Goal: Task Accomplishment & Management: Manage account settings

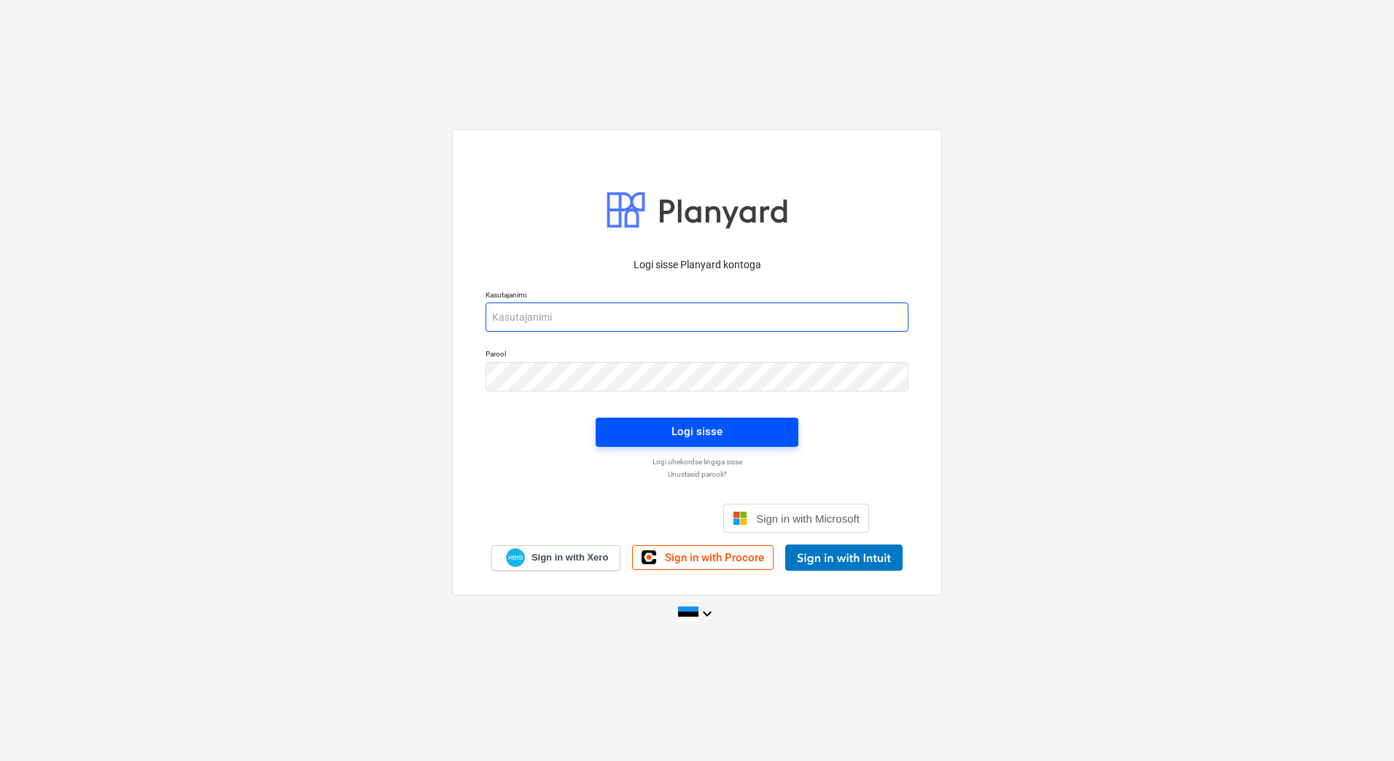
type input "[EMAIL_ADDRESS][PERSON_NAME][DOMAIN_NAME]"
click at [740, 440] on span "Logi sisse" at bounding box center [697, 431] width 168 height 19
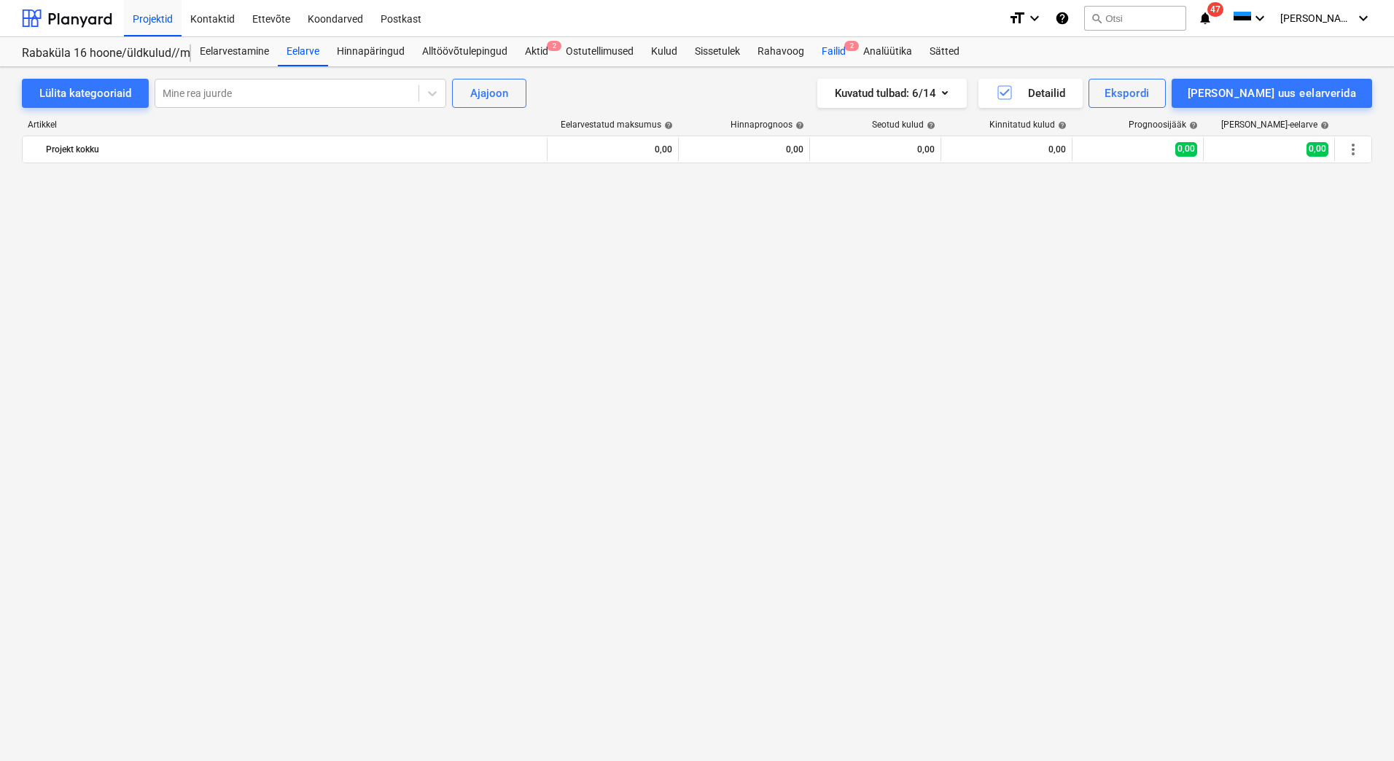
click at [834, 49] on div "Failid 2" at bounding box center [834, 51] width 42 height 29
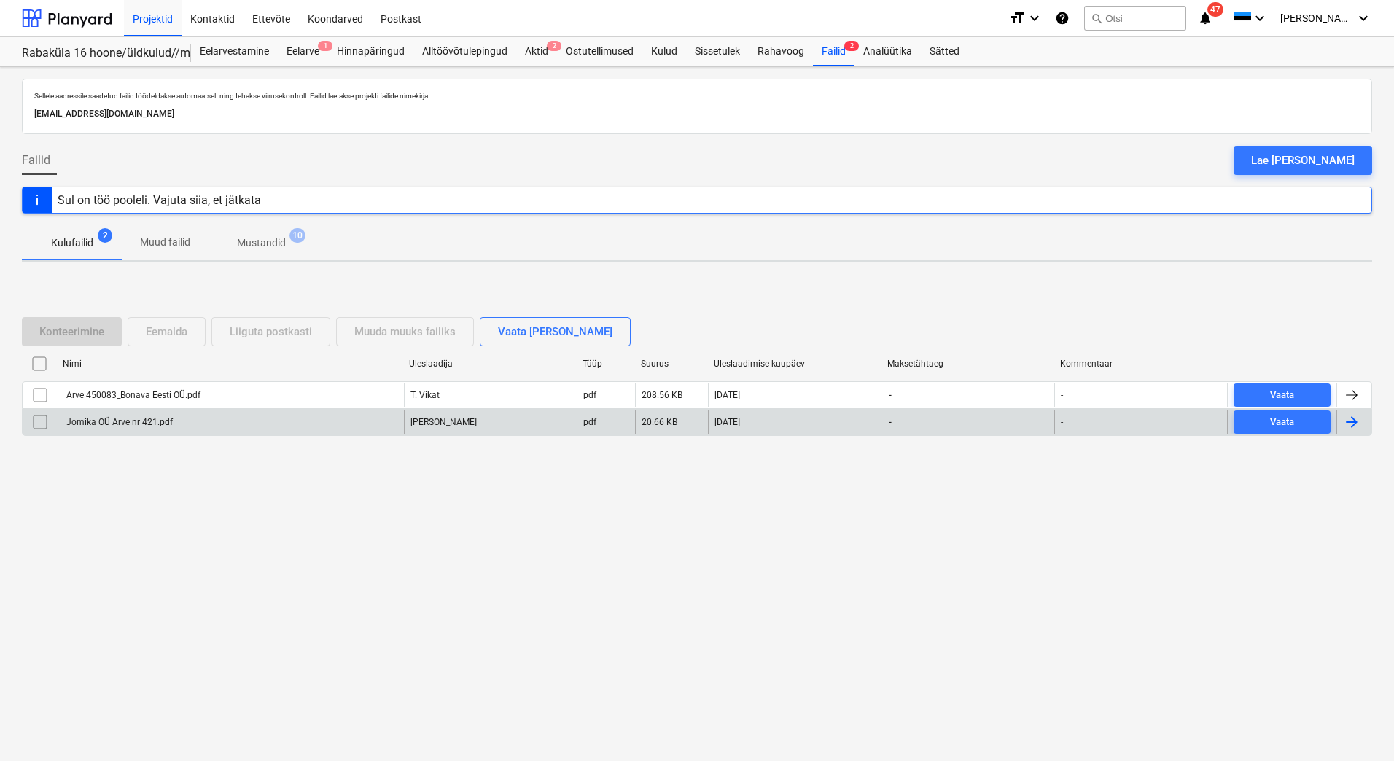
click at [133, 427] on div "Jomika OÜ Arve nr 421.pdf" at bounding box center [118, 422] width 109 height 10
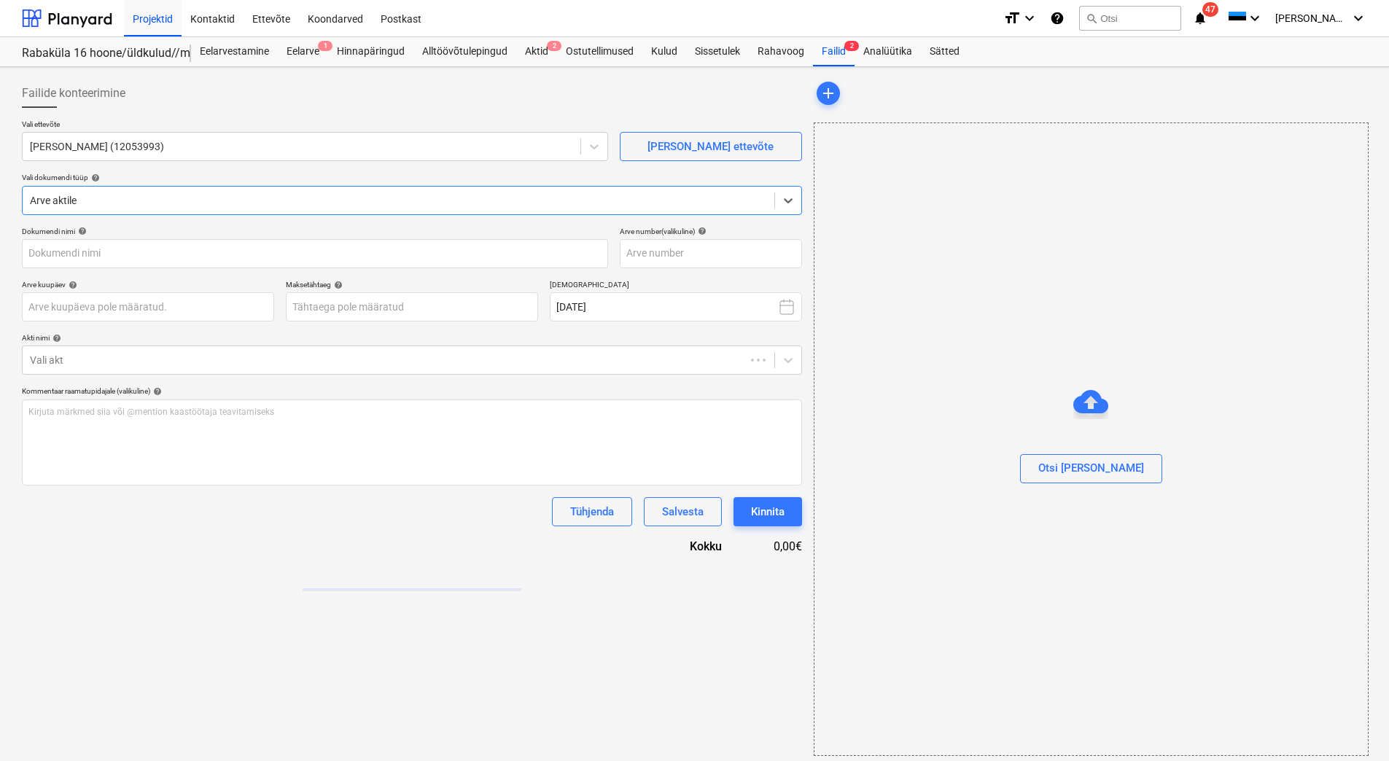
type input "Jomika OÜ Arve nr 421.pdf"
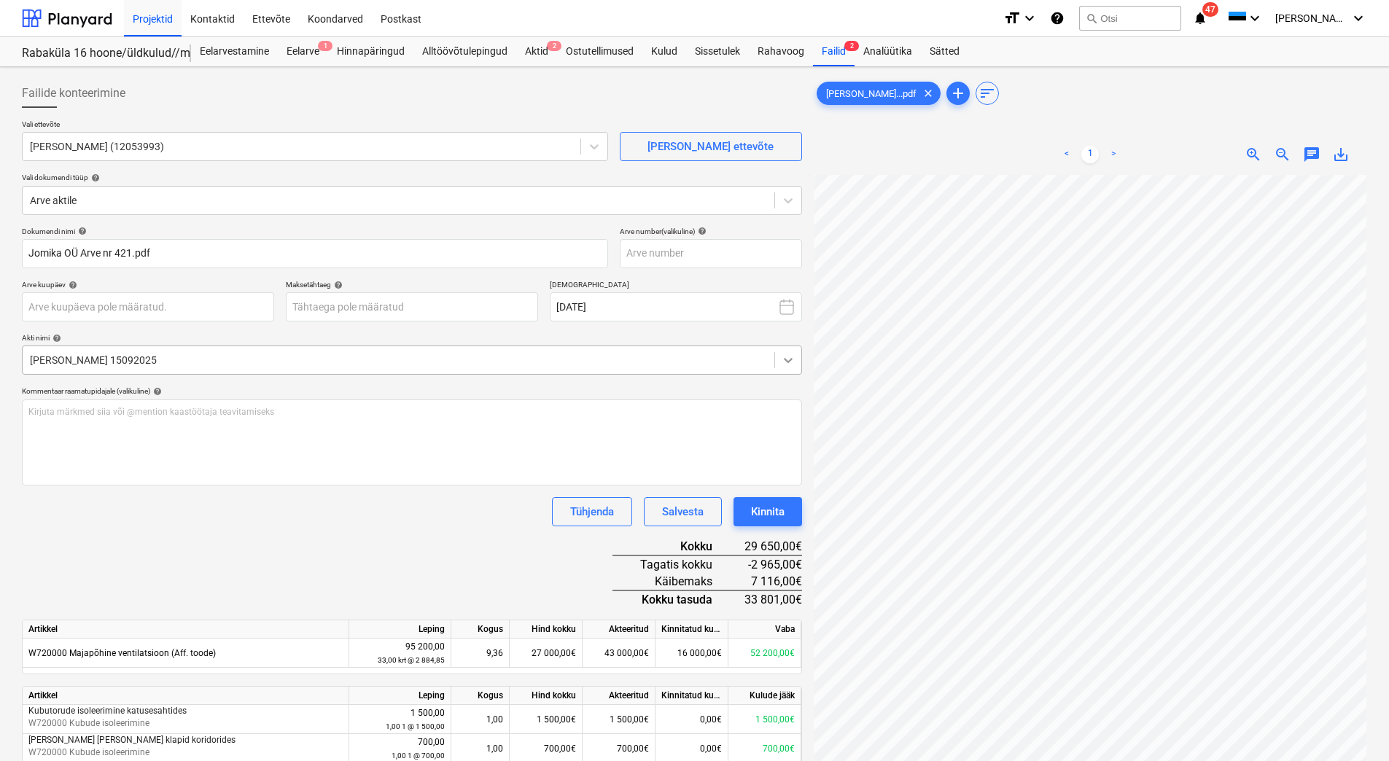
scroll to position [48, 106]
click at [650, 263] on input "text" at bounding box center [711, 253] width 182 height 29
type input "421"
click at [354, 305] on body "Projektid Kontaktid Ettevõte Koondarved Postkast format_size keyboard_arrow_dow…" at bounding box center [694, 380] width 1389 height 761
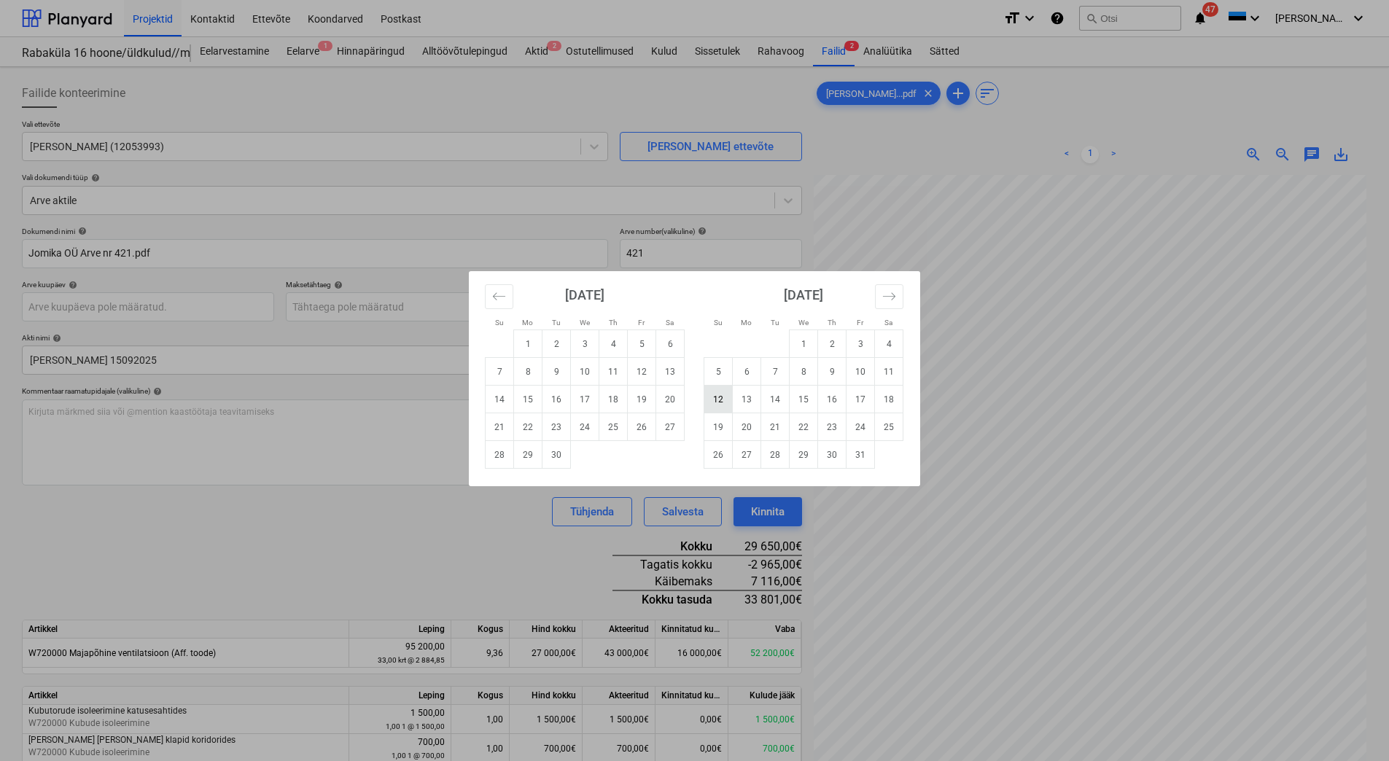
click at [710, 394] on td "12" at bounding box center [718, 400] width 28 height 28
type input "[DATE]"
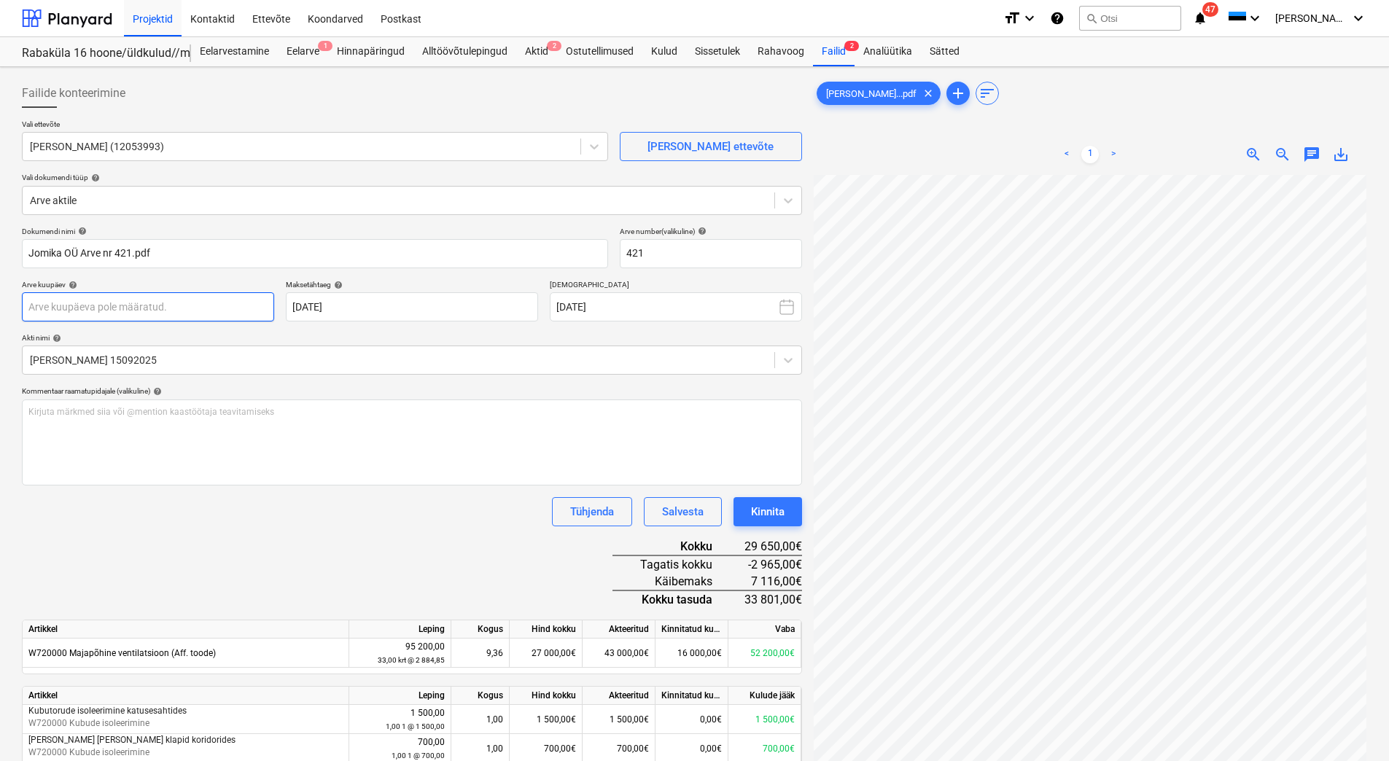
click at [114, 306] on body "Projektid Kontaktid Ettevõte Koondarved Postkast format_size keyboard_arrow_dow…" at bounding box center [694, 380] width 1389 height 761
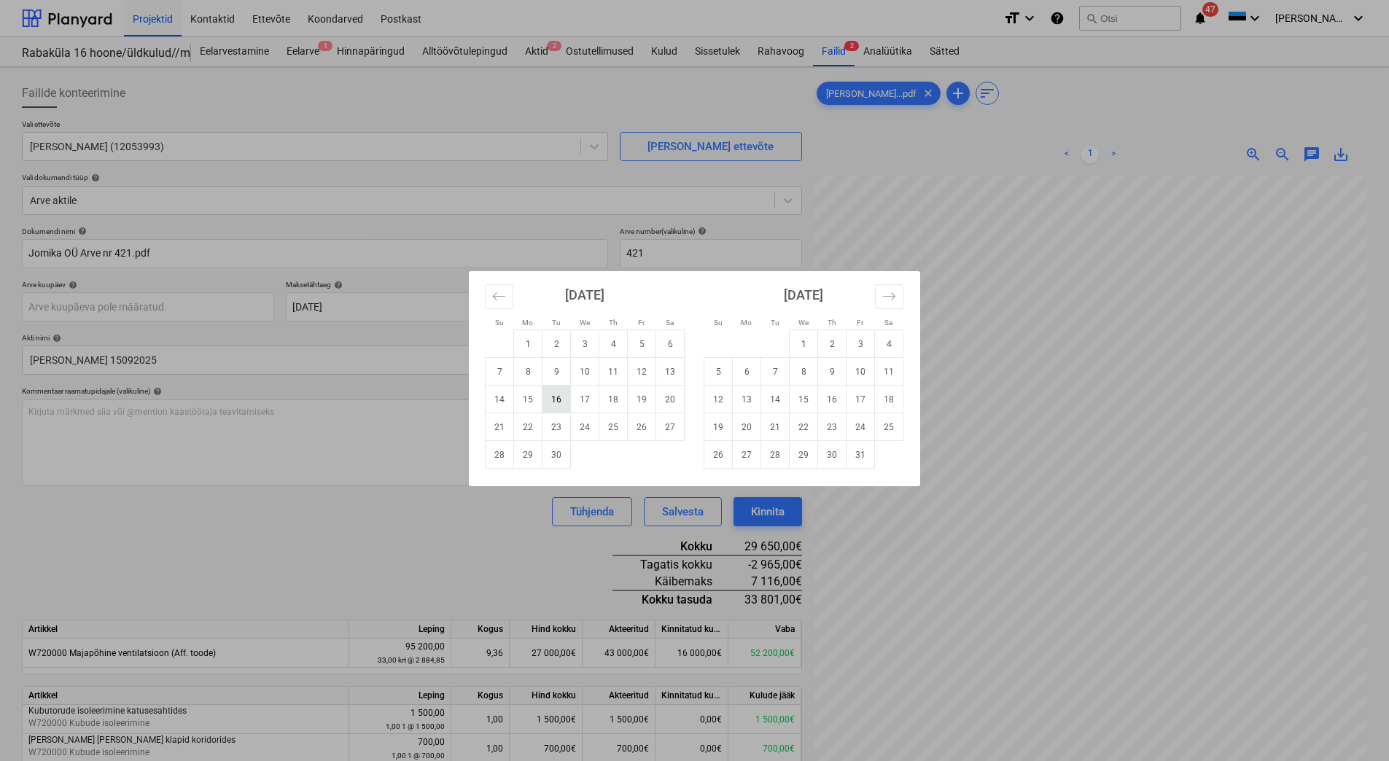
click at [543, 401] on td "16" at bounding box center [557, 400] width 28 height 28
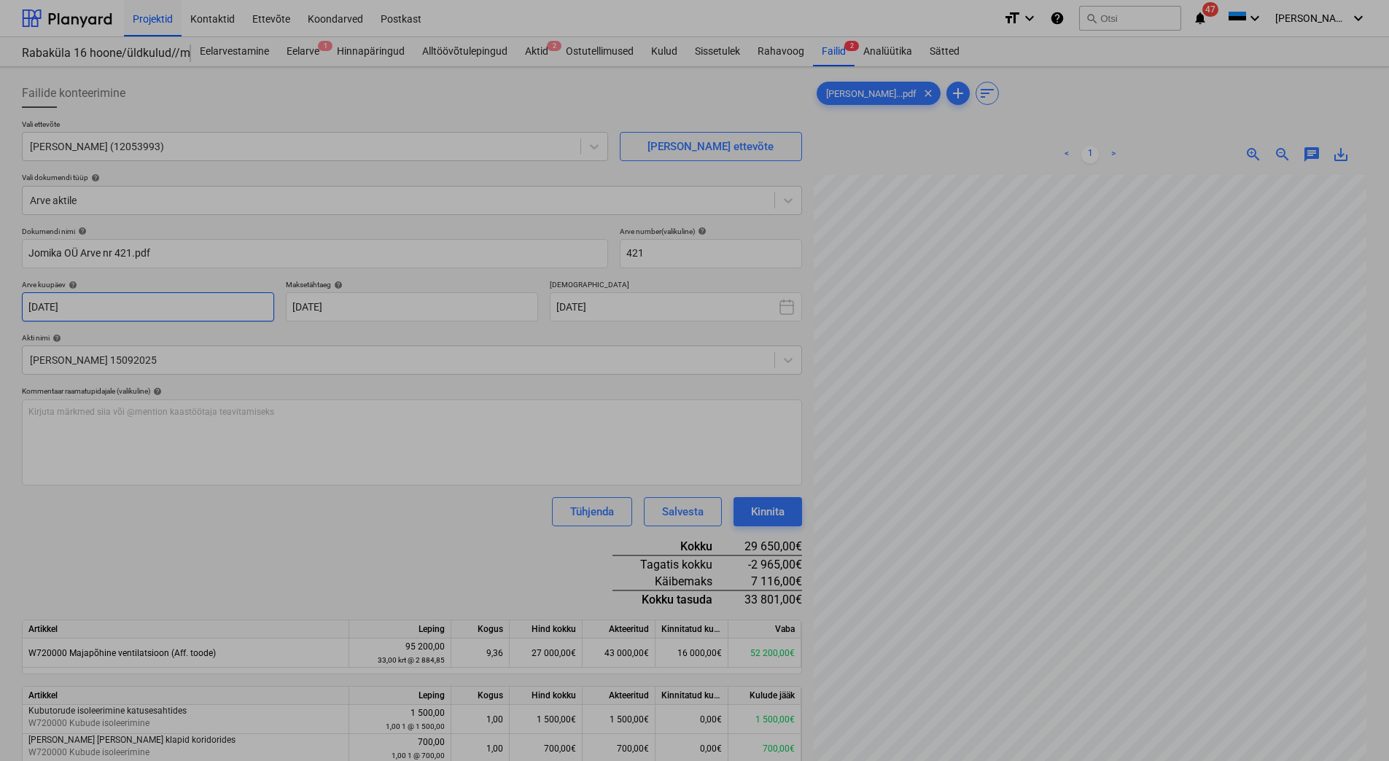
click at [109, 298] on body "Projektid Kontaktid Ettevõte Koondarved Postkast format_size keyboard_arrow_dow…" at bounding box center [694, 380] width 1389 height 761
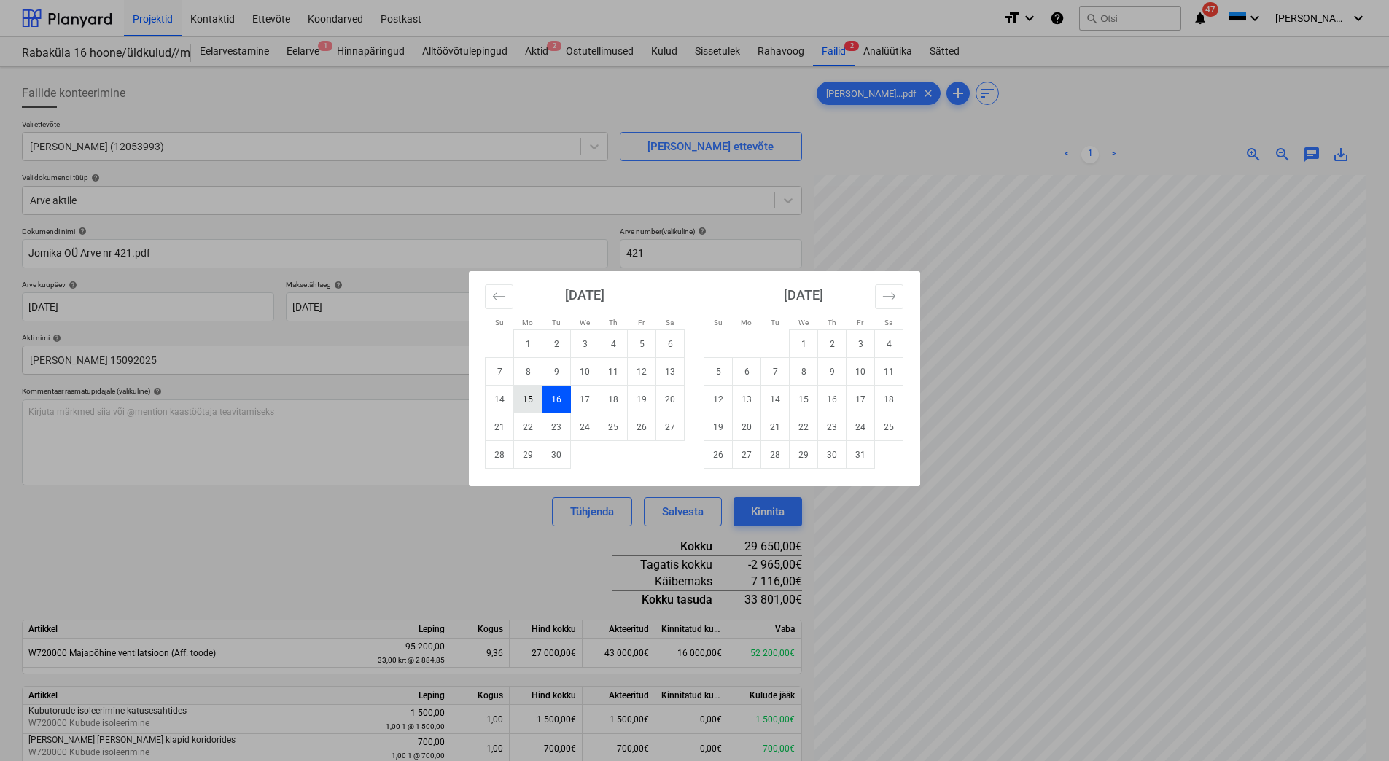
click at [535, 402] on td "15" at bounding box center [528, 400] width 28 height 28
type input "[DATE]"
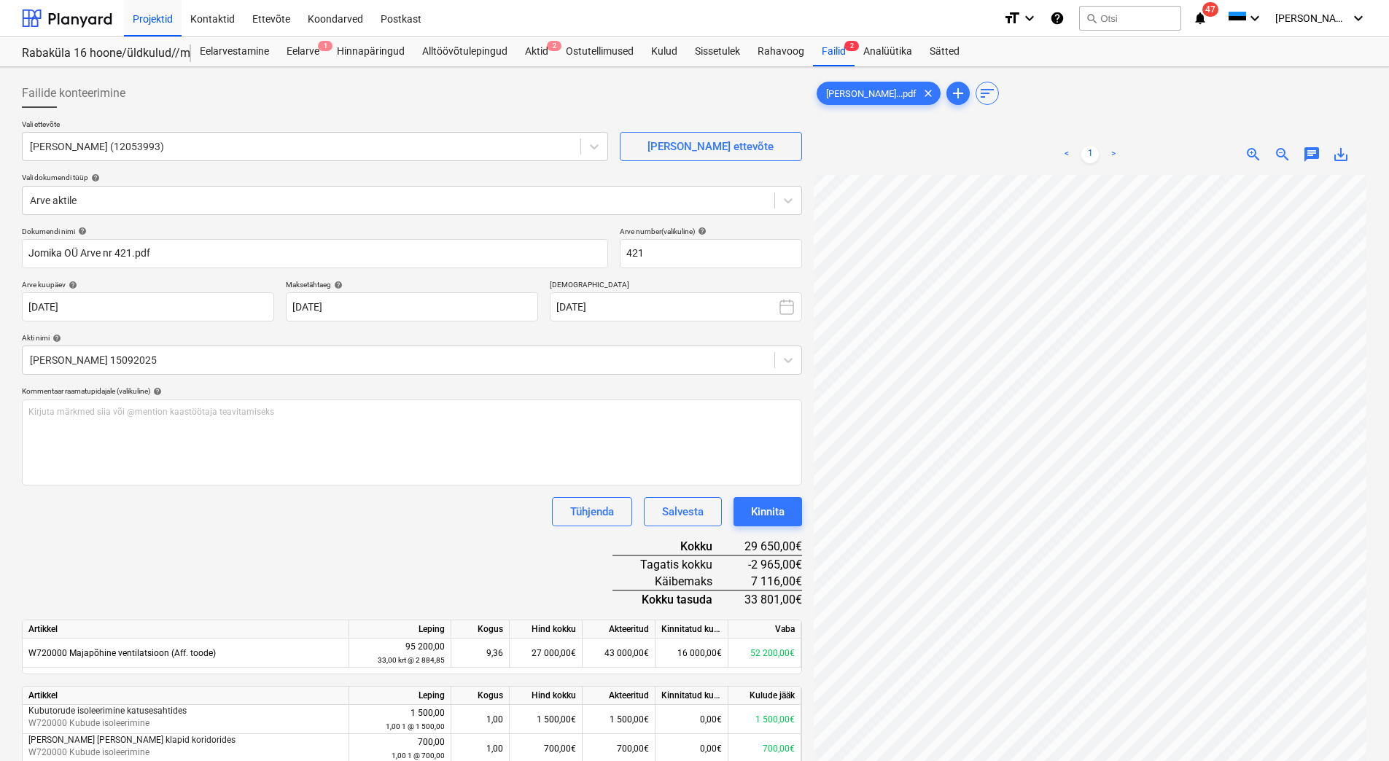
click at [394, 536] on div "Dokumendi nimi help [PERSON_NAME] Arve nr 421.pdf Arve number (valikuline) help…" at bounding box center [412, 533] width 780 height 613
click at [755, 505] on div "Kinnita" at bounding box center [768, 511] width 34 height 19
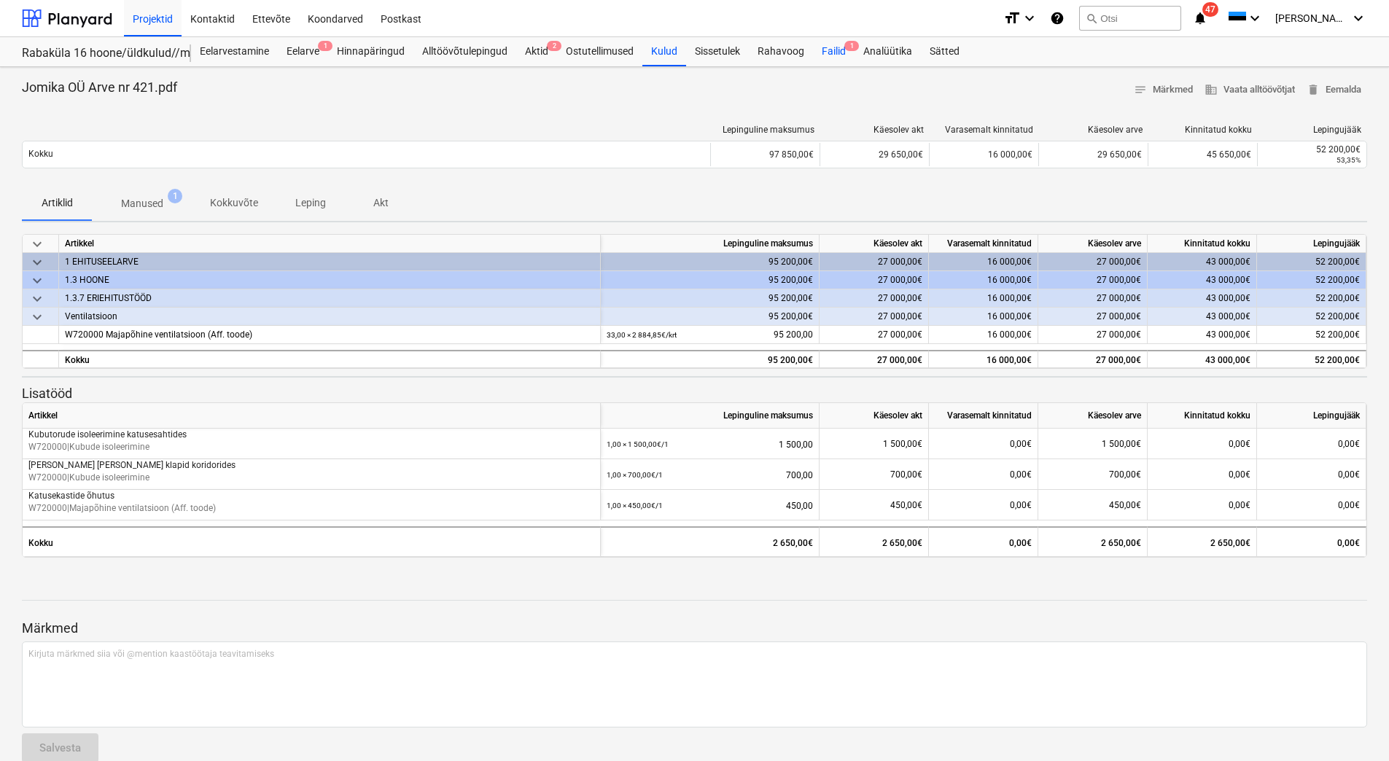
click at [835, 52] on div "Failid 1" at bounding box center [834, 51] width 42 height 29
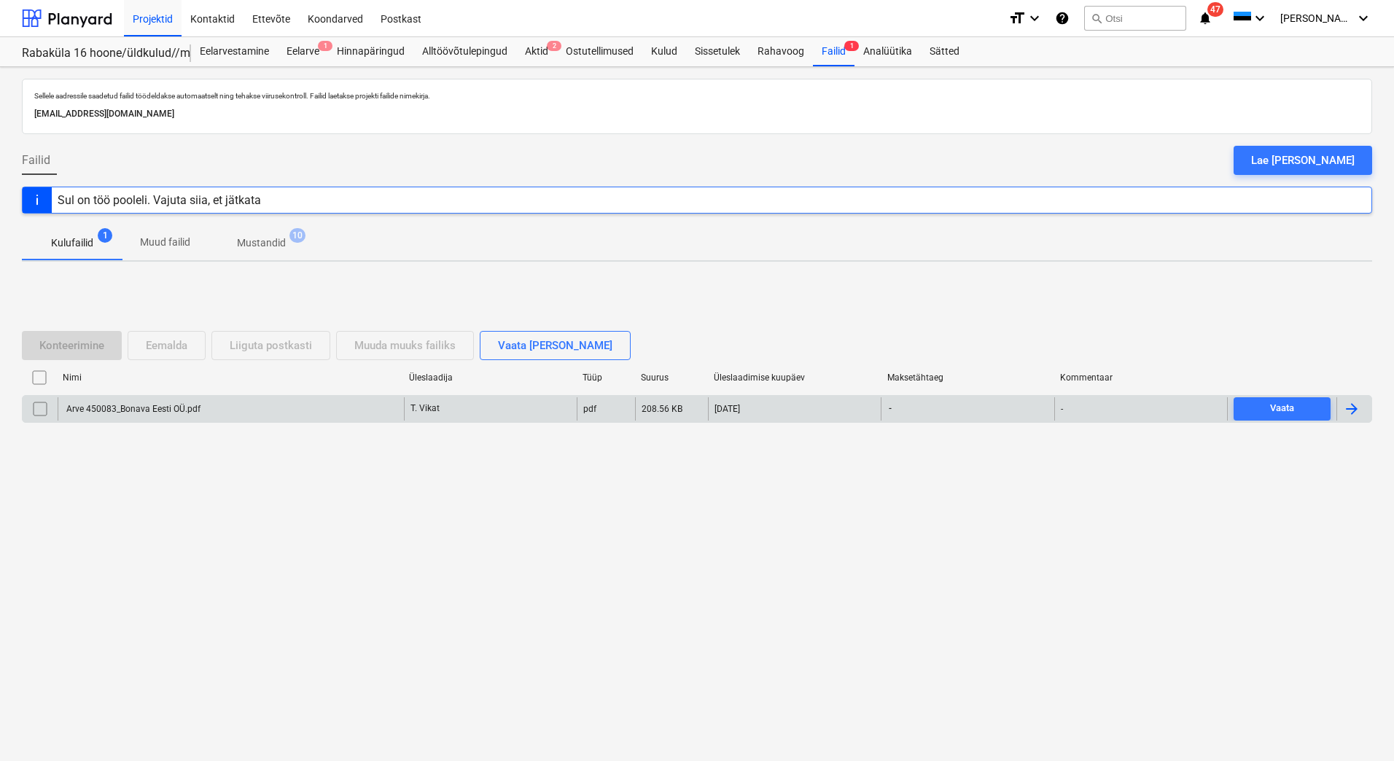
click at [217, 414] on div "Arve 450083_Bonava Eesti OÜ.pdf" at bounding box center [231, 408] width 346 height 23
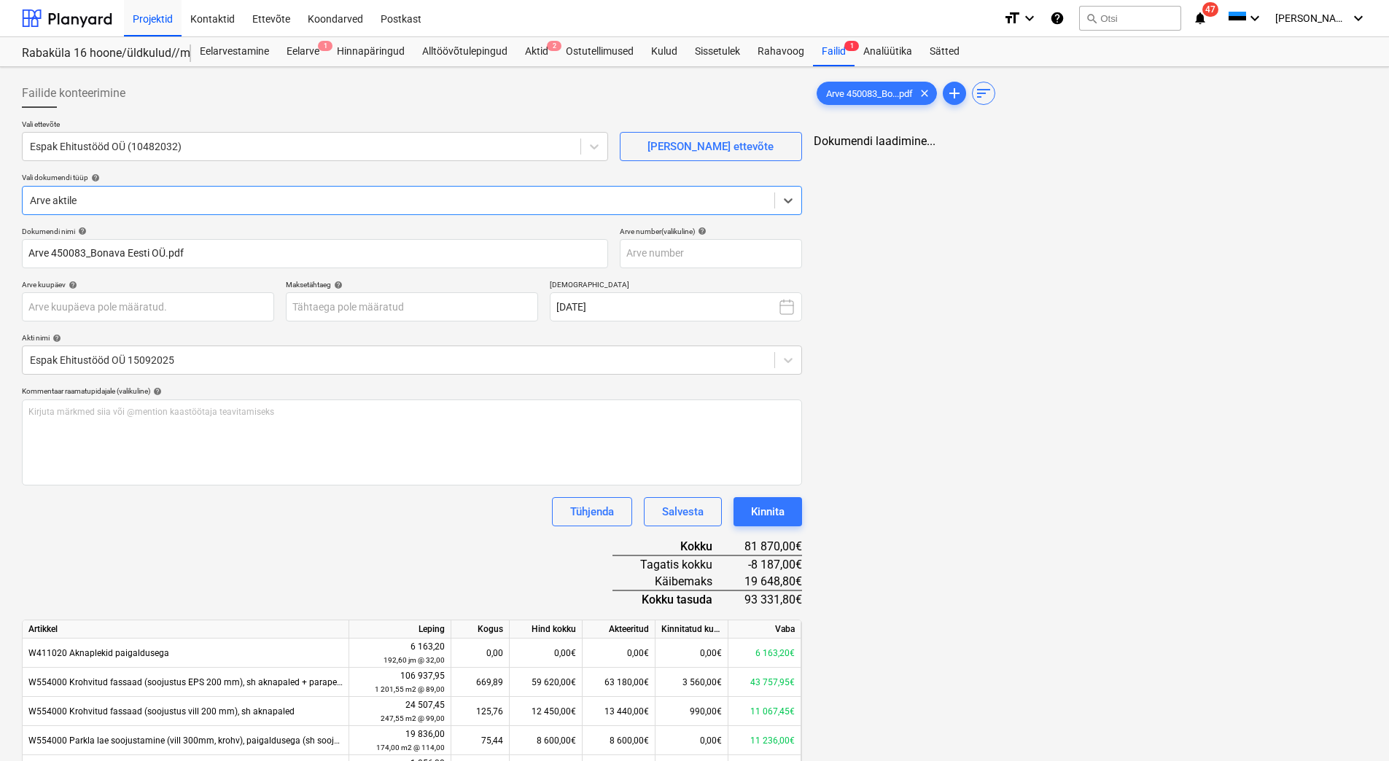
type input "Arve 450083_Bonava Eesti OÜ.pdf"
click at [664, 253] on input "text" at bounding box center [711, 253] width 182 height 29
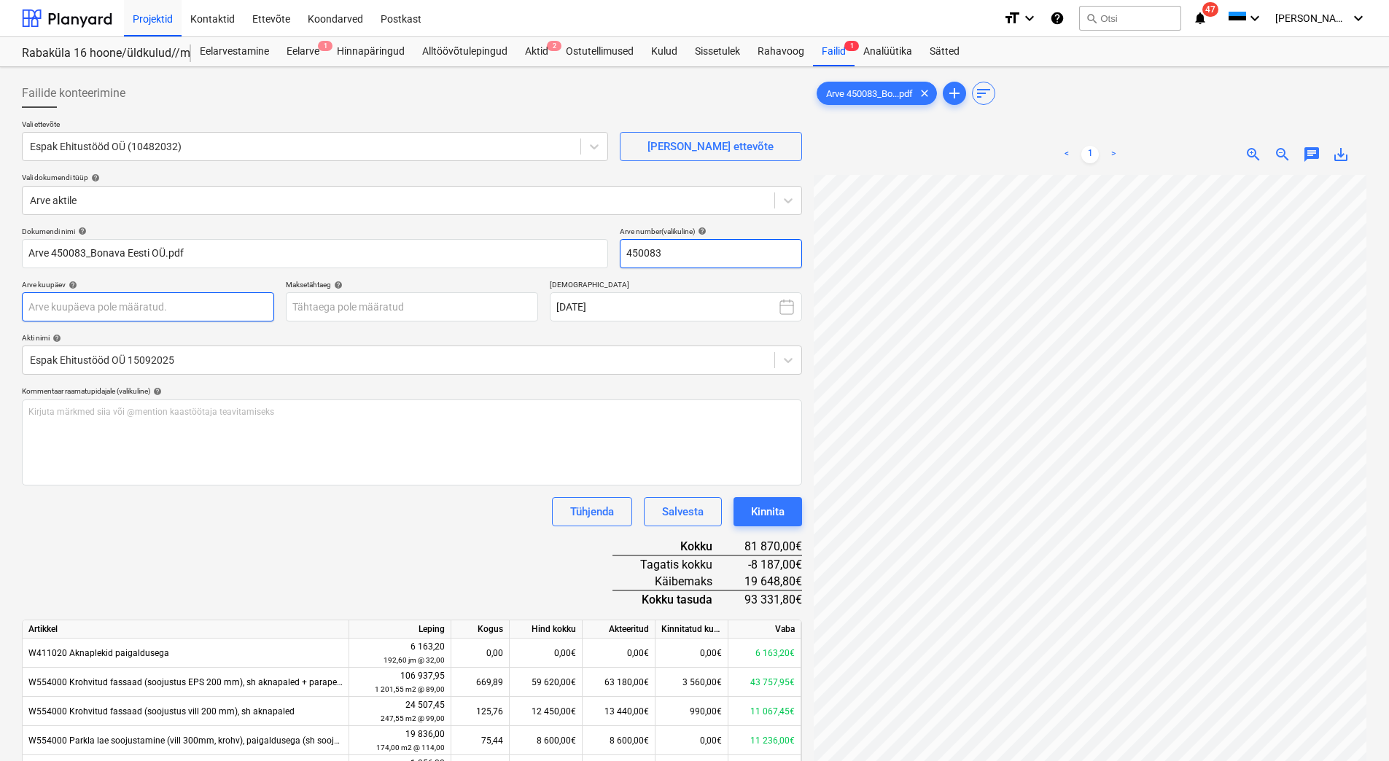
type input "450083"
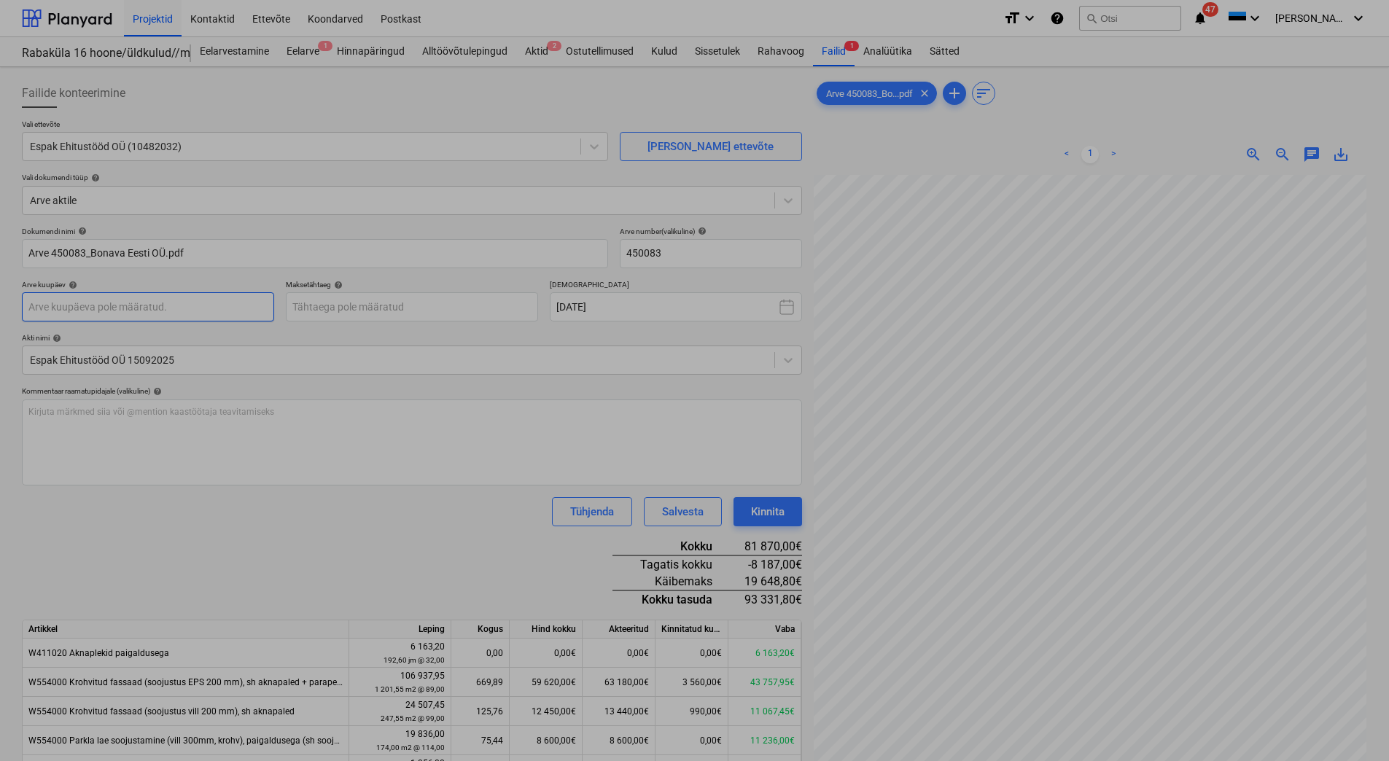
click at [61, 302] on body "Projektid Kontaktid Ettevõte Koondarved Postkast format_size keyboard_arrow_dow…" at bounding box center [694, 380] width 1389 height 761
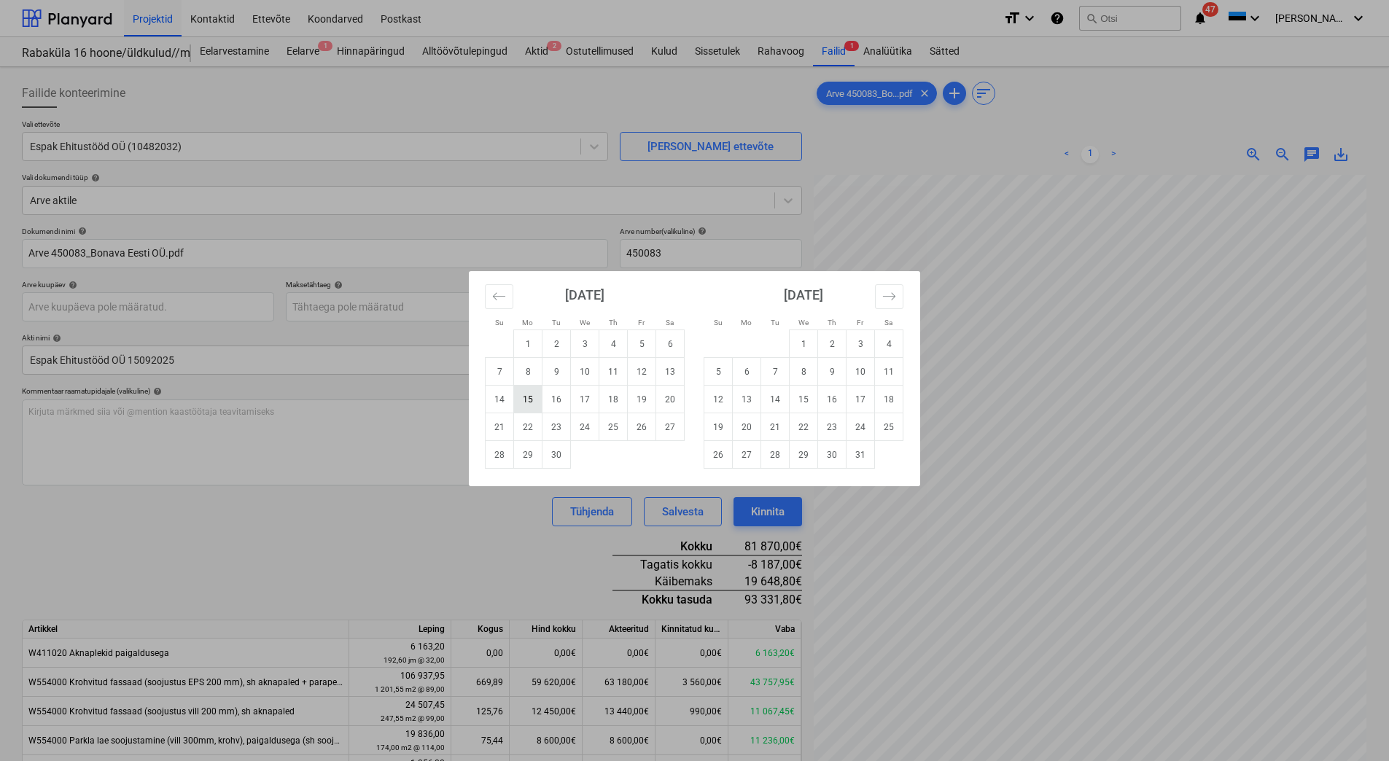
click at [520, 394] on td "15" at bounding box center [528, 400] width 28 height 28
type input "[DATE]"
click at [351, 306] on body "Projektid Kontaktid Ettevõte Koondarved Postkast format_size keyboard_arrow_dow…" at bounding box center [694, 380] width 1389 height 761
click at [745, 391] on td "13" at bounding box center [747, 400] width 28 height 28
type input "[DATE]"
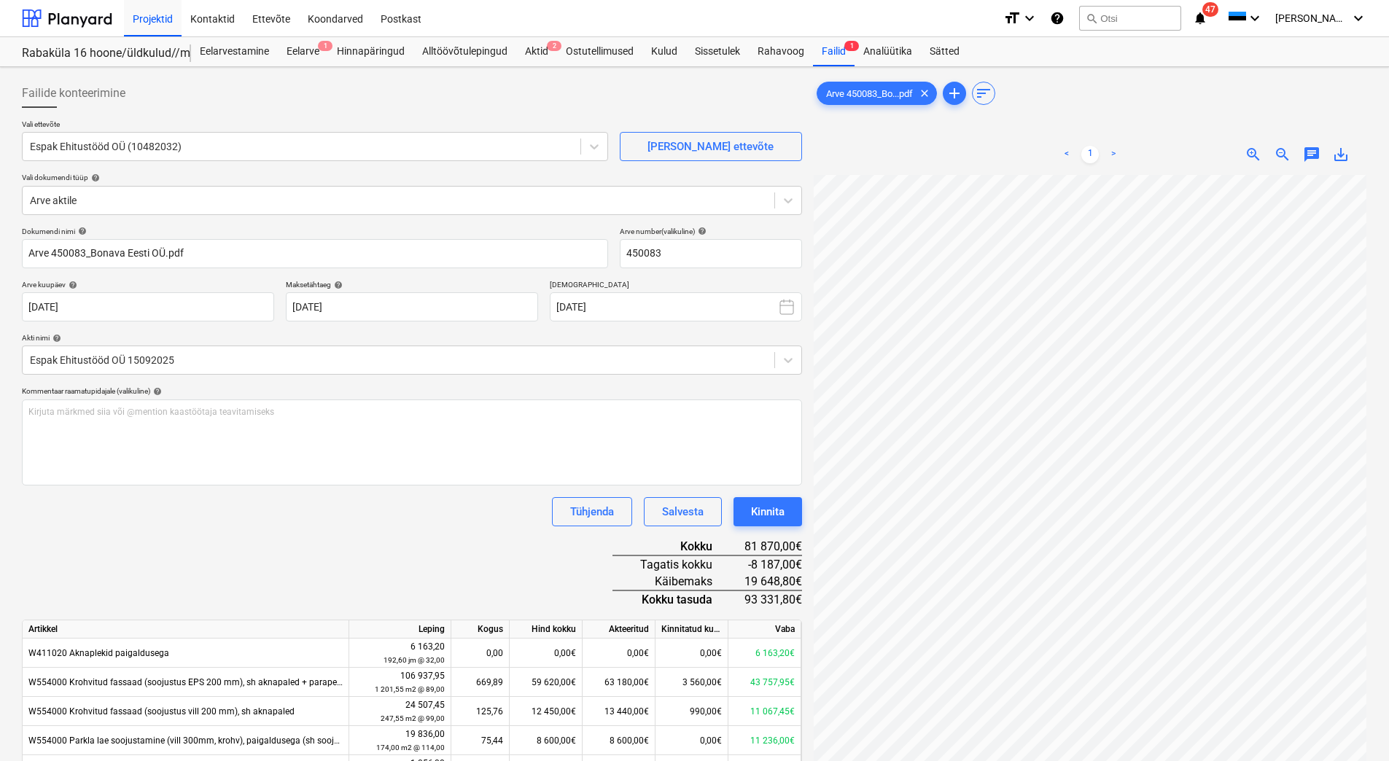
click at [324, 542] on div "Dokumendi nimi help Arve 450083_Bonava Eesti OÜ.pdf Arve number (valikuline) he…" at bounding box center [412, 559] width 780 height 664
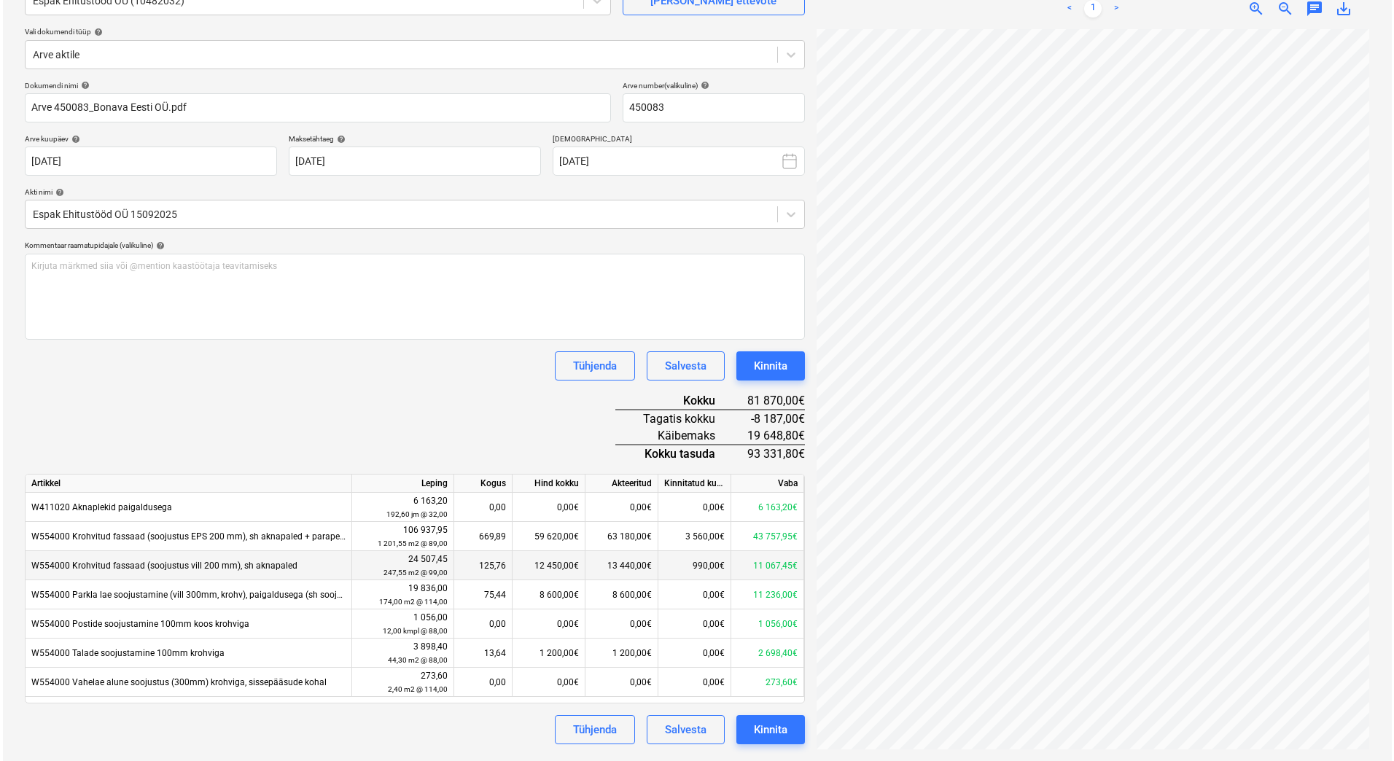
scroll to position [73, 106]
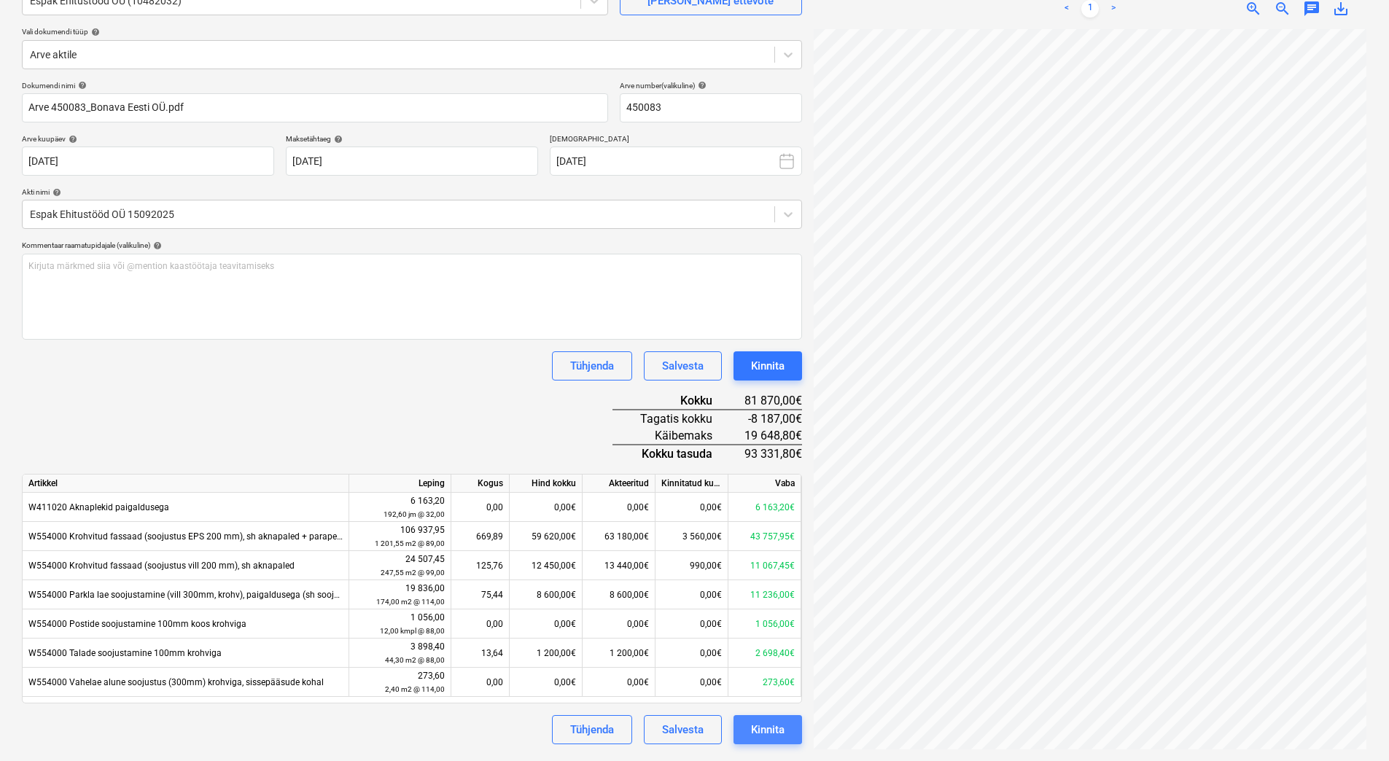
click at [778, 734] on div "Kinnita" at bounding box center [768, 729] width 34 height 19
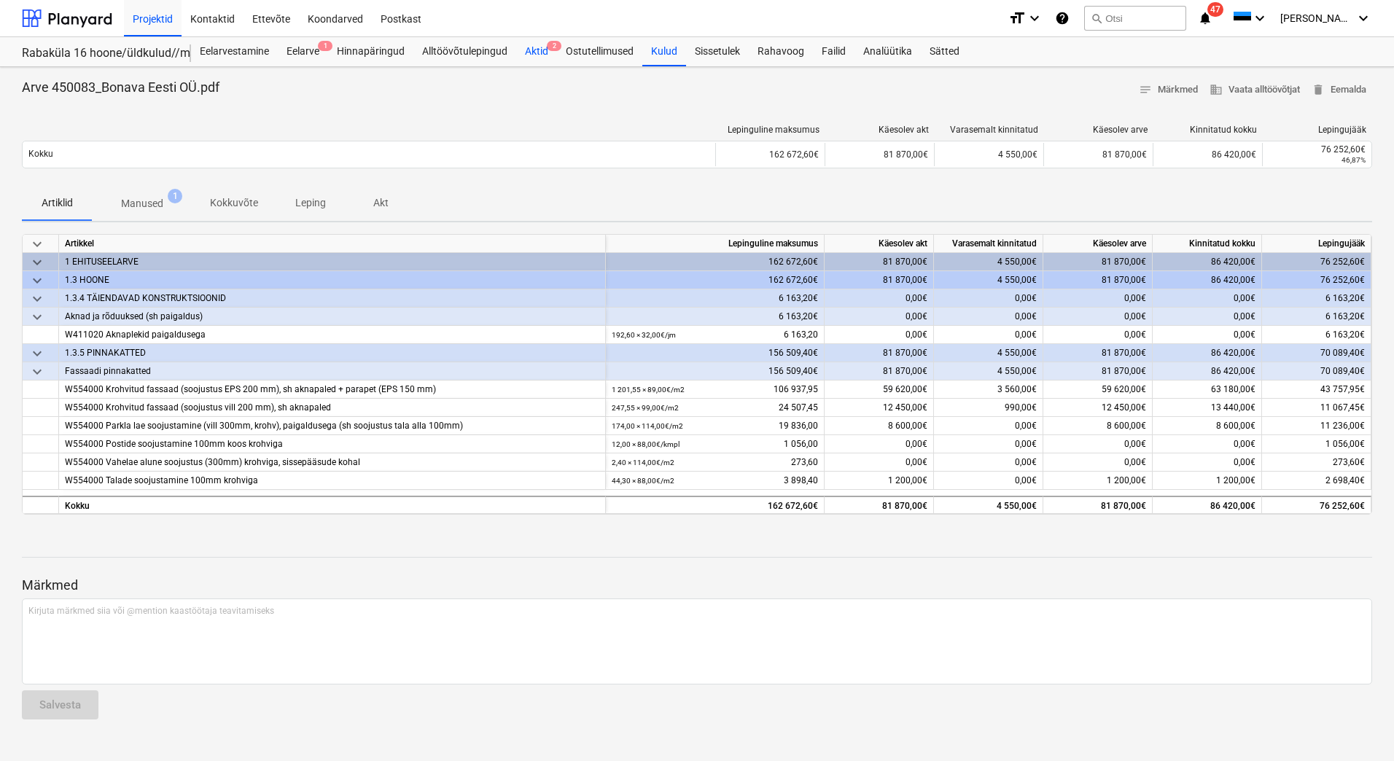
click at [535, 53] on div "Aktid 2" at bounding box center [536, 51] width 41 height 29
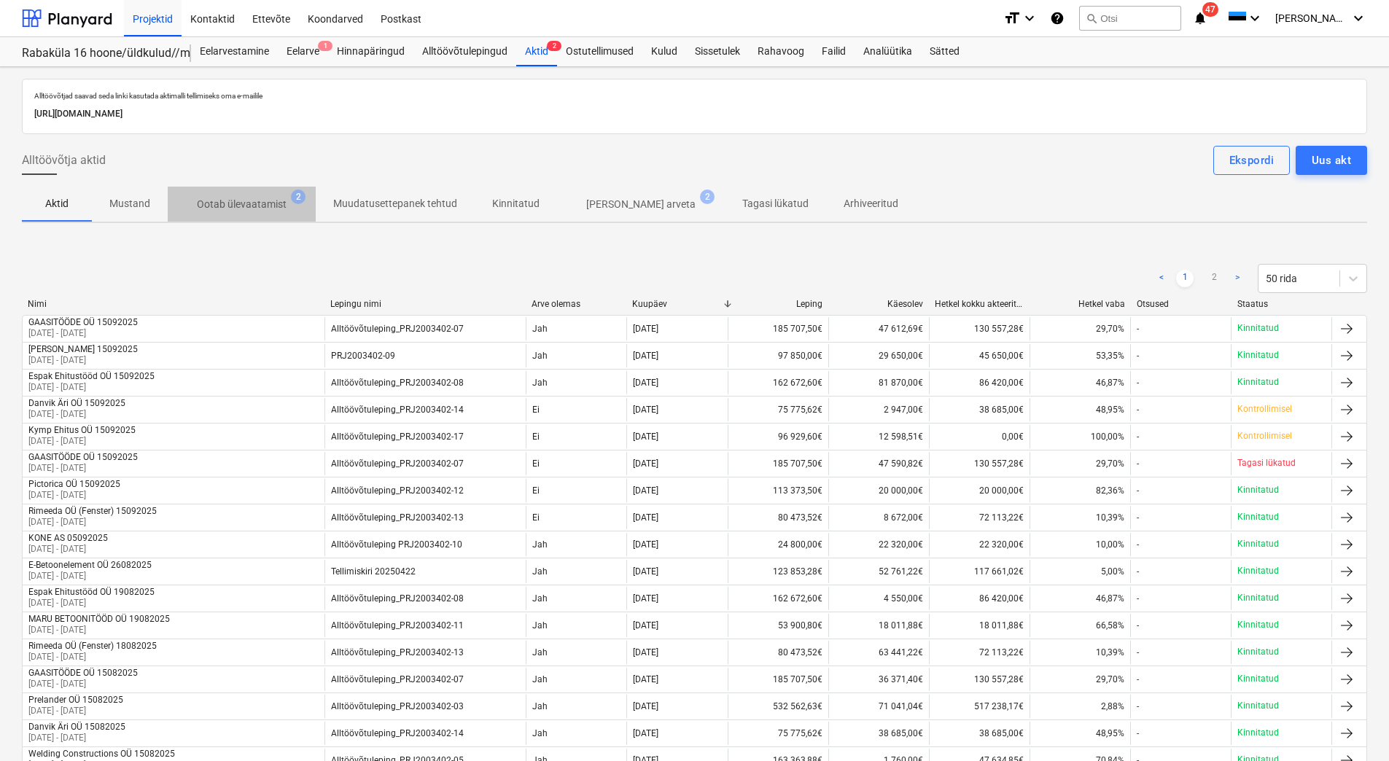
click at [245, 198] on p "Ootab ülevaatamist" at bounding box center [242, 204] width 90 height 15
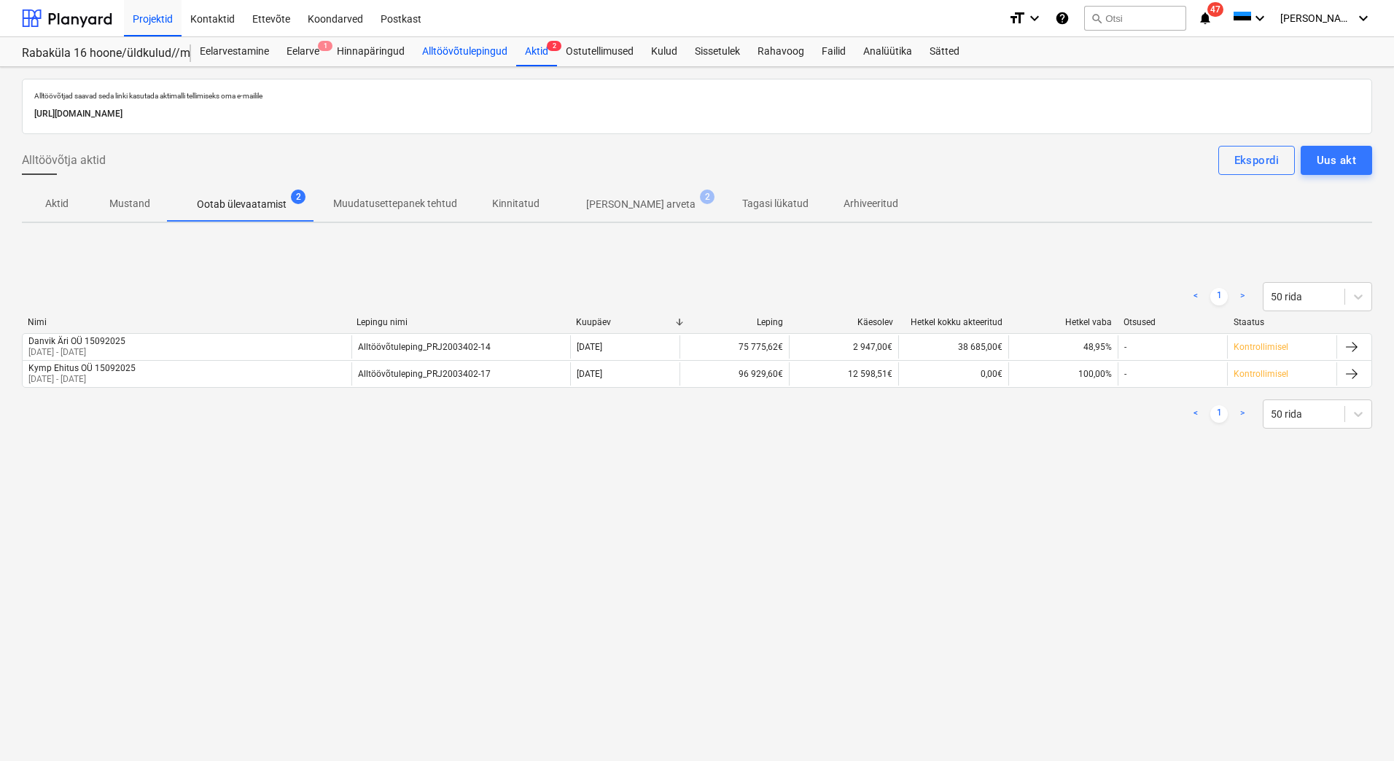
click at [486, 60] on div "Alltöövõtulepingud" at bounding box center [464, 51] width 103 height 29
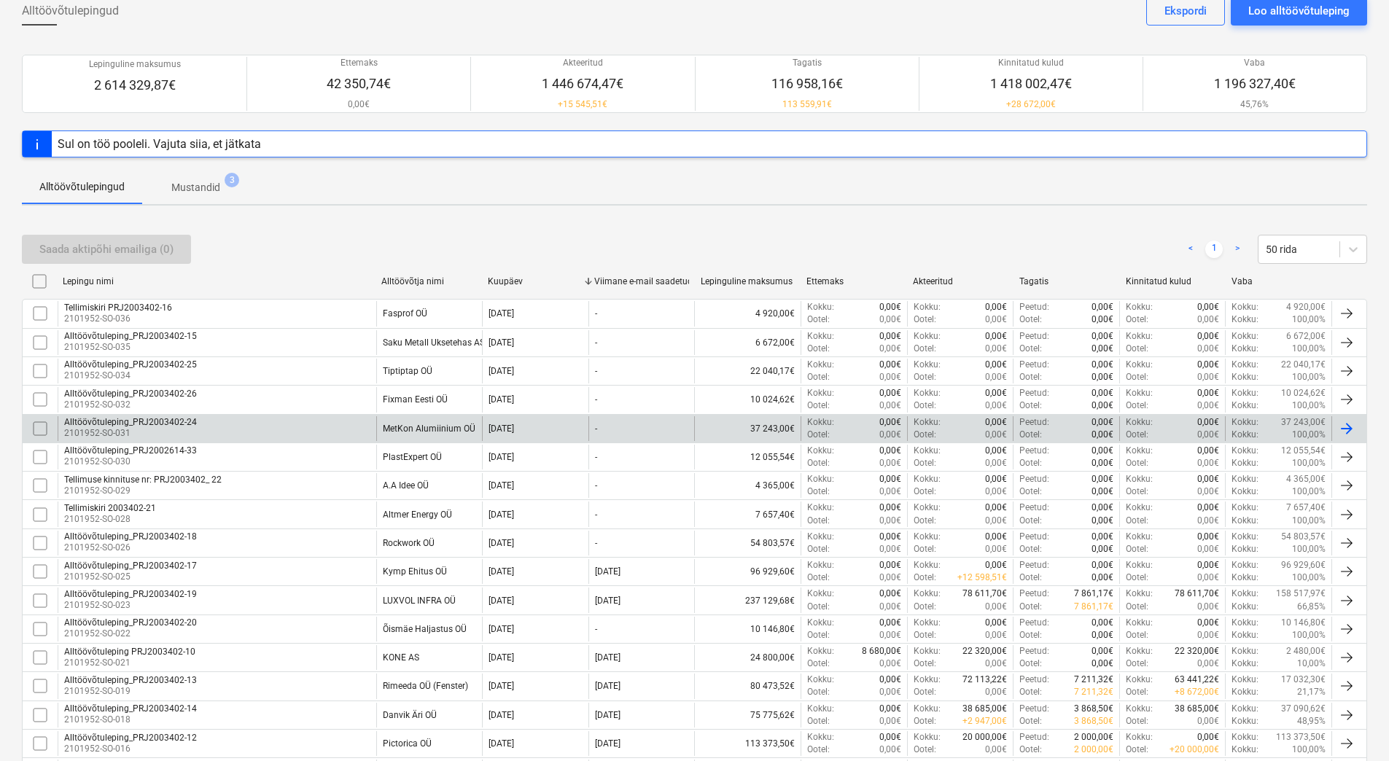
scroll to position [146, 0]
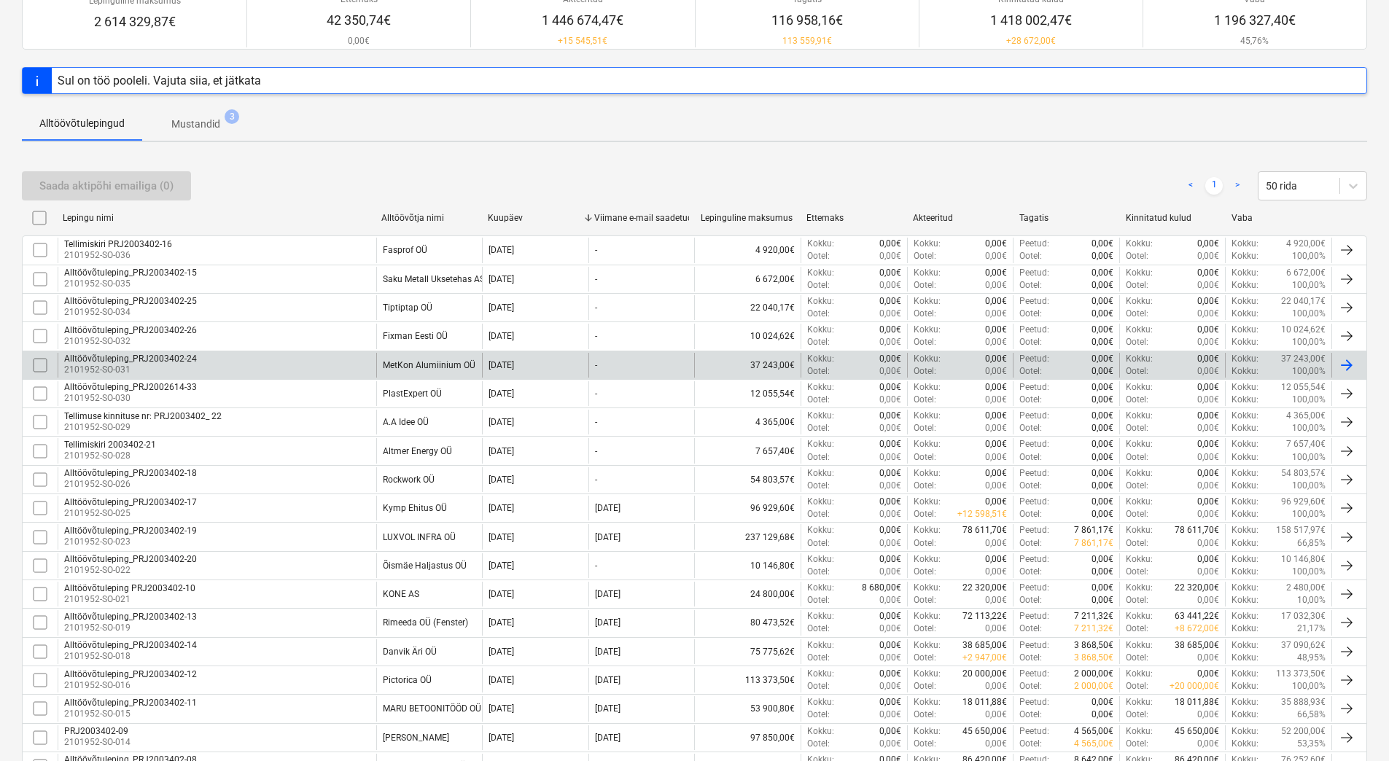
click at [303, 505] on div "Alltöövõtuleping_PRJ2003402-17 2101952-SO-025" at bounding box center [217, 508] width 319 height 25
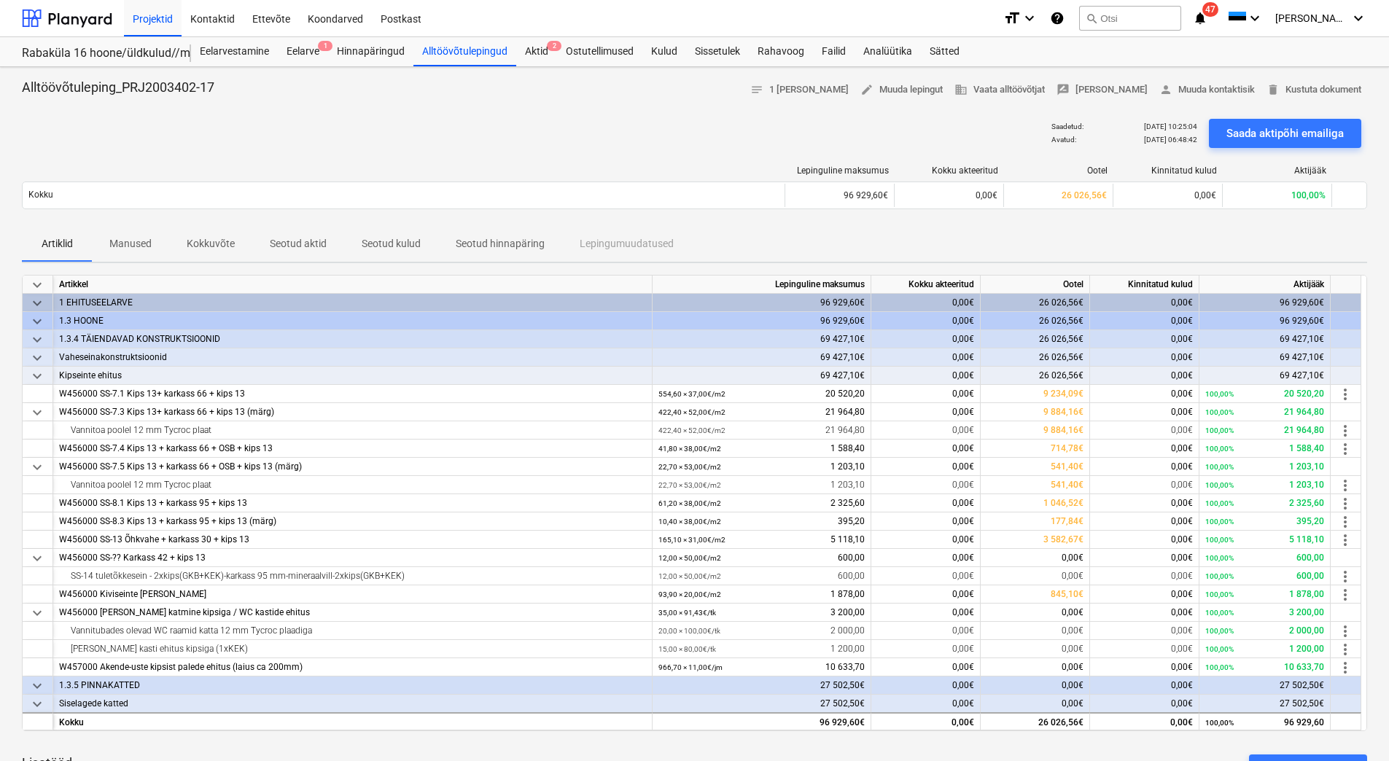
click at [220, 250] on p "Kokkuvõte" at bounding box center [211, 243] width 48 height 15
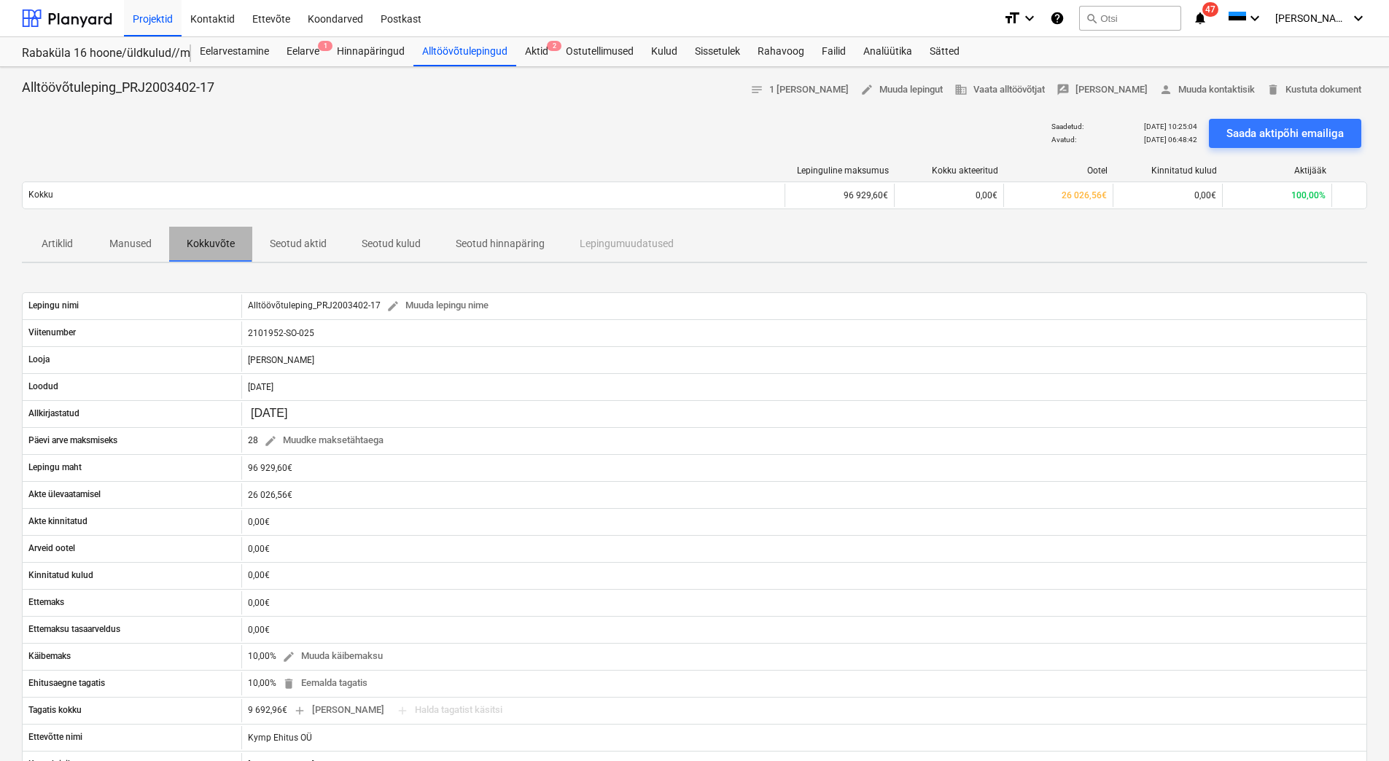
click at [220, 250] on p "Kokkuvõte" at bounding box center [211, 243] width 48 height 15
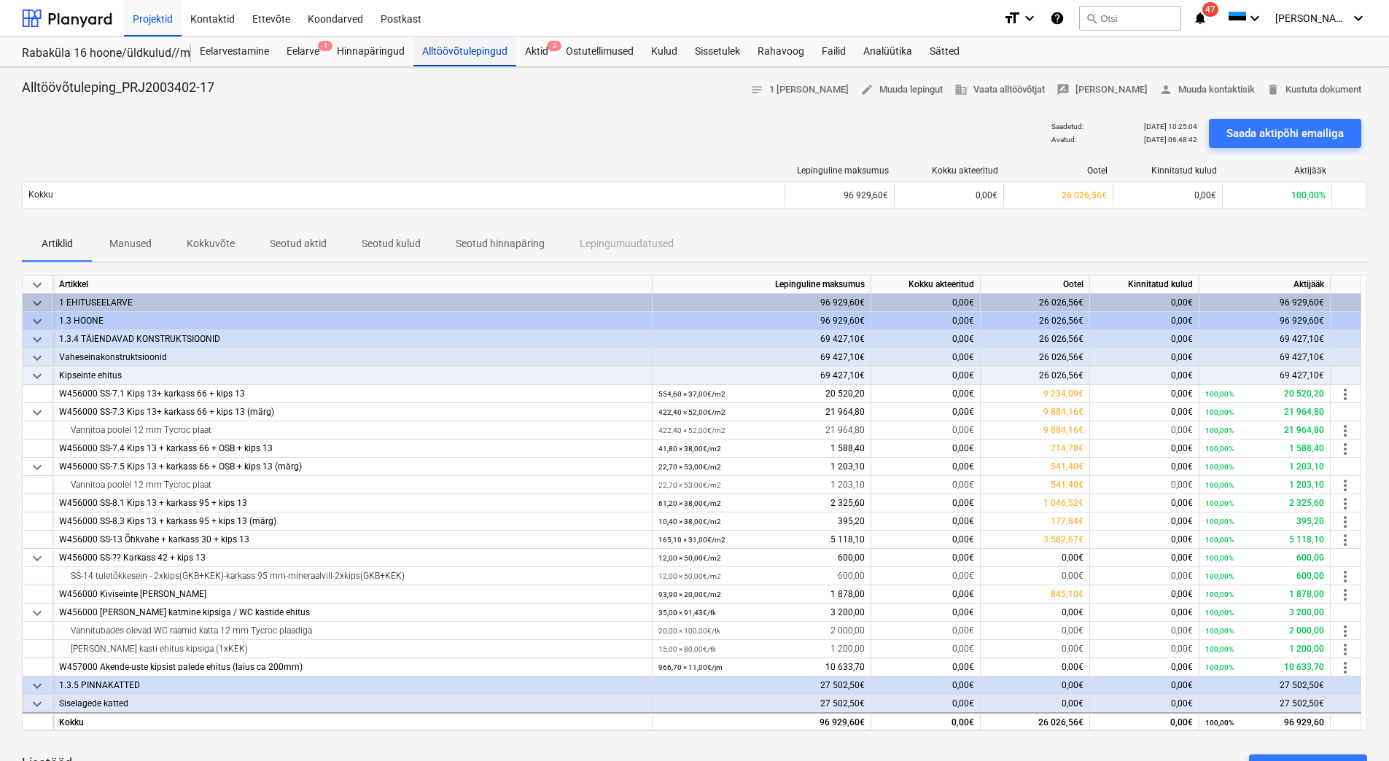
click at [443, 43] on div "Alltöövõtulepingud" at bounding box center [464, 51] width 103 height 29
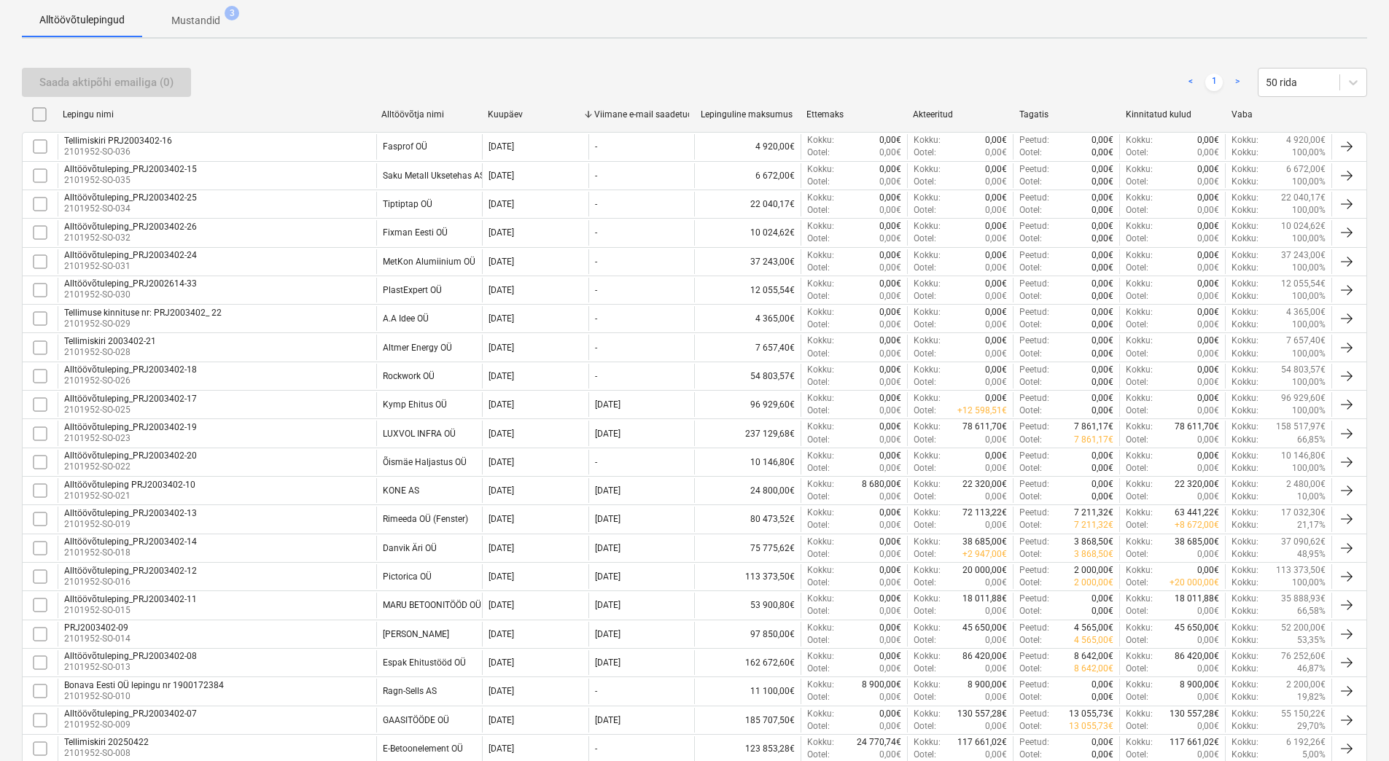
scroll to position [214, 0]
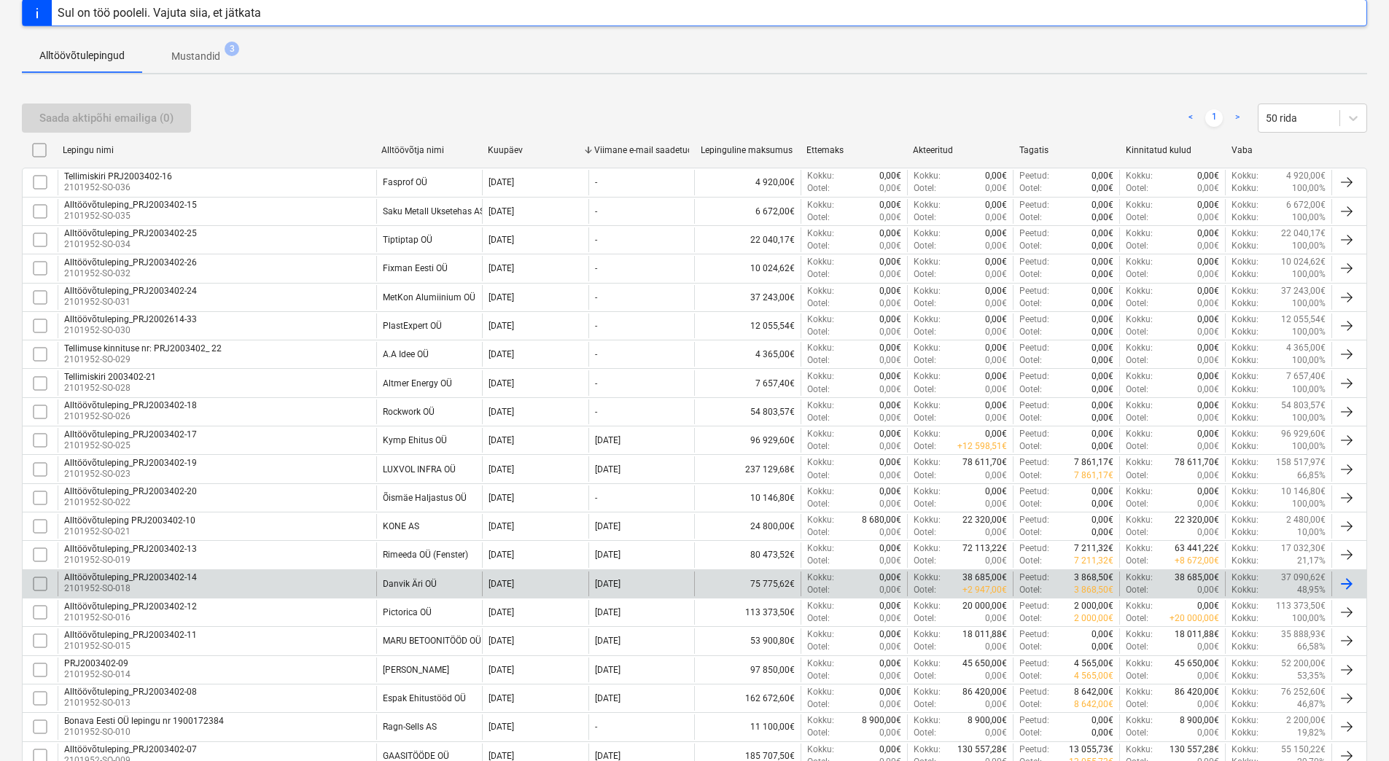
click at [287, 580] on div "Alltöövõtuleping_PRJ2003402-14 2101952-SO-018" at bounding box center [217, 584] width 319 height 25
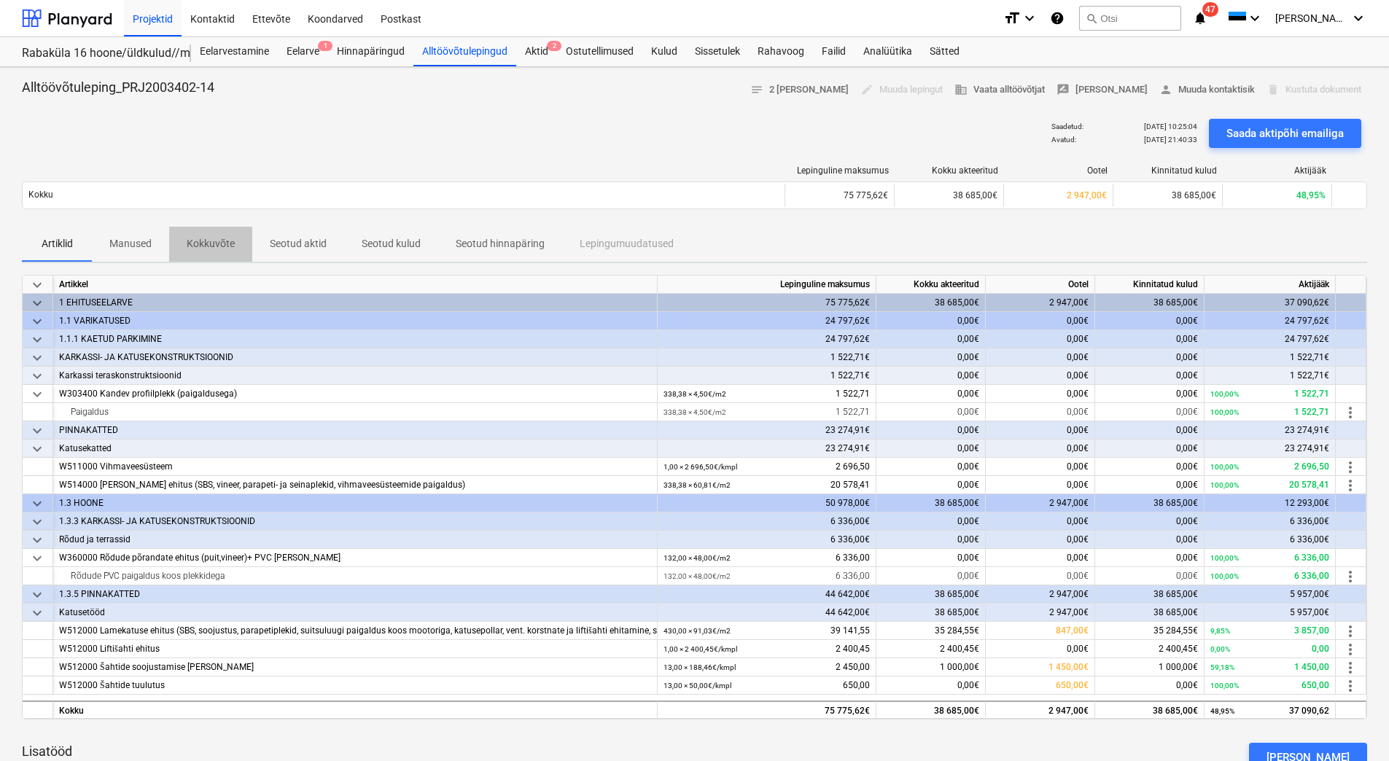
click at [189, 245] on p "Kokkuvõte" at bounding box center [211, 243] width 48 height 15
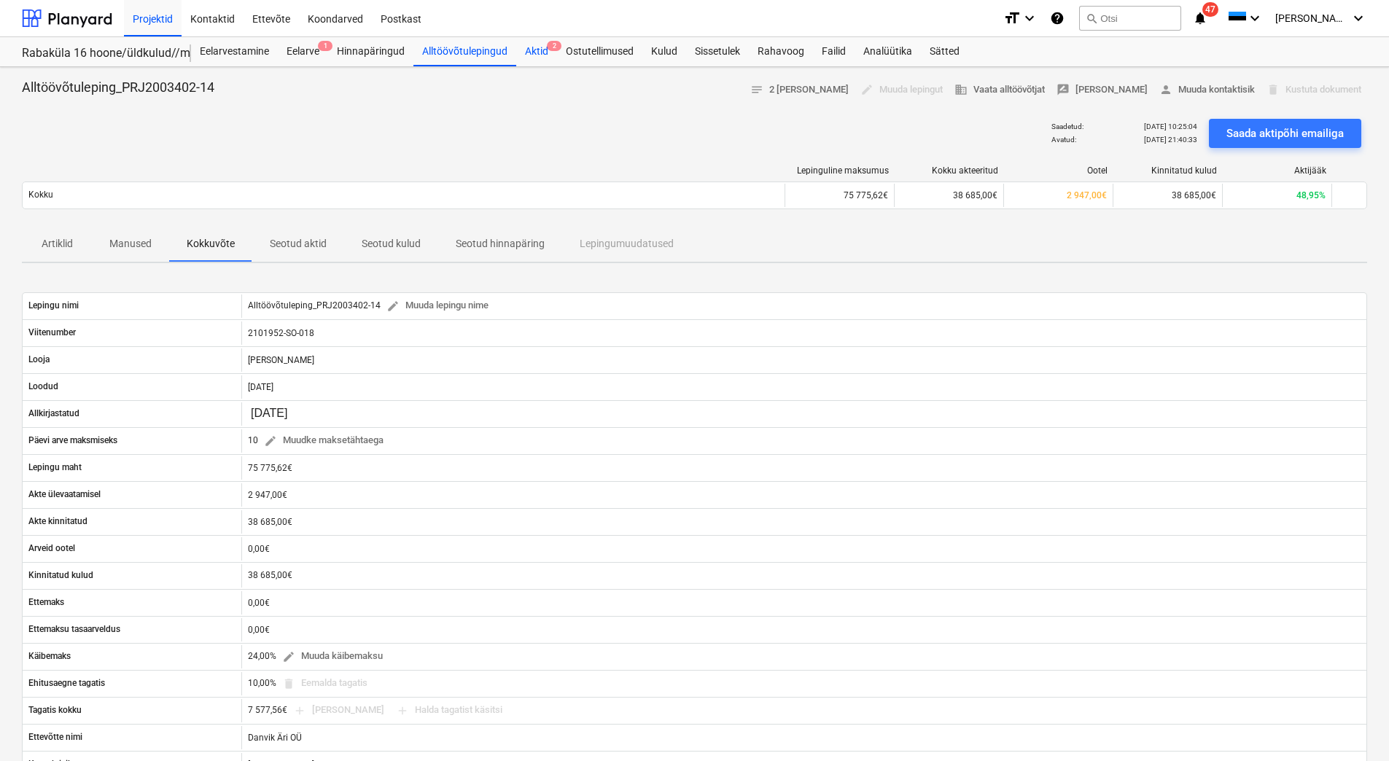
click at [526, 55] on div "Aktid 2" at bounding box center [536, 51] width 41 height 29
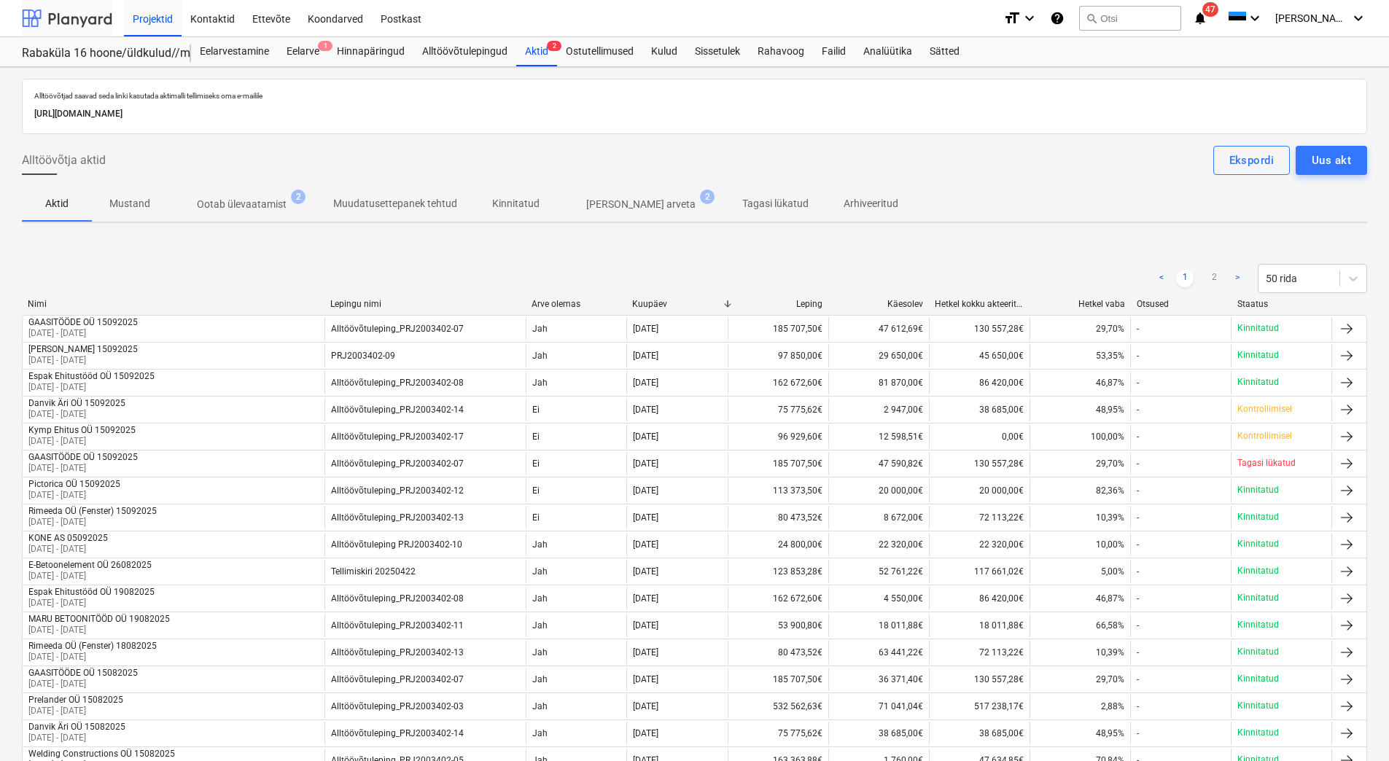
click at [85, 15] on div at bounding box center [67, 18] width 90 height 36
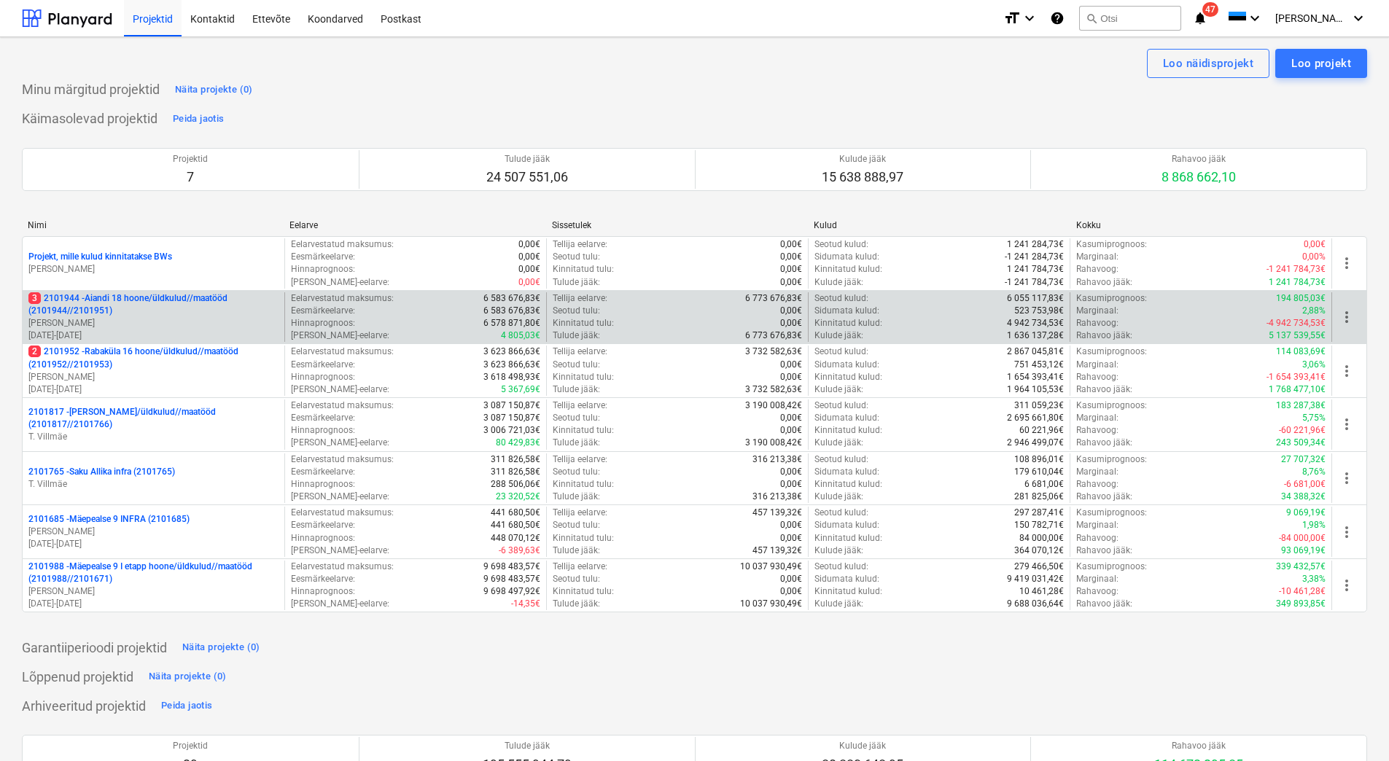
click at [182, 307] on p "3 2101944 - Aiandi 18 hoone/üldkulud//maatööd (2101944//2101951)" at bounding box center [153, 304] width 250 height 25
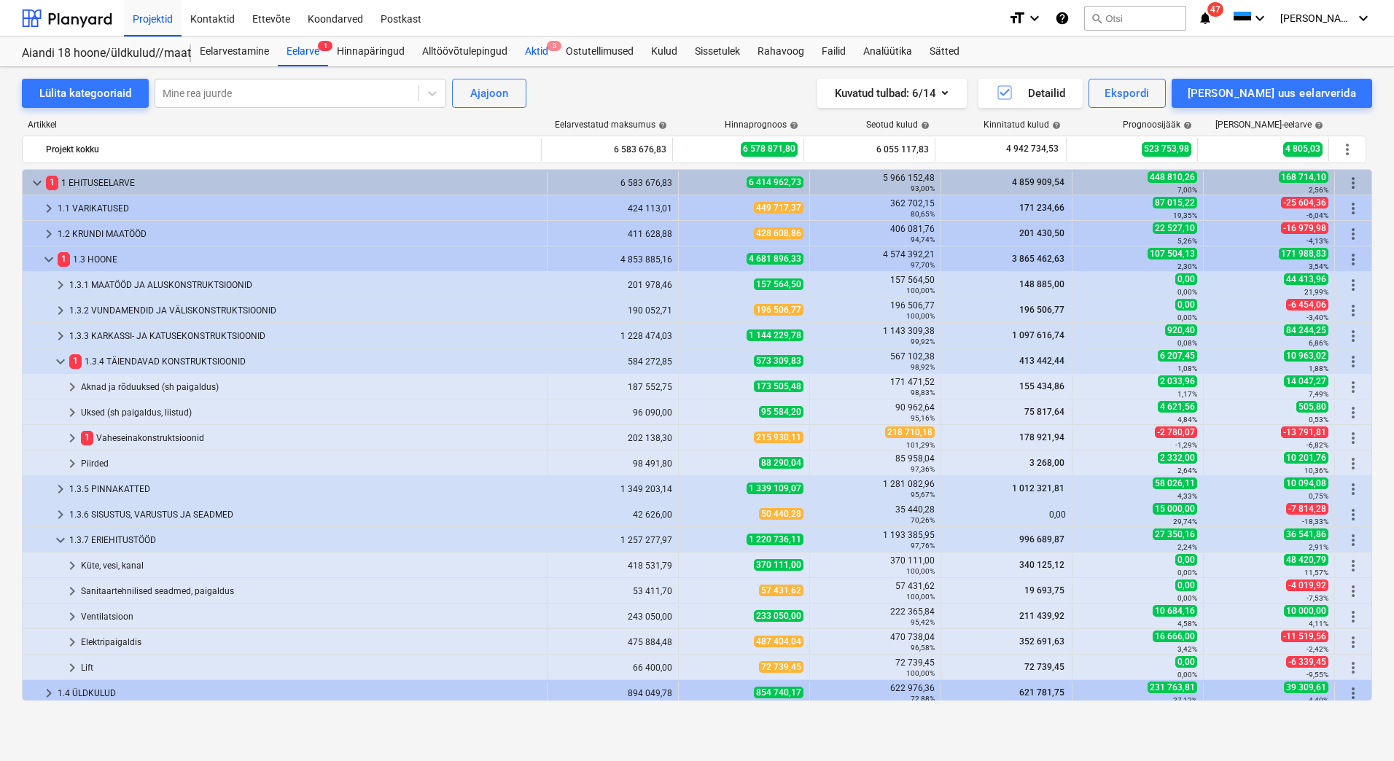
click at [536, 53] on div "Aktid 3" at bounding box center [536, 51] width 41 height 29
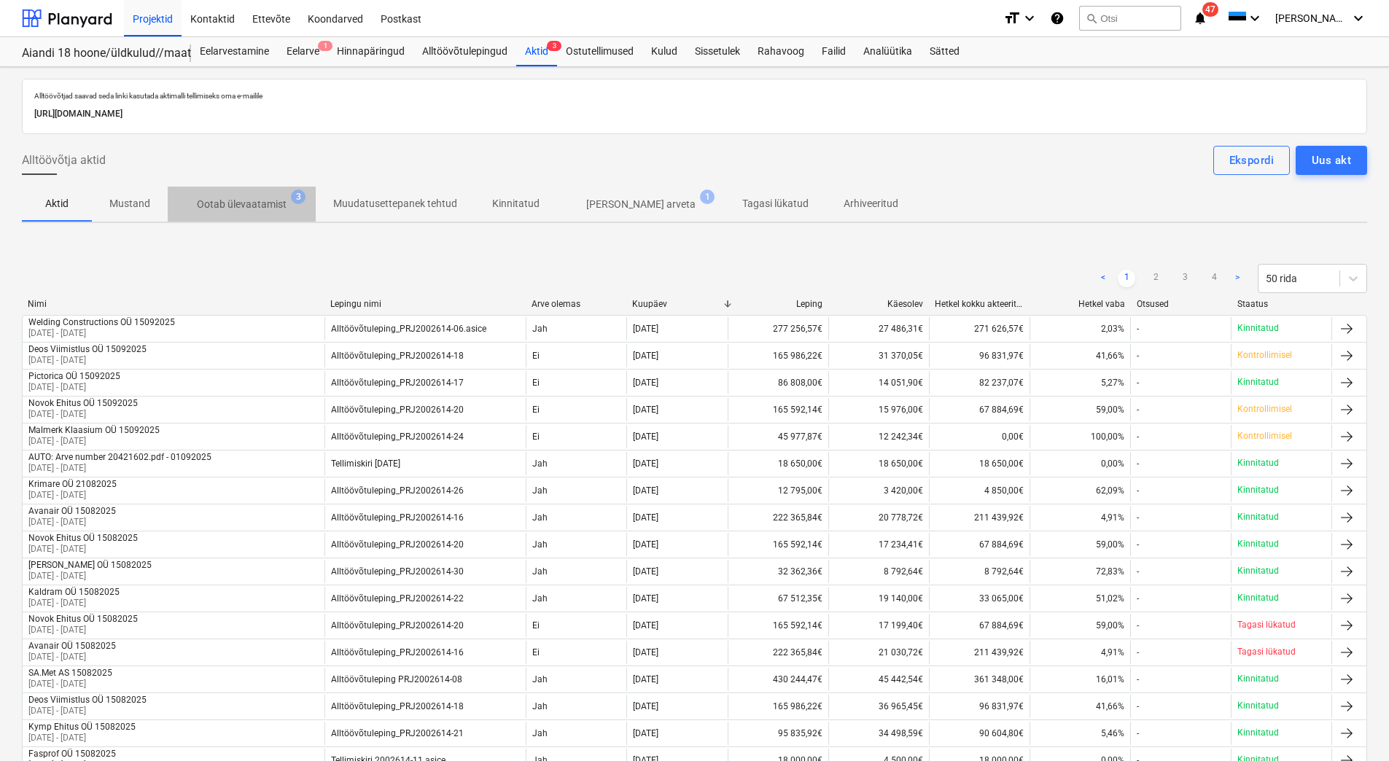
click at [248, 211] on p "Ootab ülevaatamist" at bounding box center [242, 204] width 90 height 15
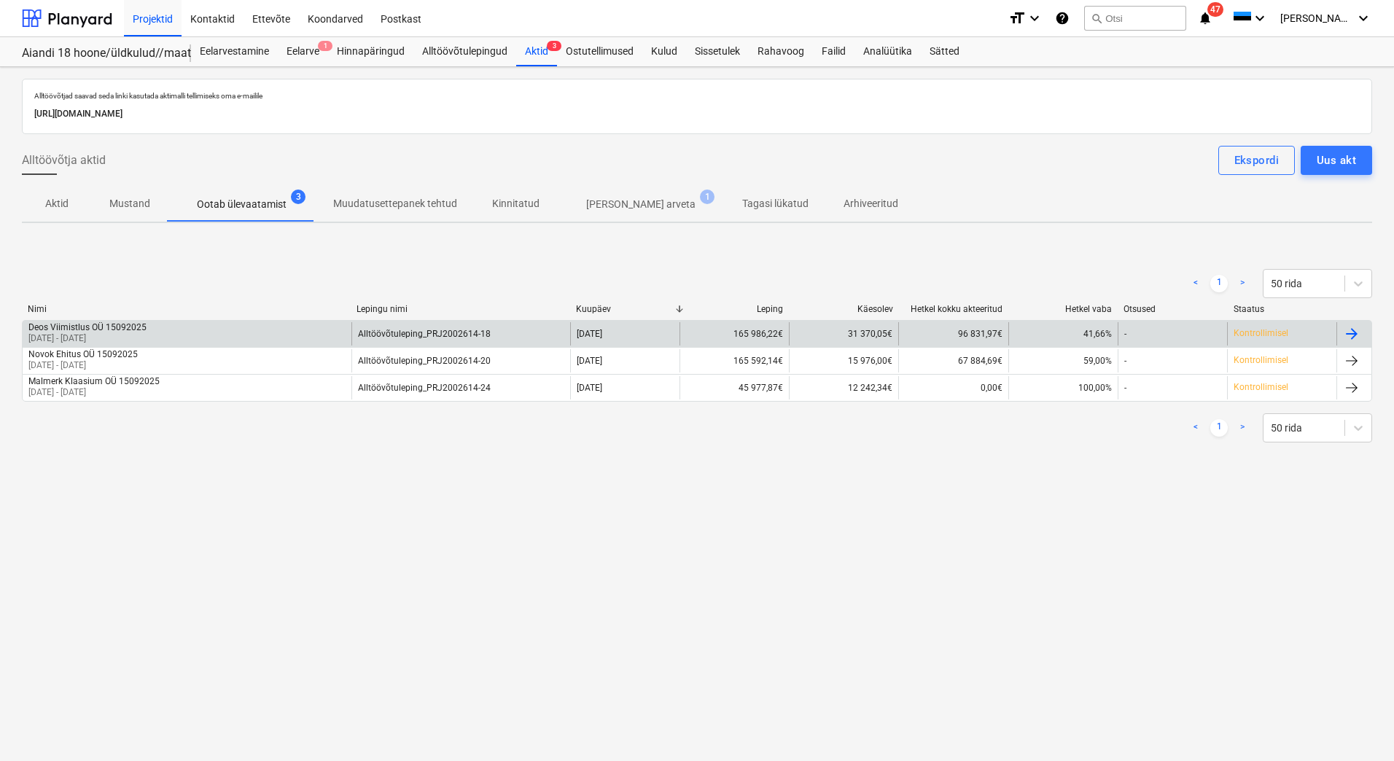
click at [271, 335] on div "Deos Viimistlus OÜ 15092025 [DATE] - [DATE]" at bounding box center [187, 333] width 329 height 23
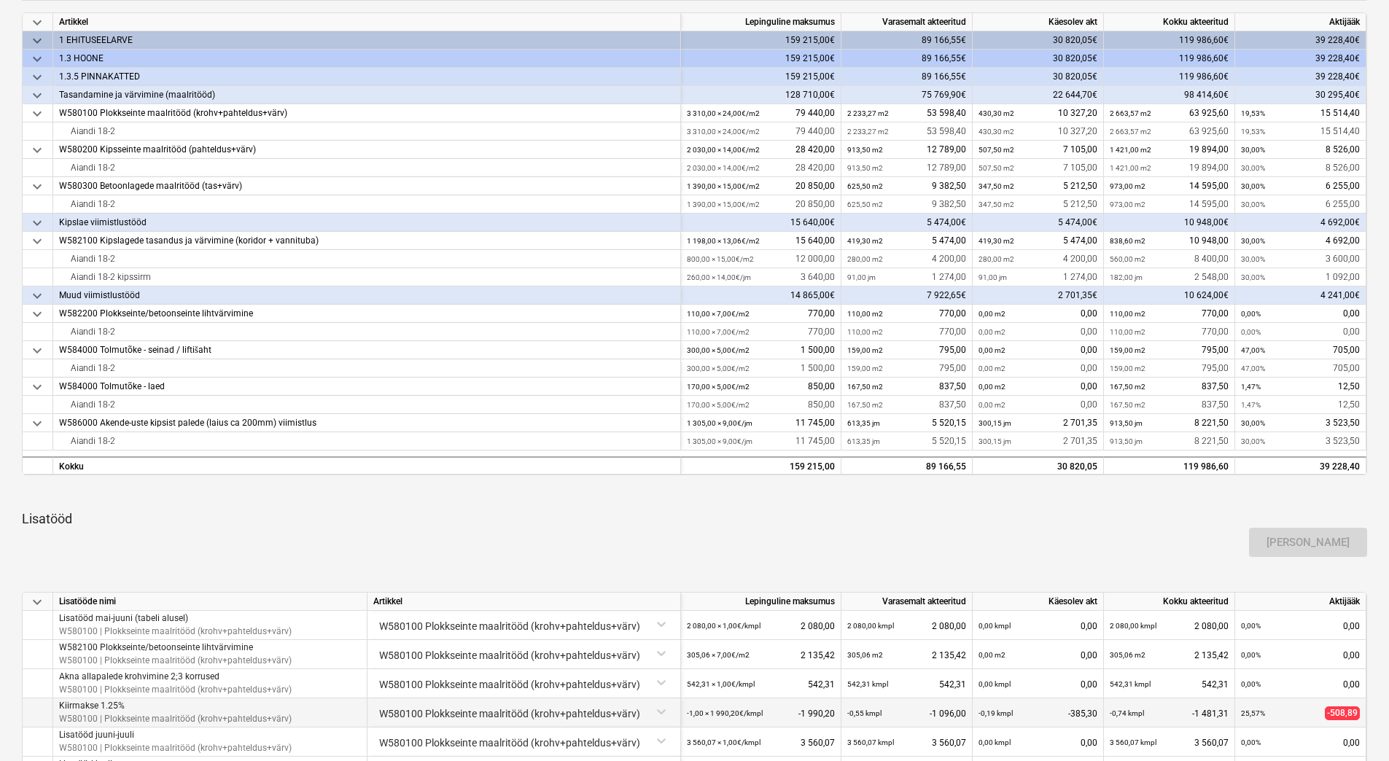
scroll to position [510, 0]
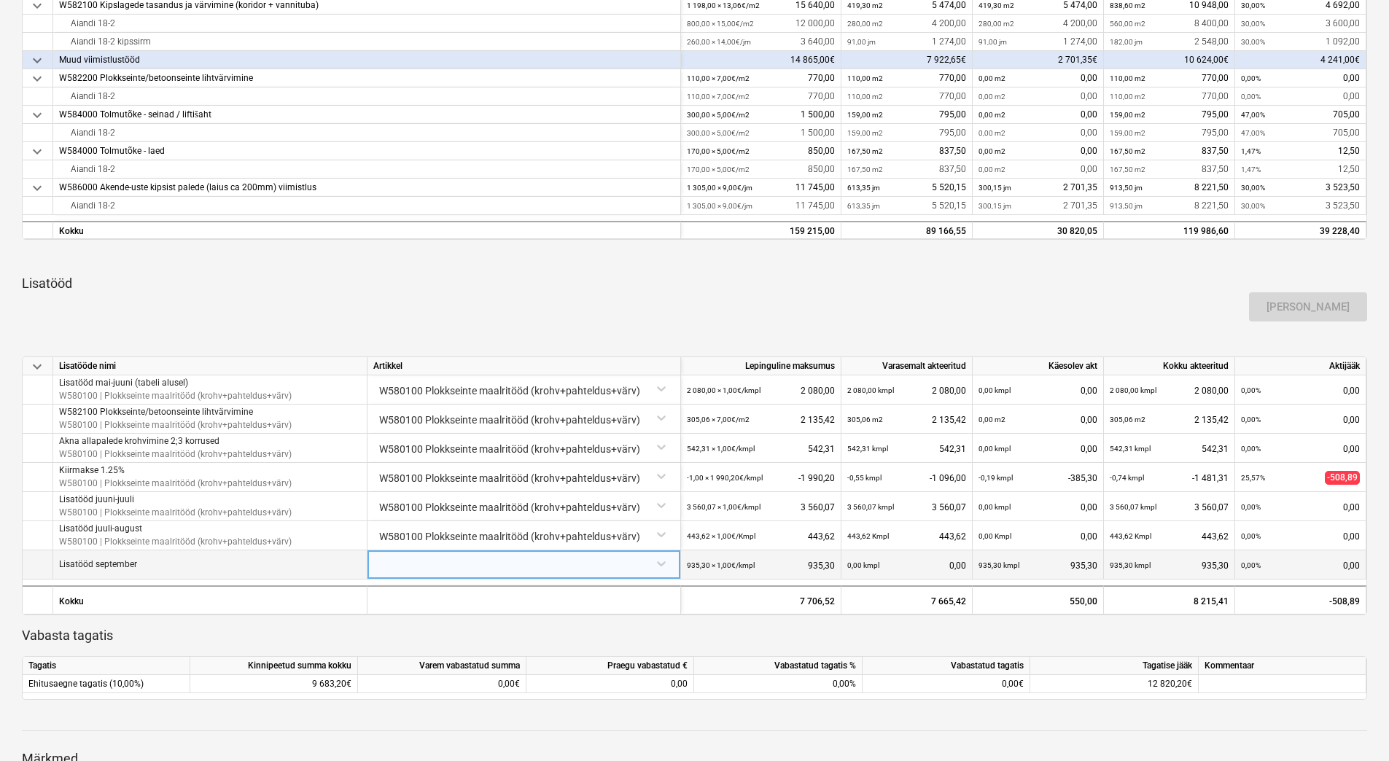
click at [448, 562] on div at bounding box center [523, 564] width 301 height 26
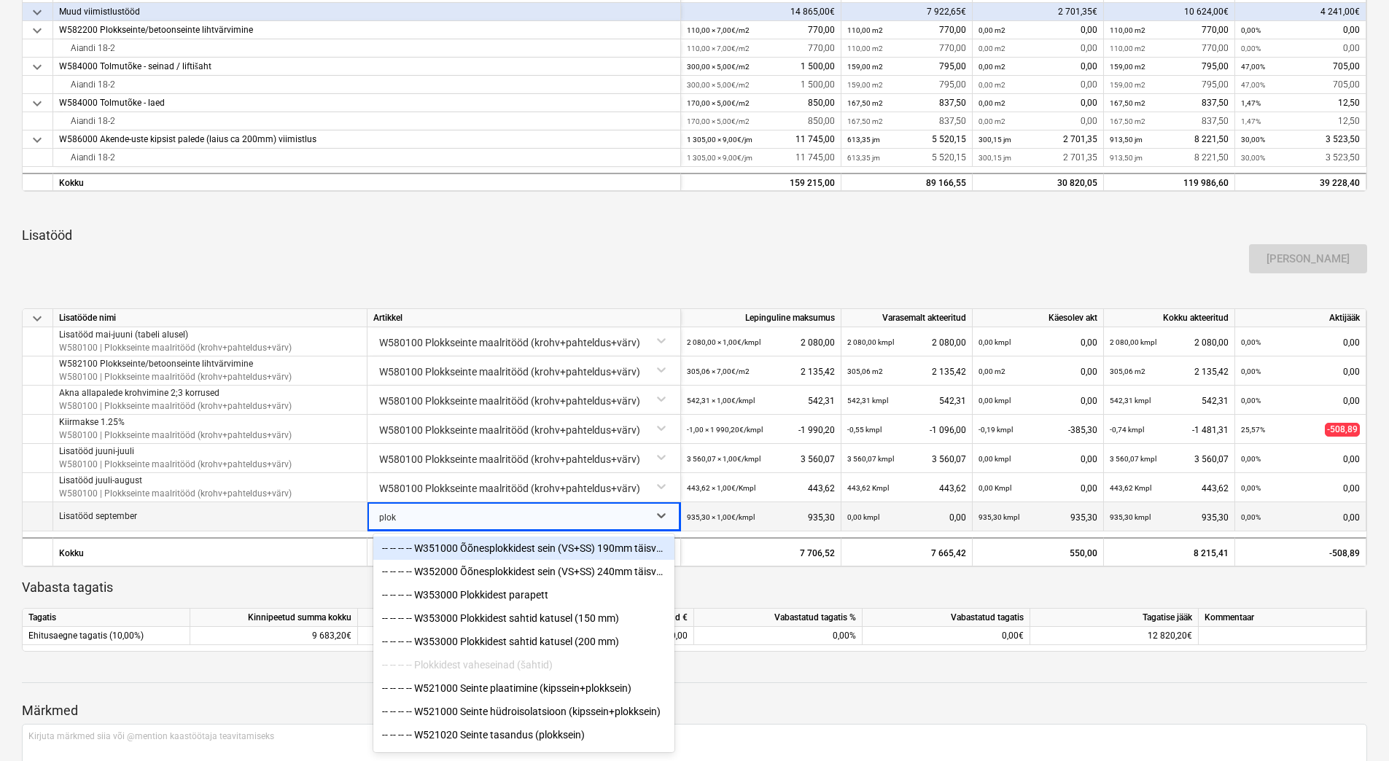
type input "plokk"
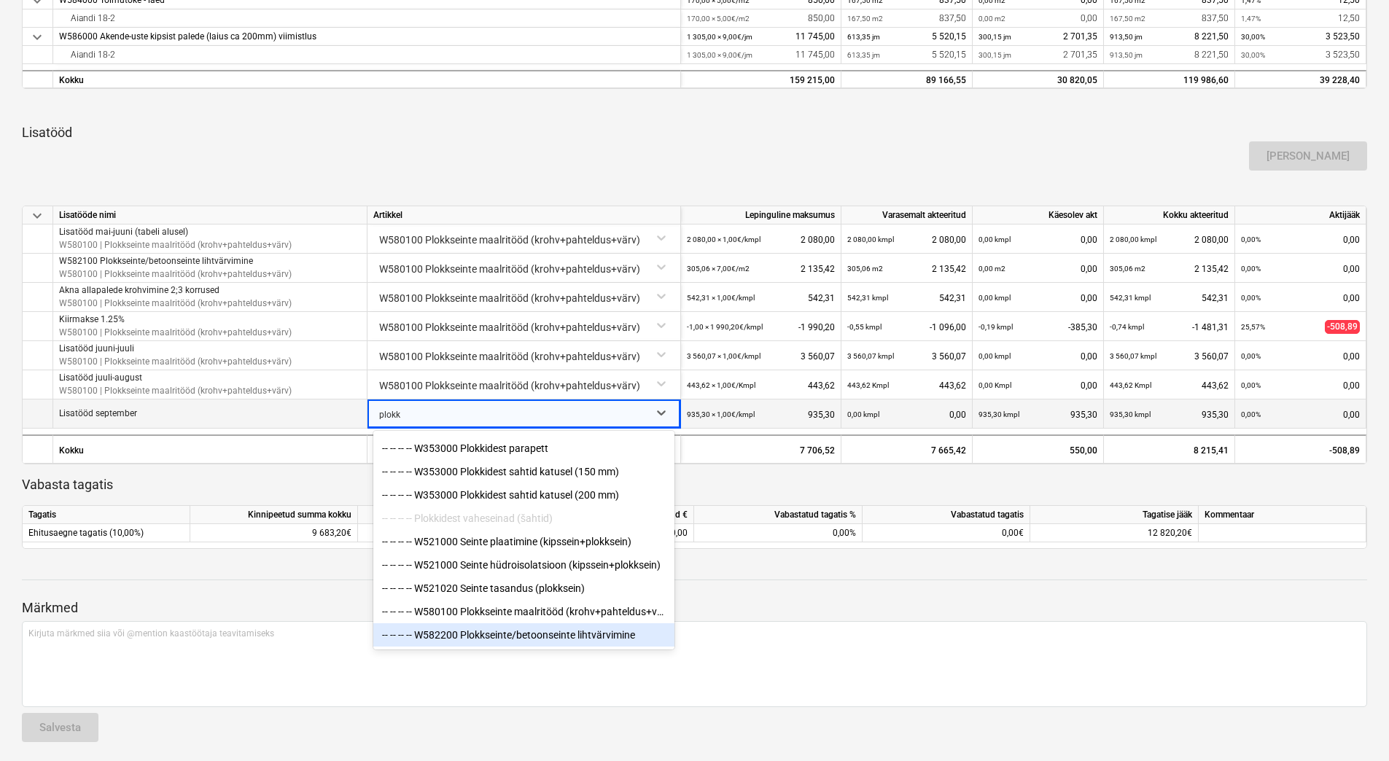
scroll to position [666, 0]
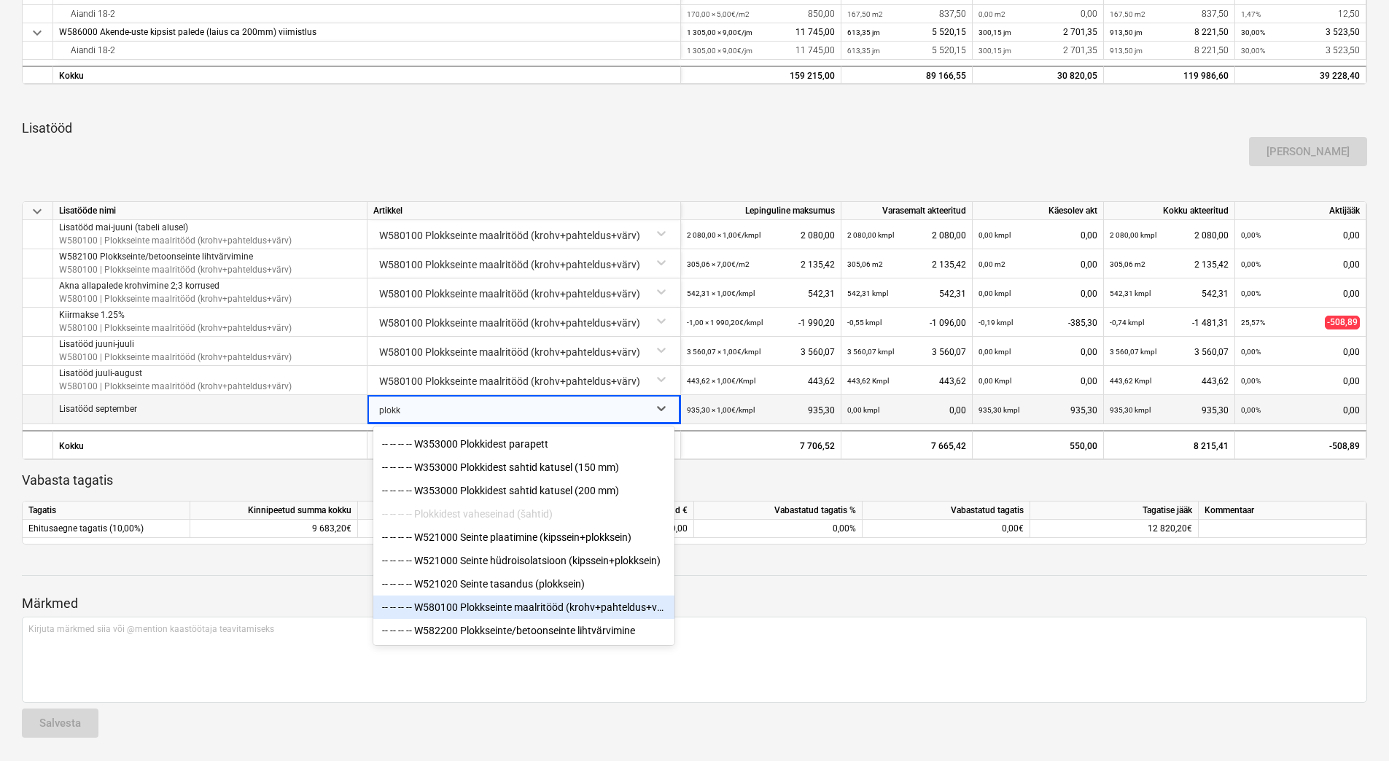
click at [523, 610] on div "-- -- -- -- W580100 Plokkseinte maalritööd (krohv+pahteldus+värv)" at bounding box center [523, 607] width 301 height 23
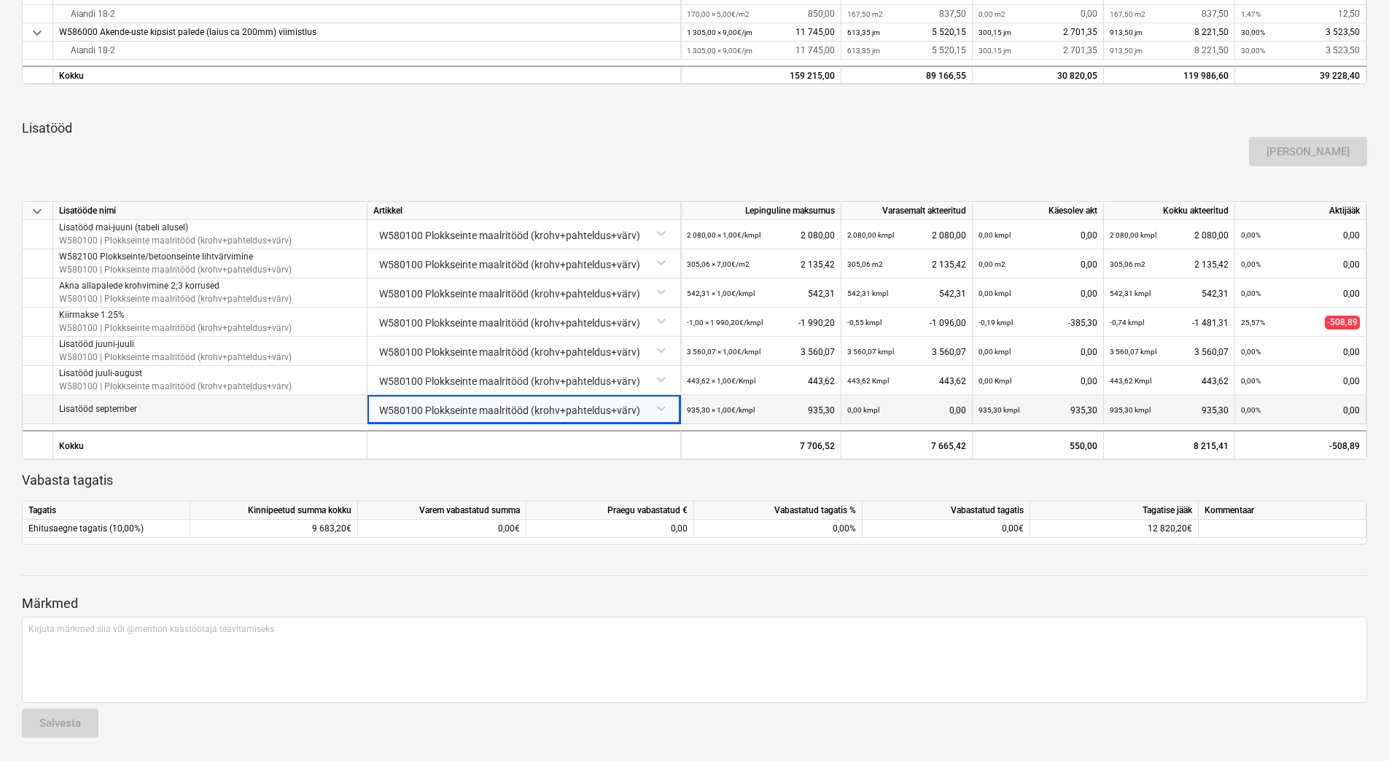
click at [519, 172] on div "keyboard_arrow_down Artikkel Lepinguline [PERSON_NAME] akteeritud Käesolev akt …" at bounding box center [694, 83] width 1345 height 923
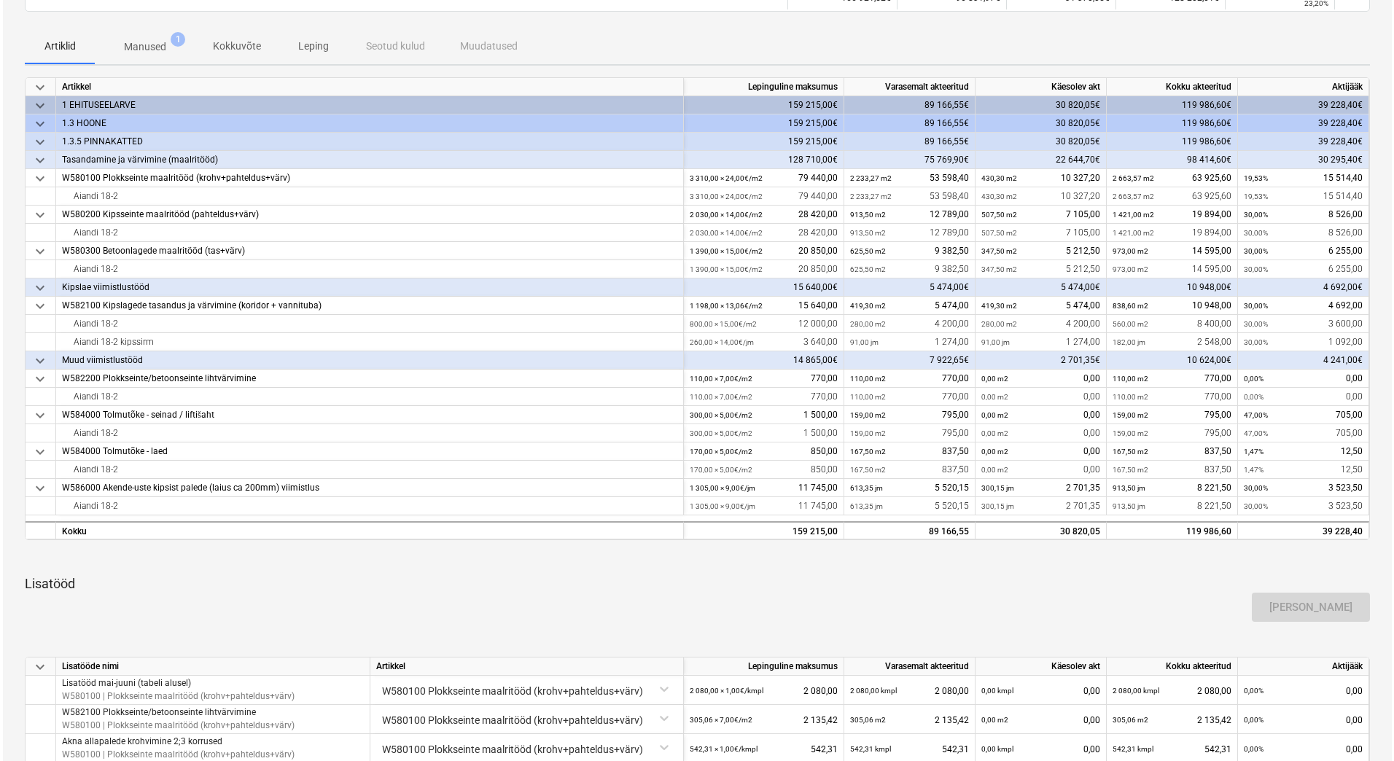
scroll to position [0, 0]
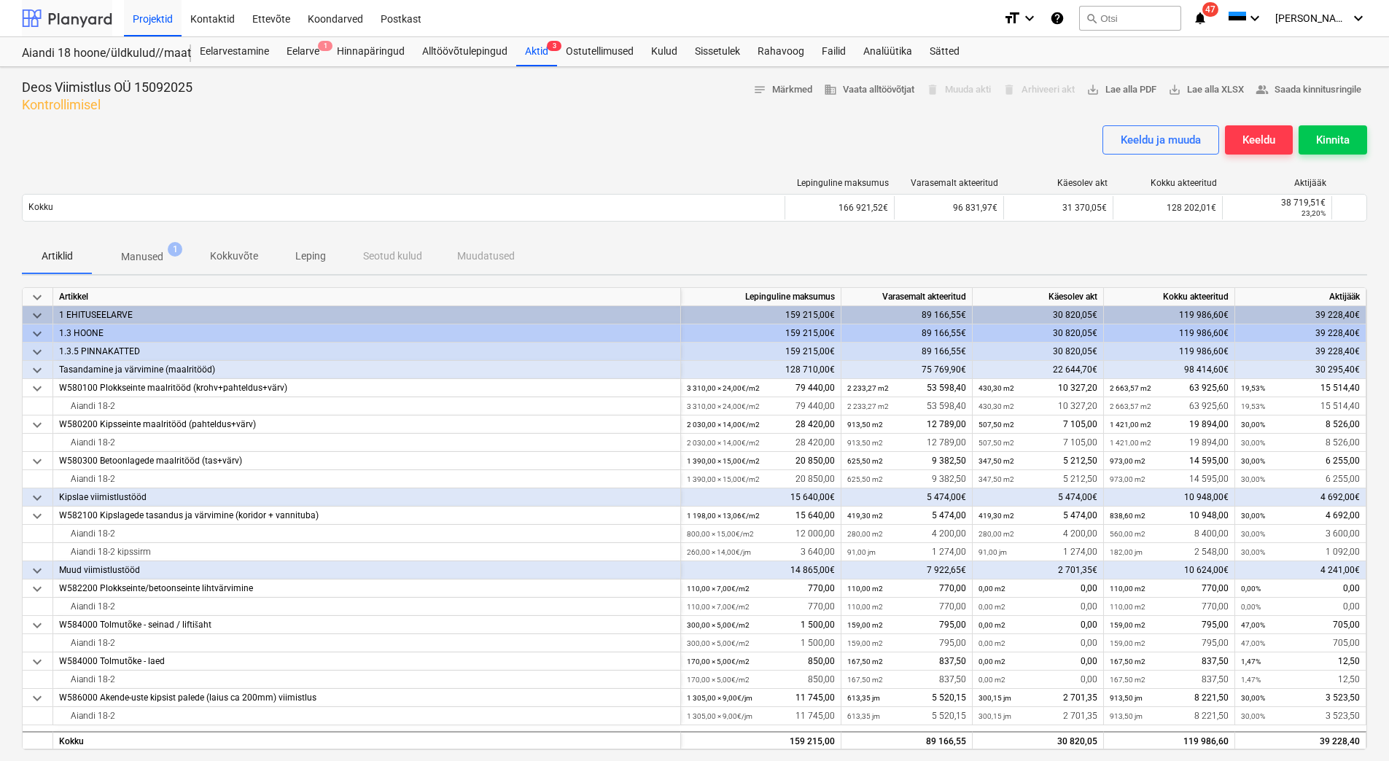
click at [73, 31] on div at bounding box center [67, 18] width 90 height 36
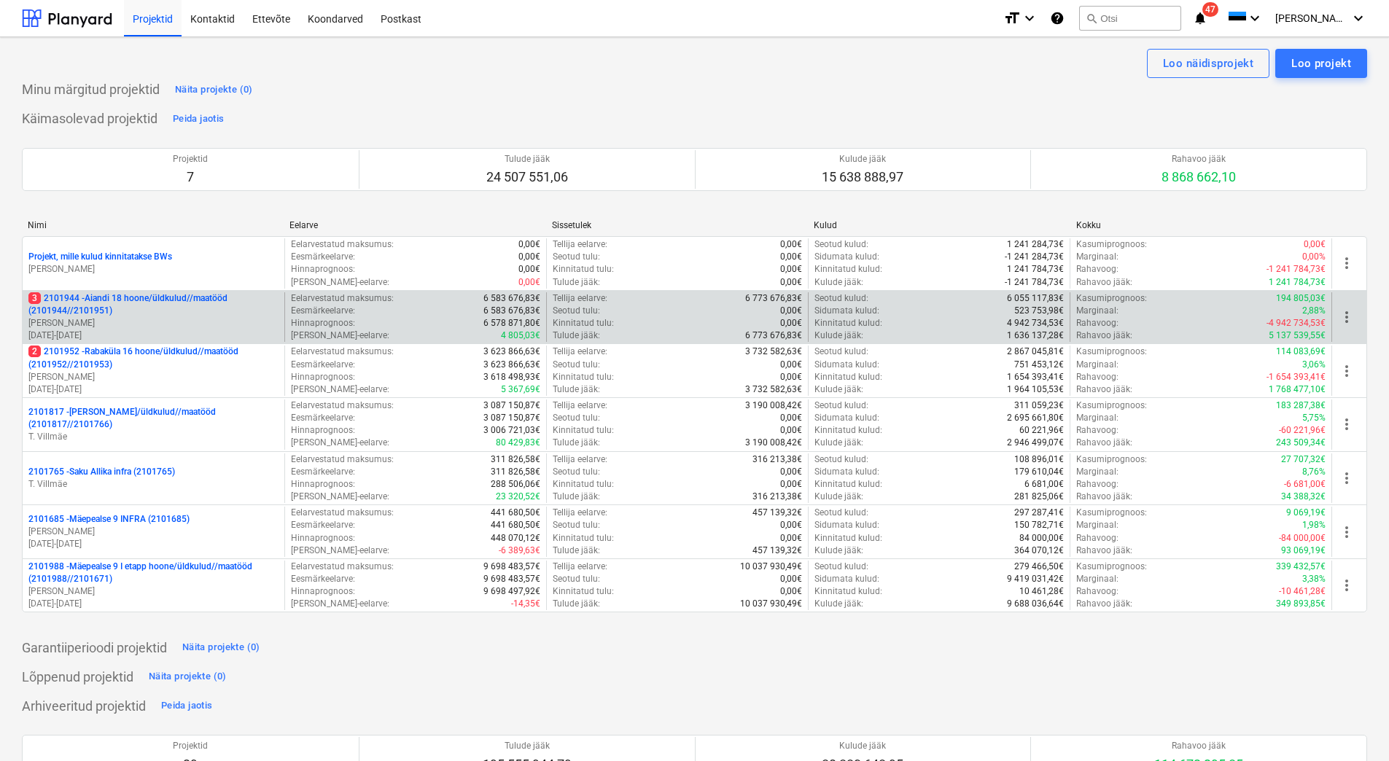
click at [134, 296] on p "3 2101944 - Aiandi 18 hoone/üldkulud//maatööd (2101944//2101951)" at bounding box center [153, 304] width 250 height 25
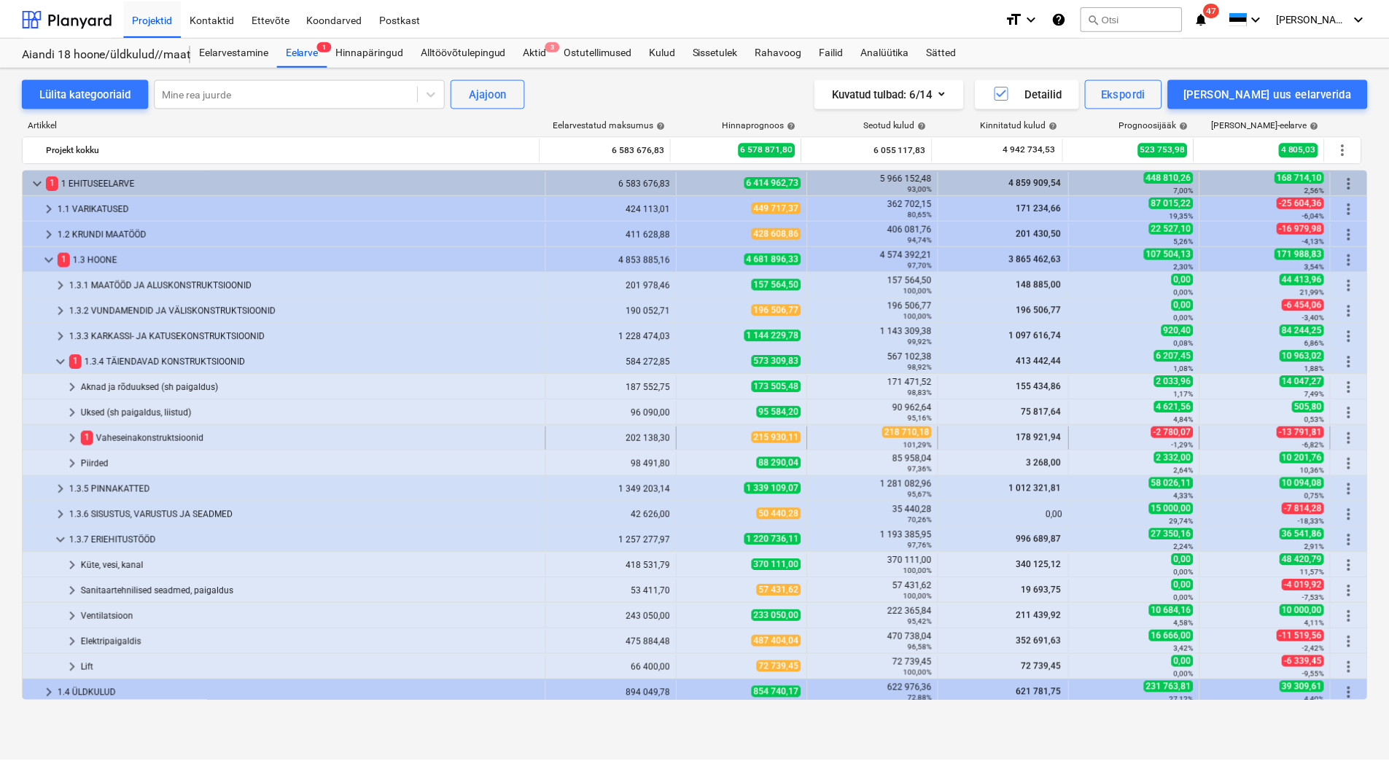
scroll to position [81, 0]
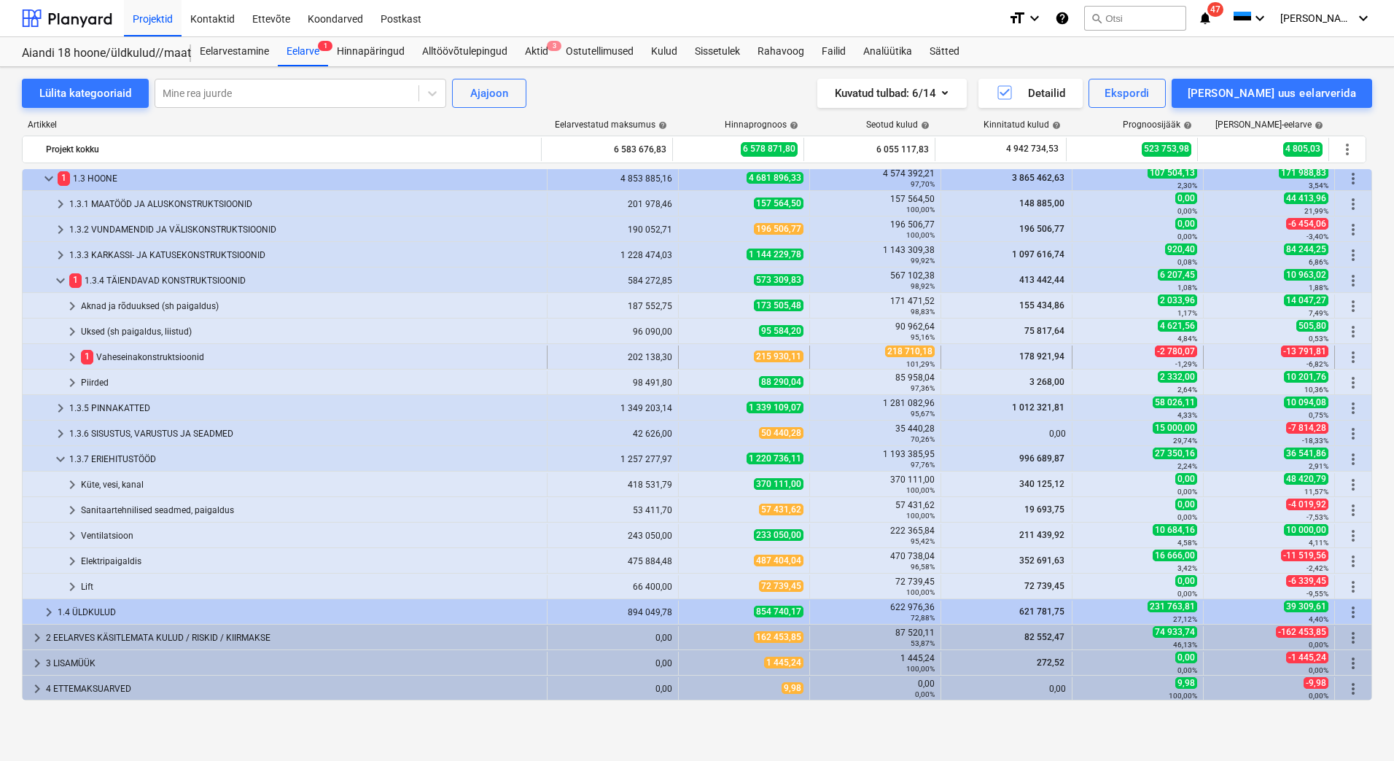
click at [134, 366] on div "1 Vaheseinakonstruktsioonid" at bounding box center [311, 357] width 460 height 23
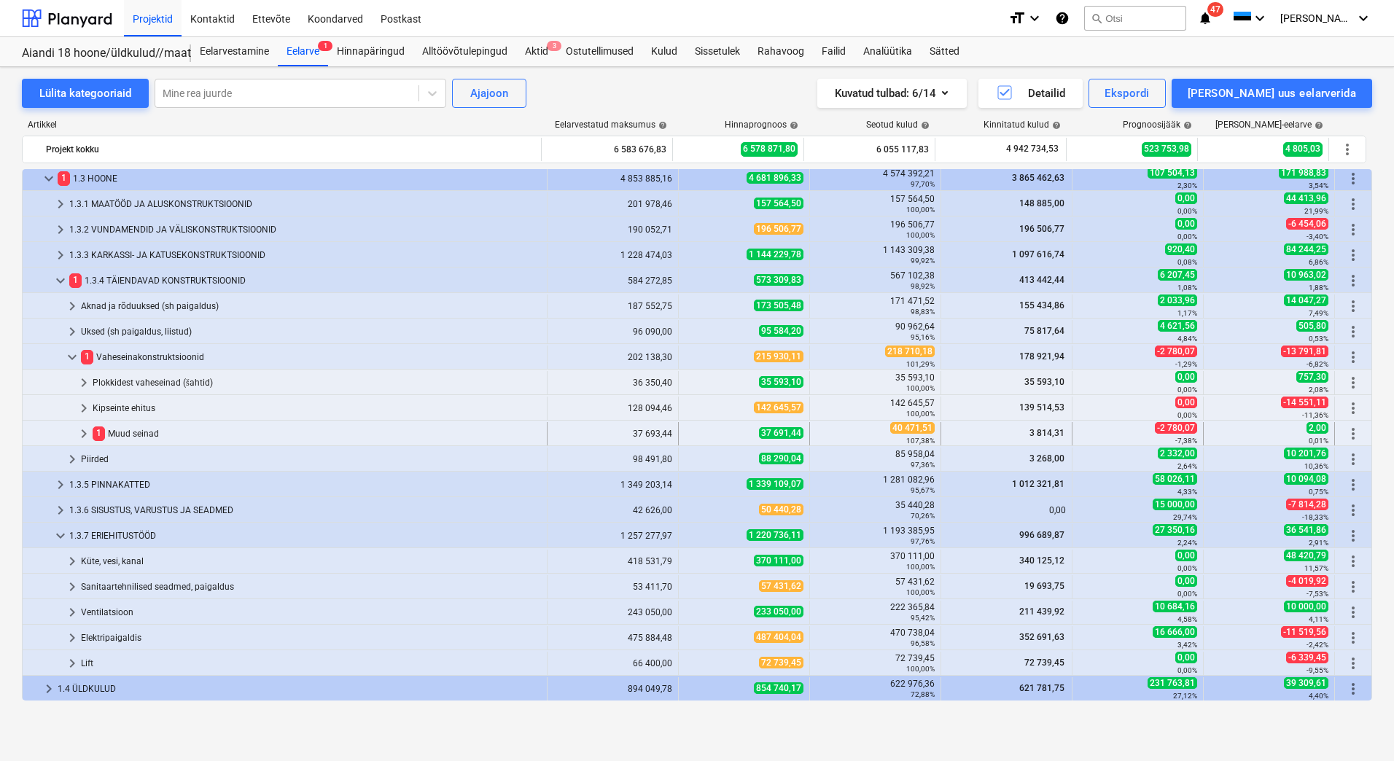
click at [131, 437] on div "1 Muud seinad" at bounding box center [317, 433] width 448 height 23
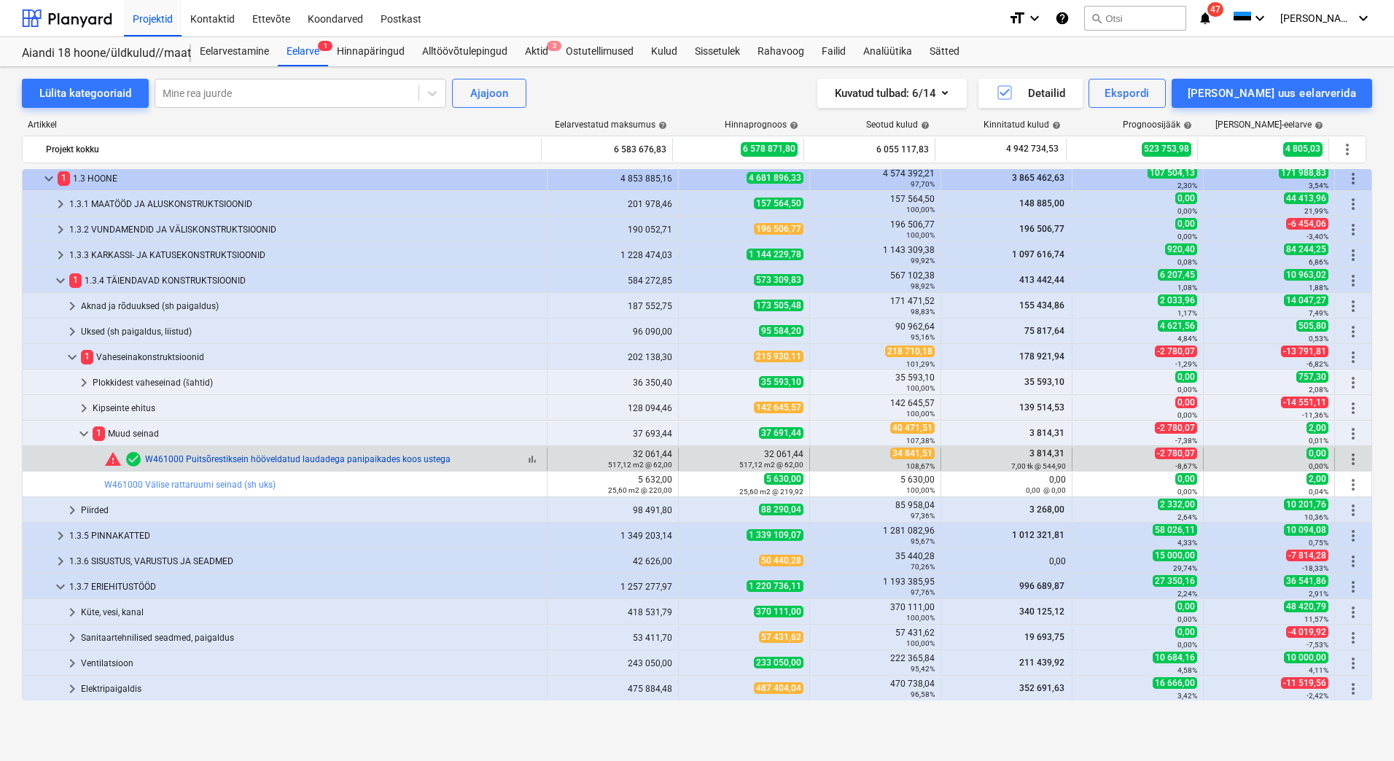
click at [267, 462] on link "W461000 Puitsõrestiksein hööveldatud laudadega panipaikades koos ustega" at bounding box center [298, 459] width 306 height 10
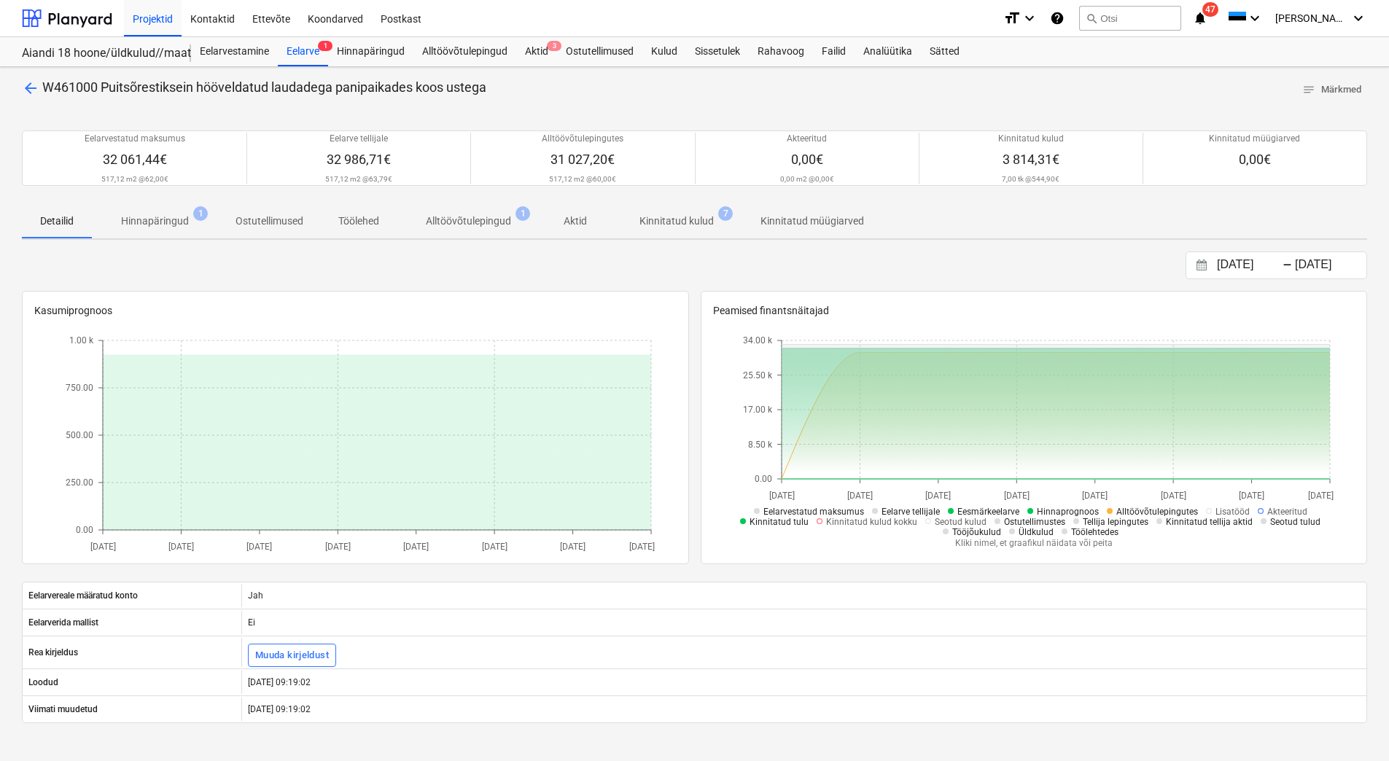
click at [663, 227] on p "Kinnitatud kulud" at bounding box center [676, 221] width 74 height 15
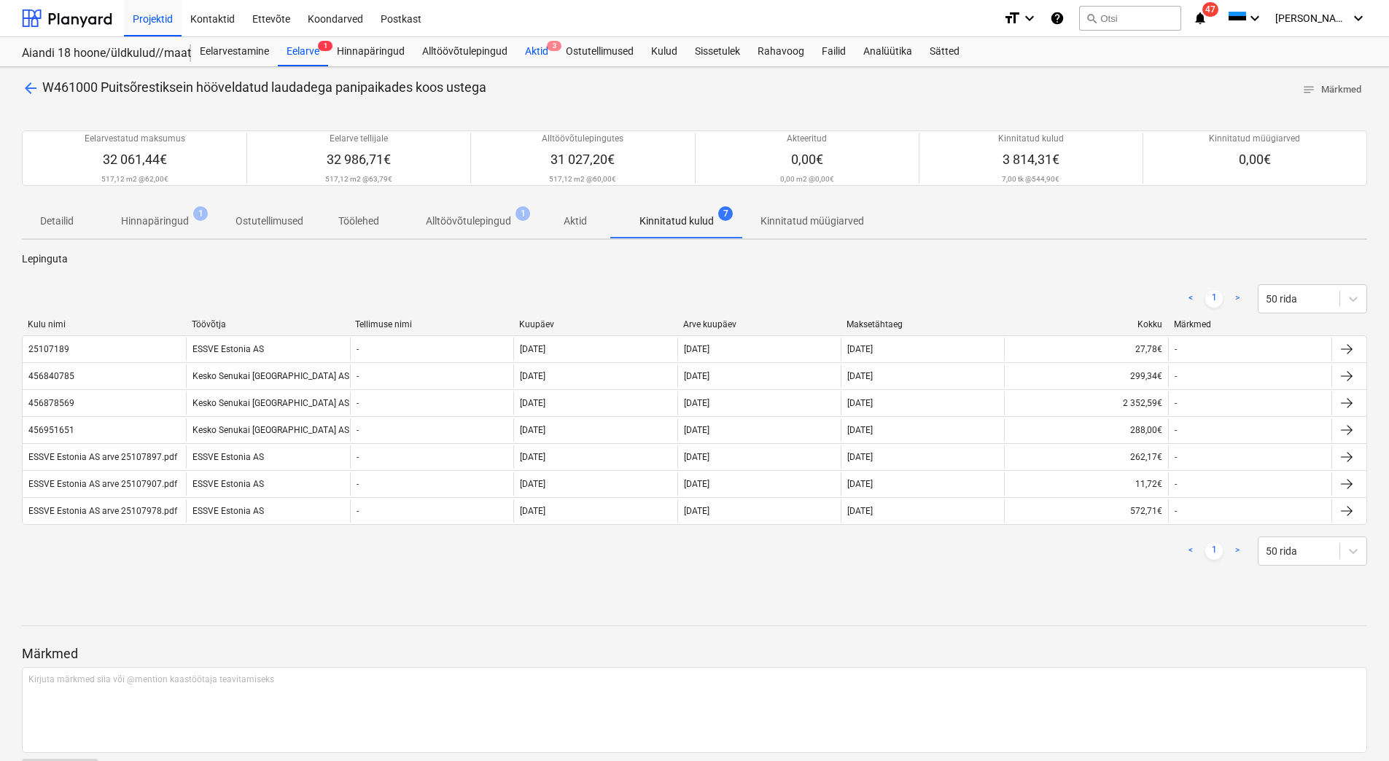
click at [534, 47] on div "Aktid 3" at bounding box center [536, 51] width 41 height 29
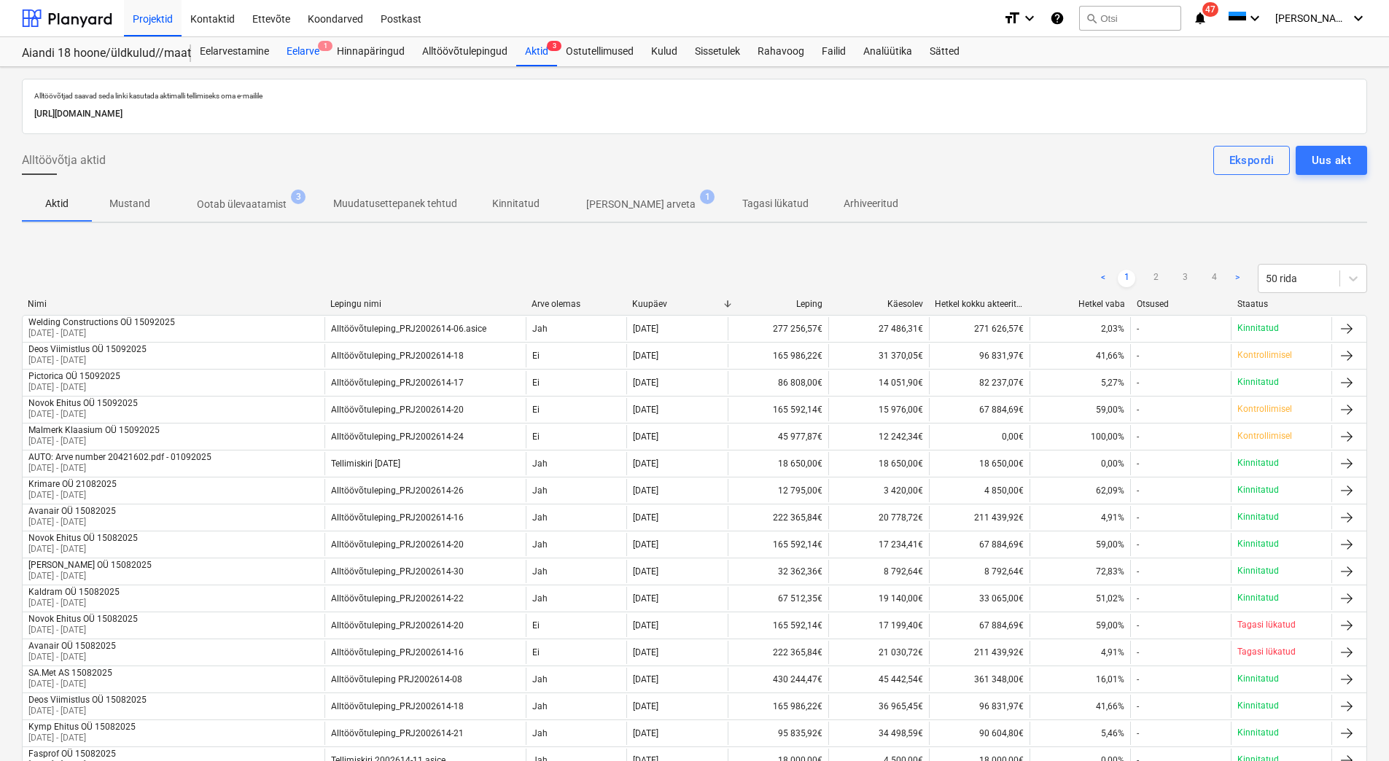
click at [321, 50] on span "1" at bounding box center [325, 46] width 15 height 10
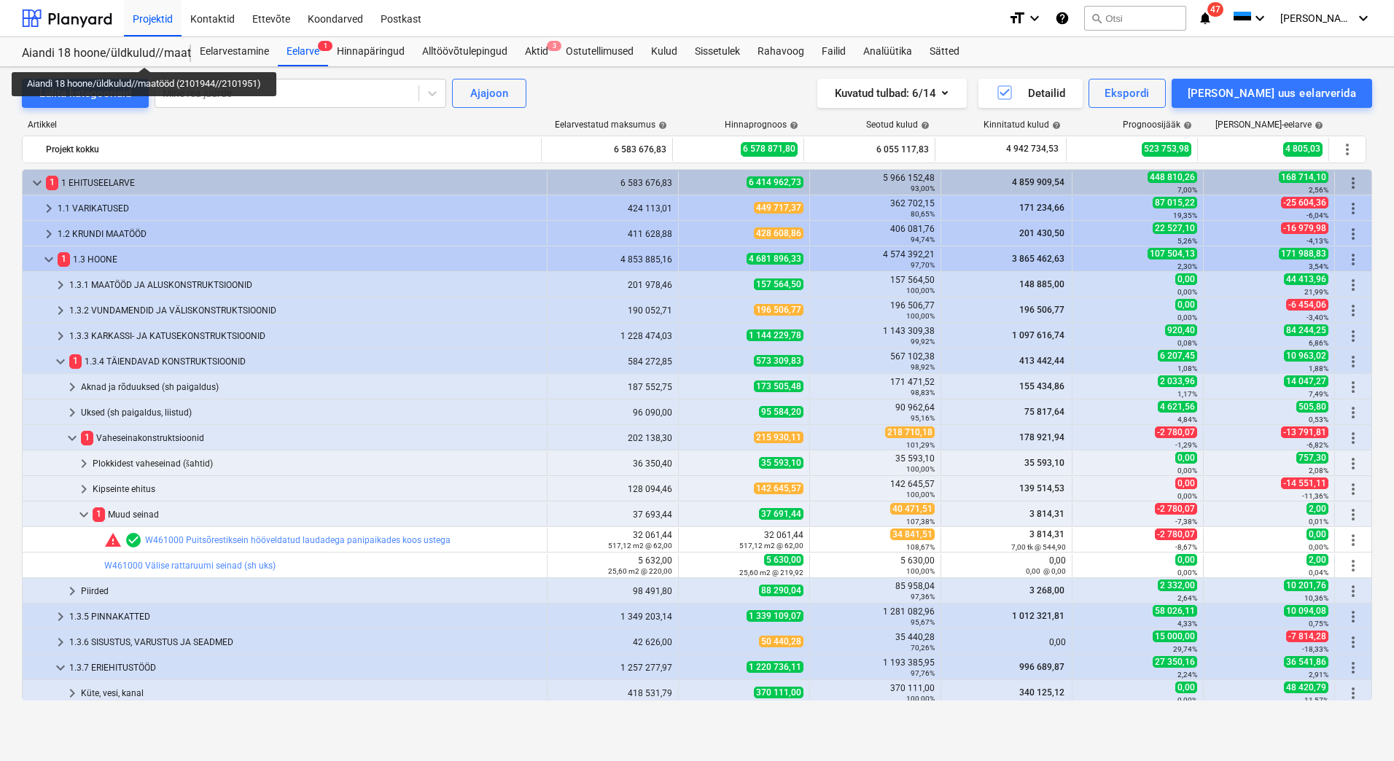
scroll to position [81, 0]
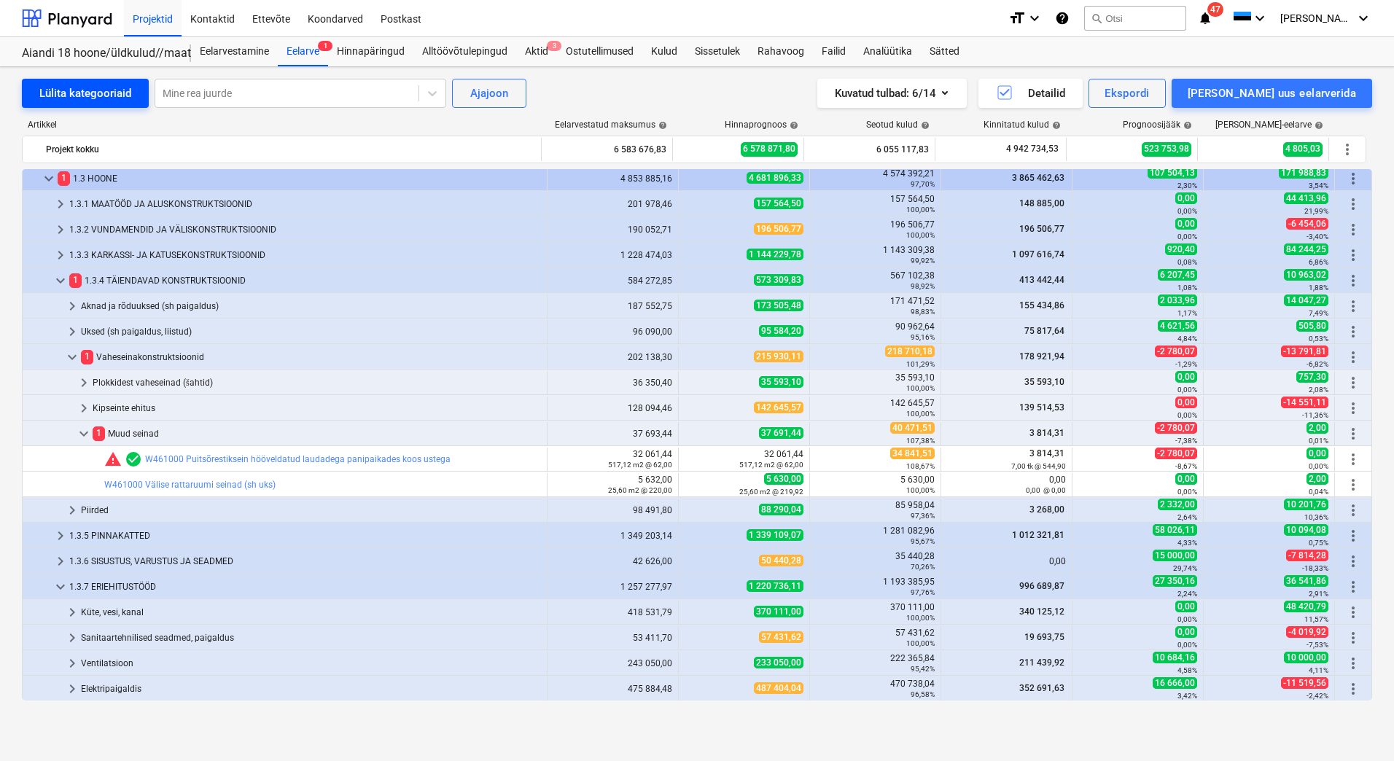
click at [119, 84] on div "Lülita kategooriaid" at bounding box center [85, 93] width 92 height 19
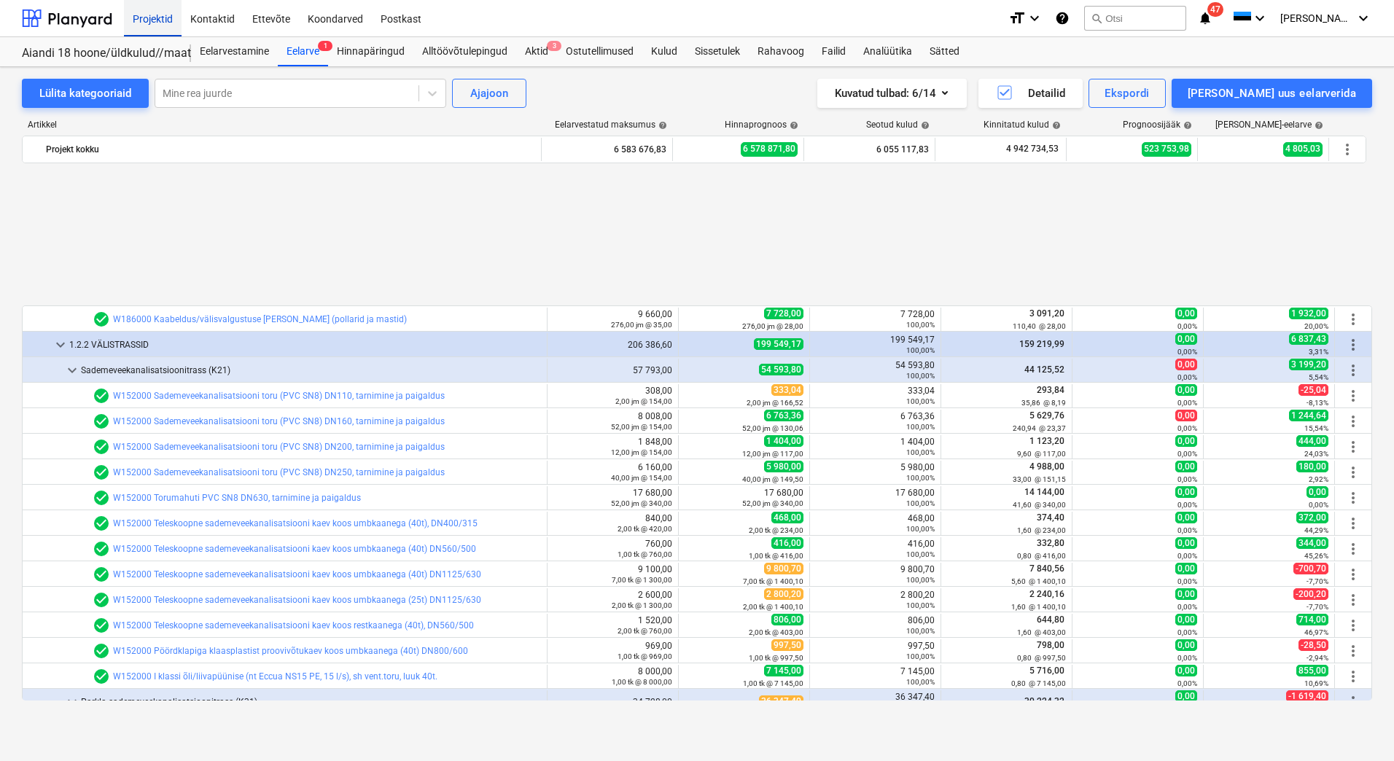
scroll to position [3873, 0]
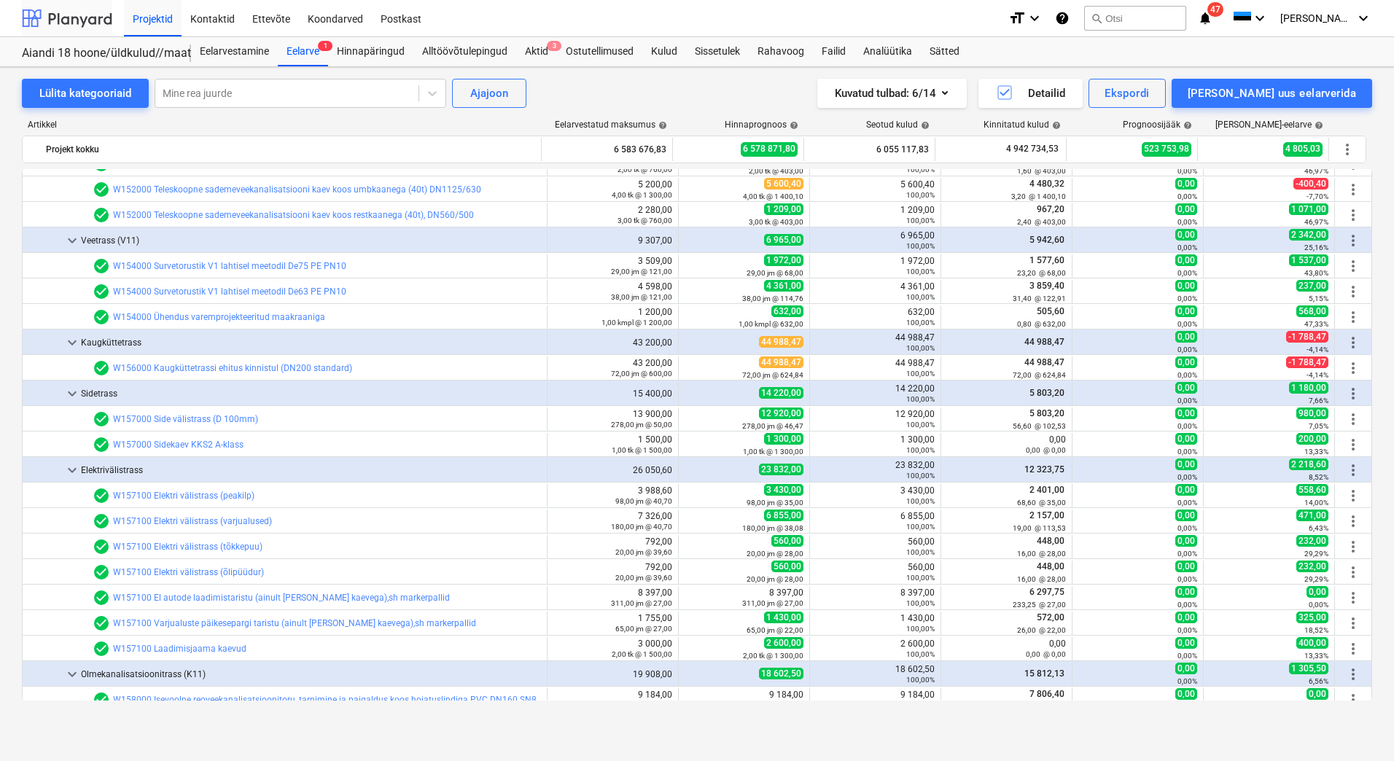
click at [62, 17] on div at bounding box center [67, 18] width 90 height 36
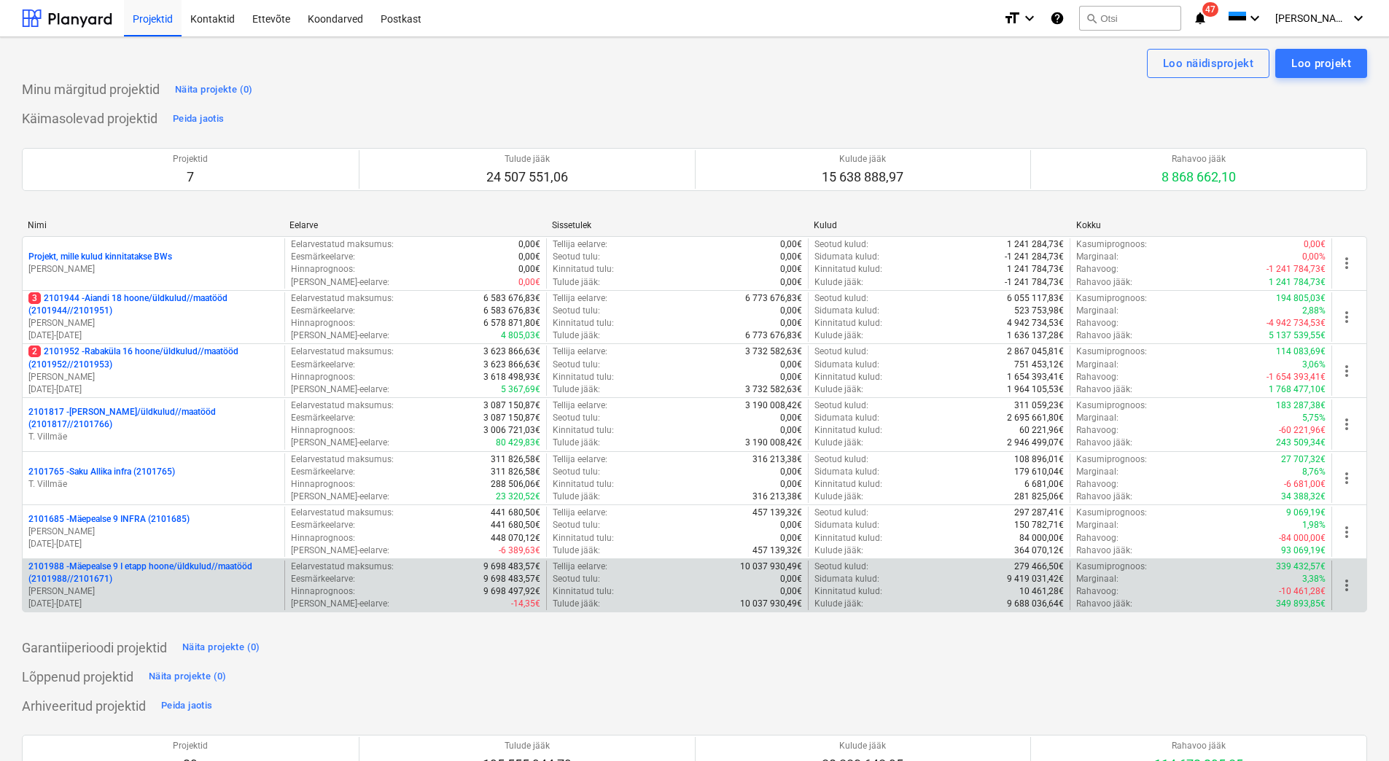
click at [121, 593] on p "[PERSON_NAME]" at bounding box center [153, 592] width 250 height 12
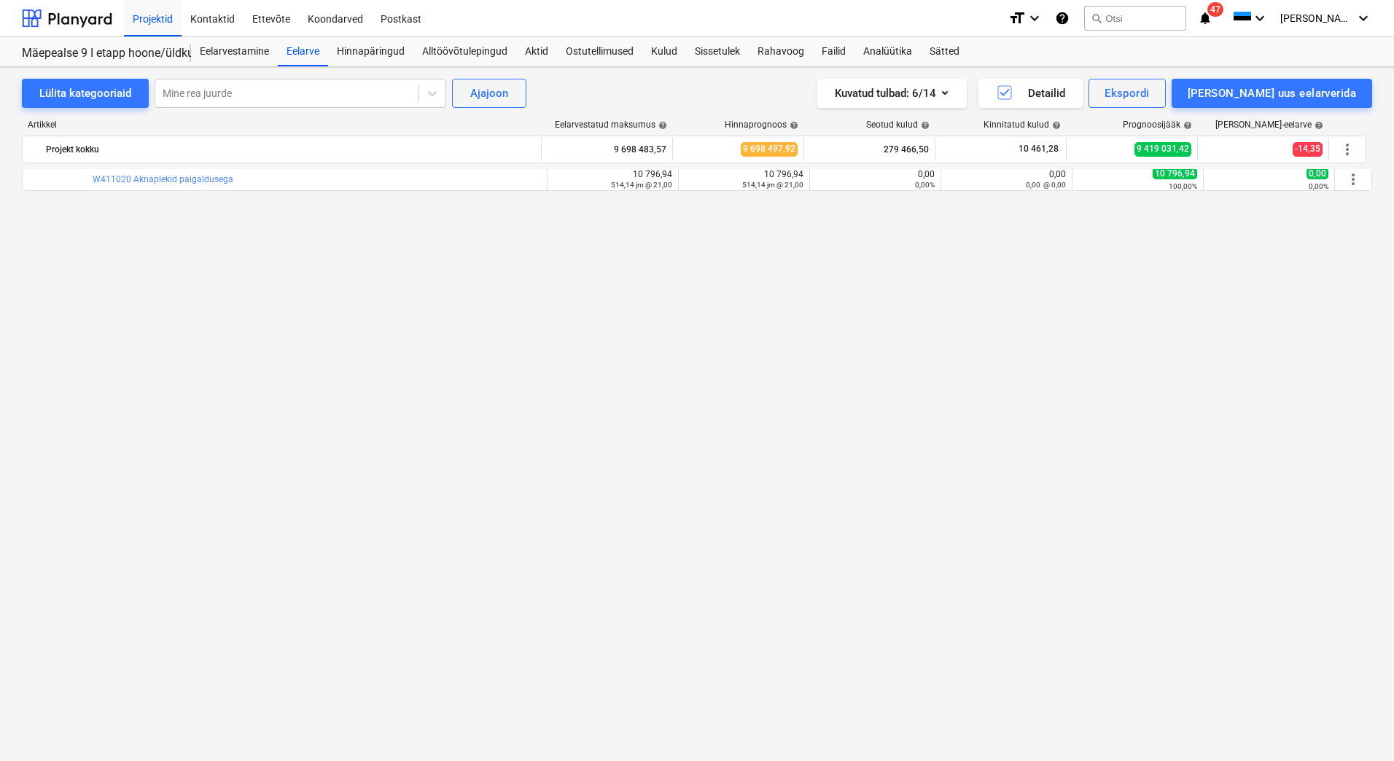
scroll to position [8196, 0]
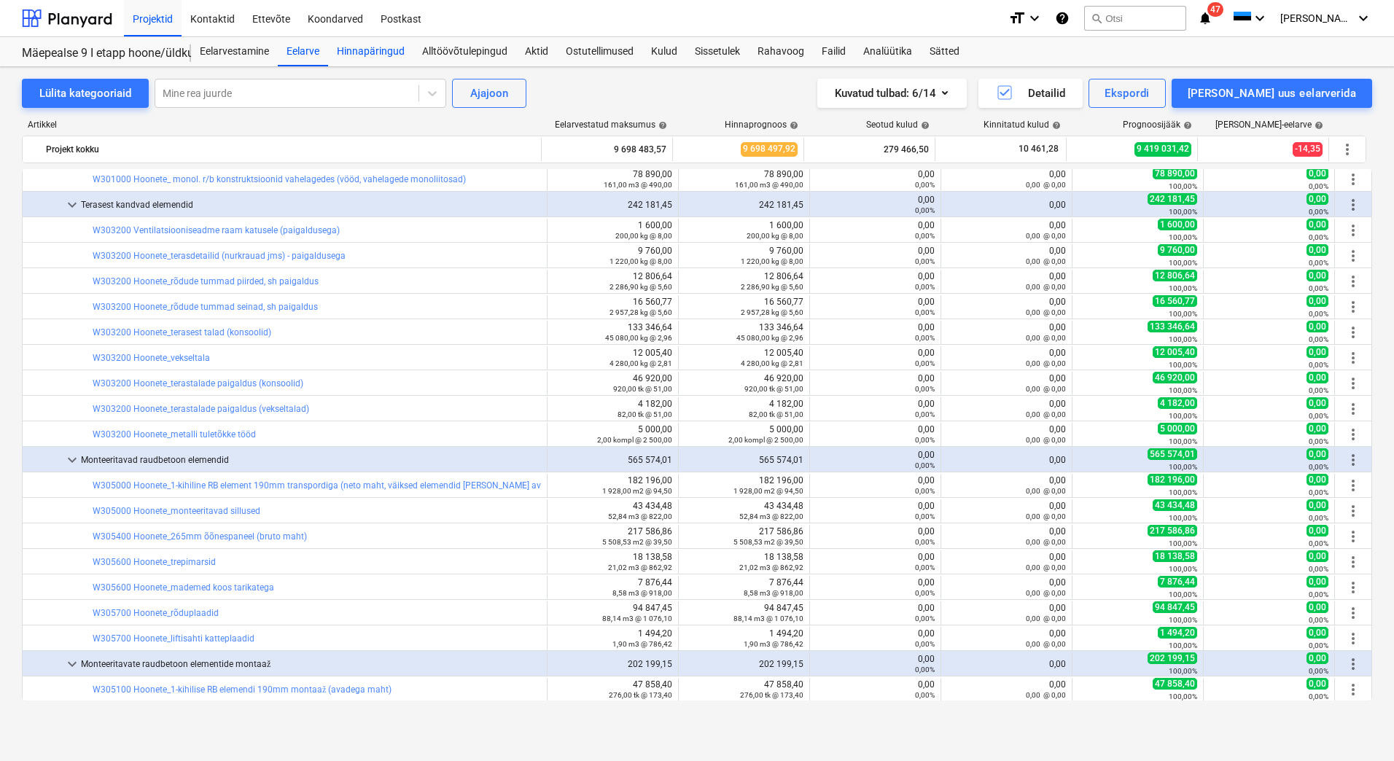
click at [371, 54] on div "Hinnapäringud" at bounding box center [370, 51] width 85 height 29
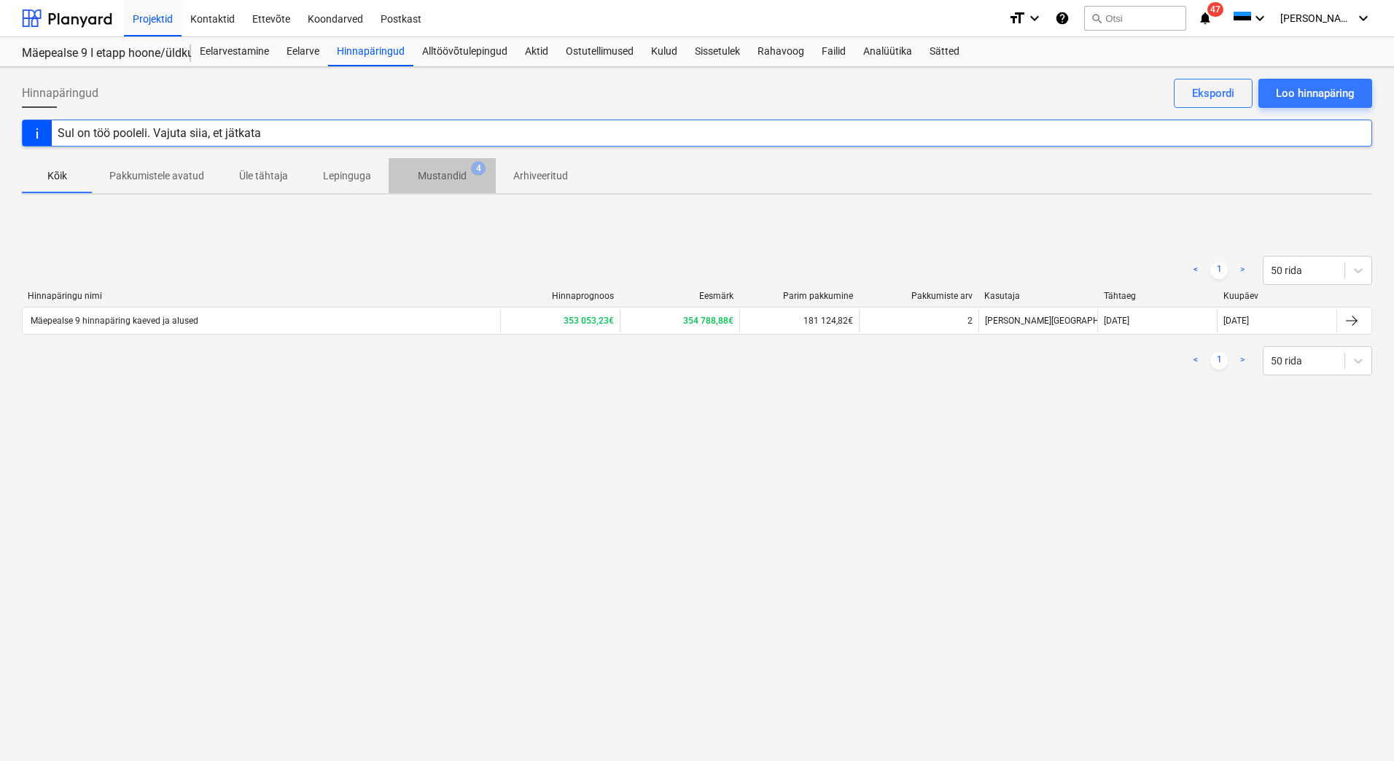
click at [432, 165] on span "Mustandid 4" at bounding box center [442, 176] width 107 height 26
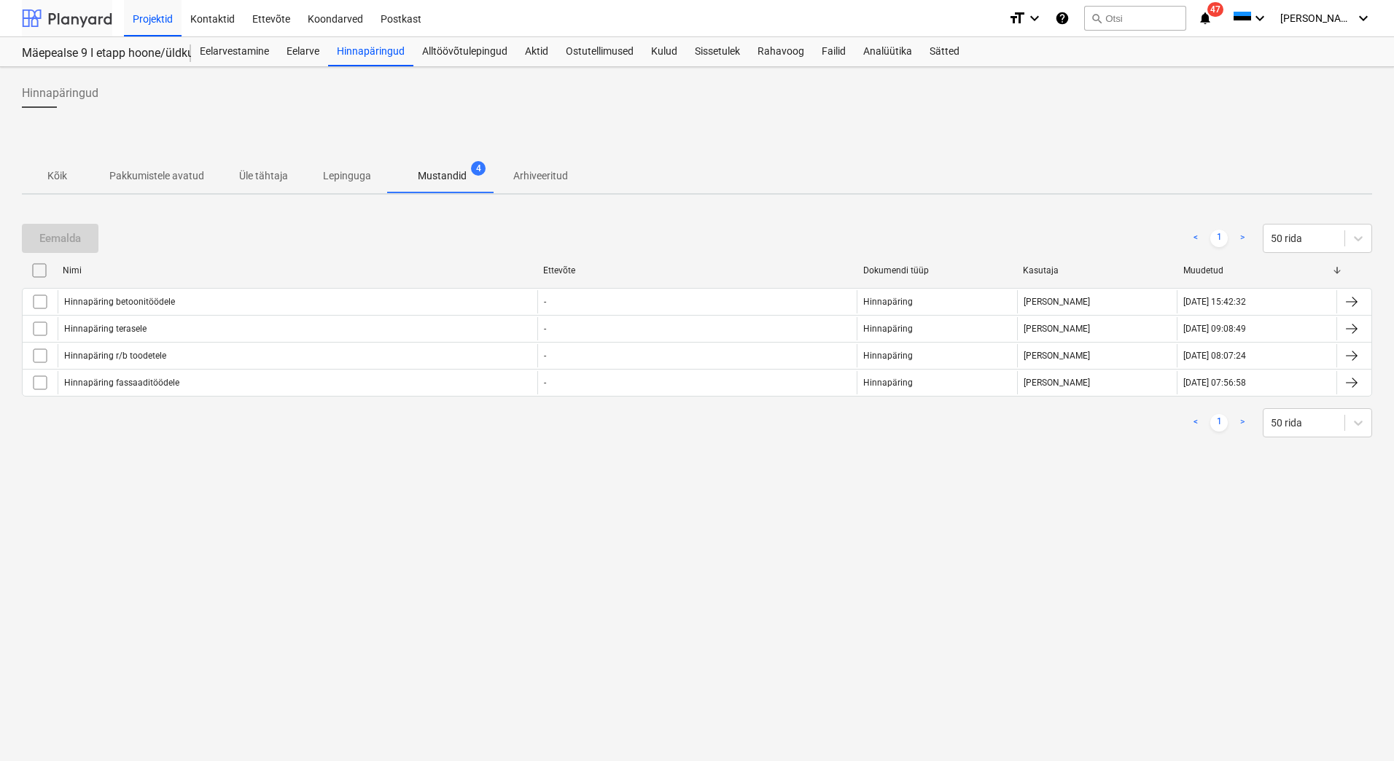
click at [69, 20] on div at bounding box center [67, 18] width 90 height 36
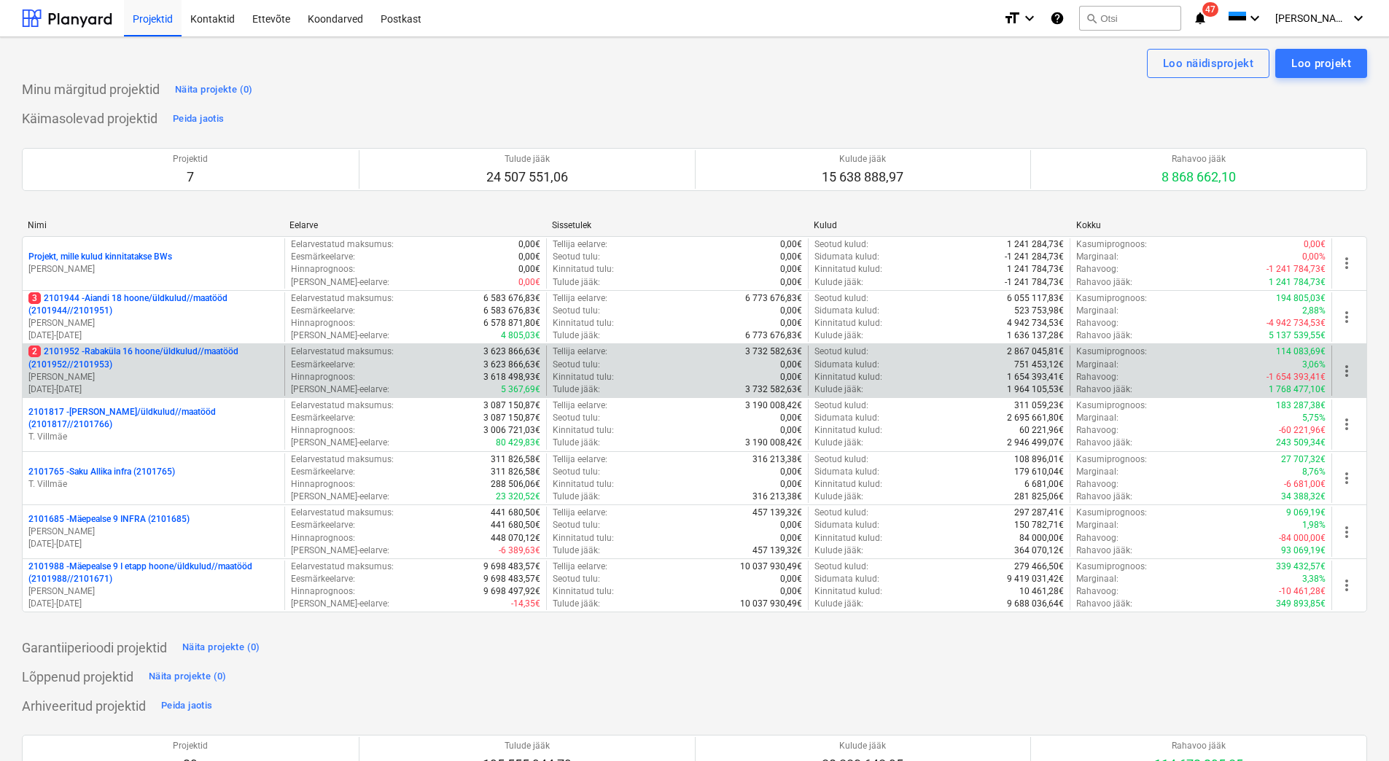
click at [156, 362] on p "2 2101952 - [GEOGRAPHIC_DATA] 16 hoone/üldkulud//maatööd (2101952//2101953)" at bounding box center [153, 358] width 250 height 25
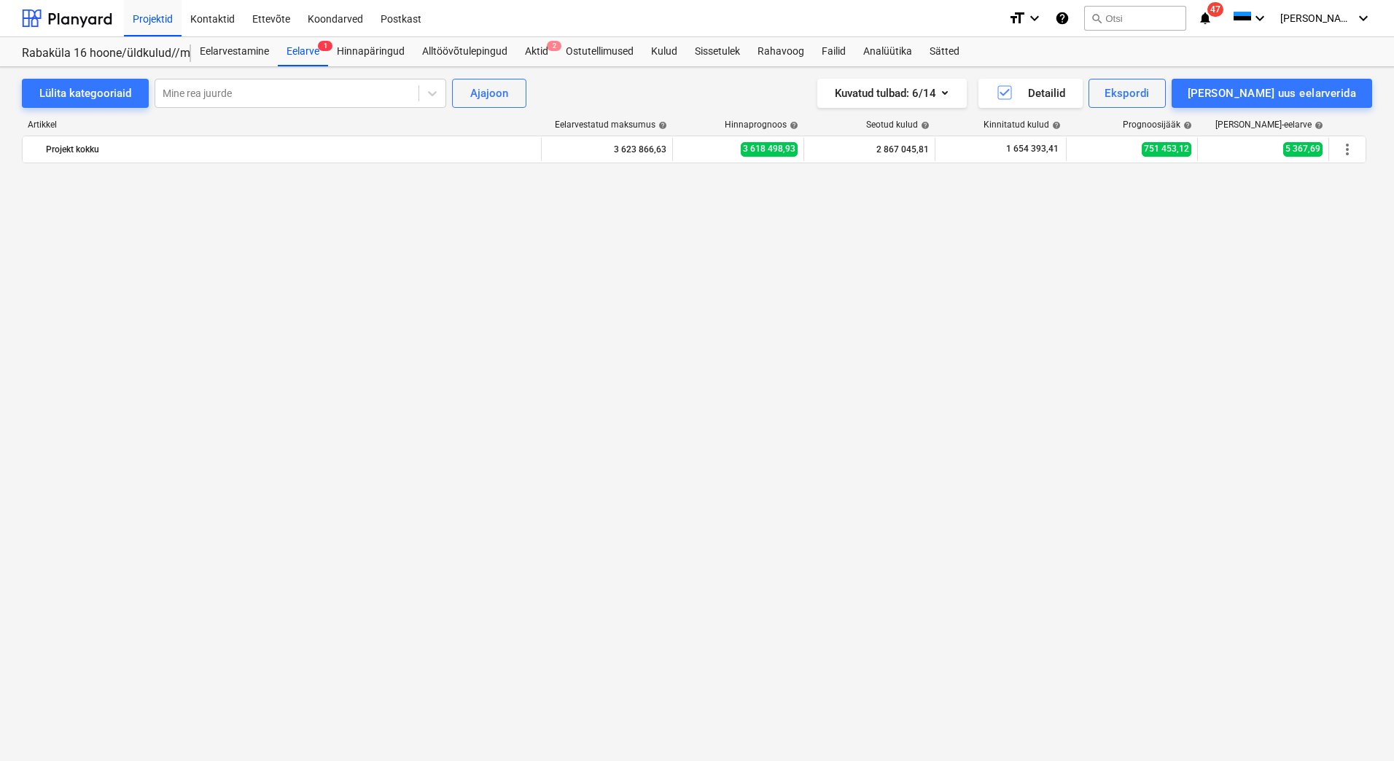
scroll to position [5159, 0]
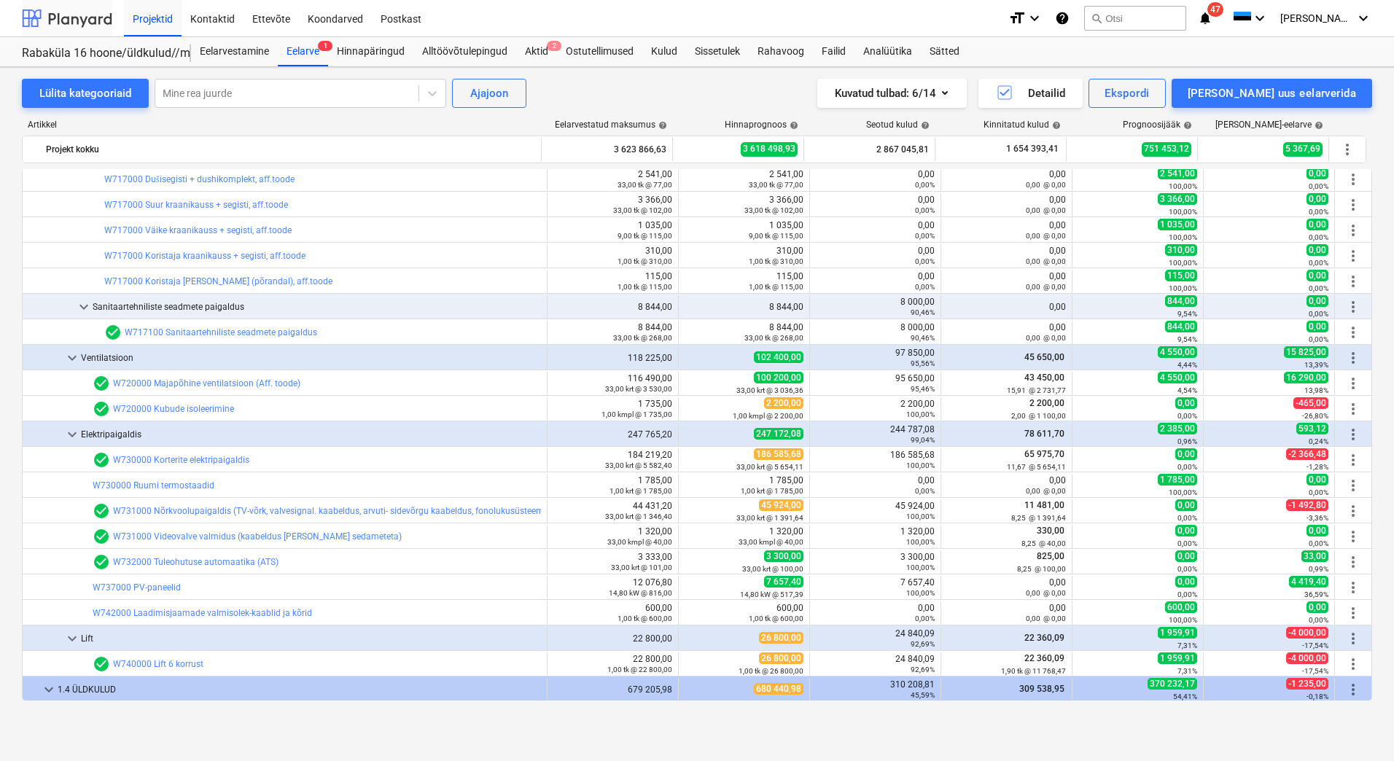
click at [42, 21] on div at bounding box center [67, 18] width 90 height 36
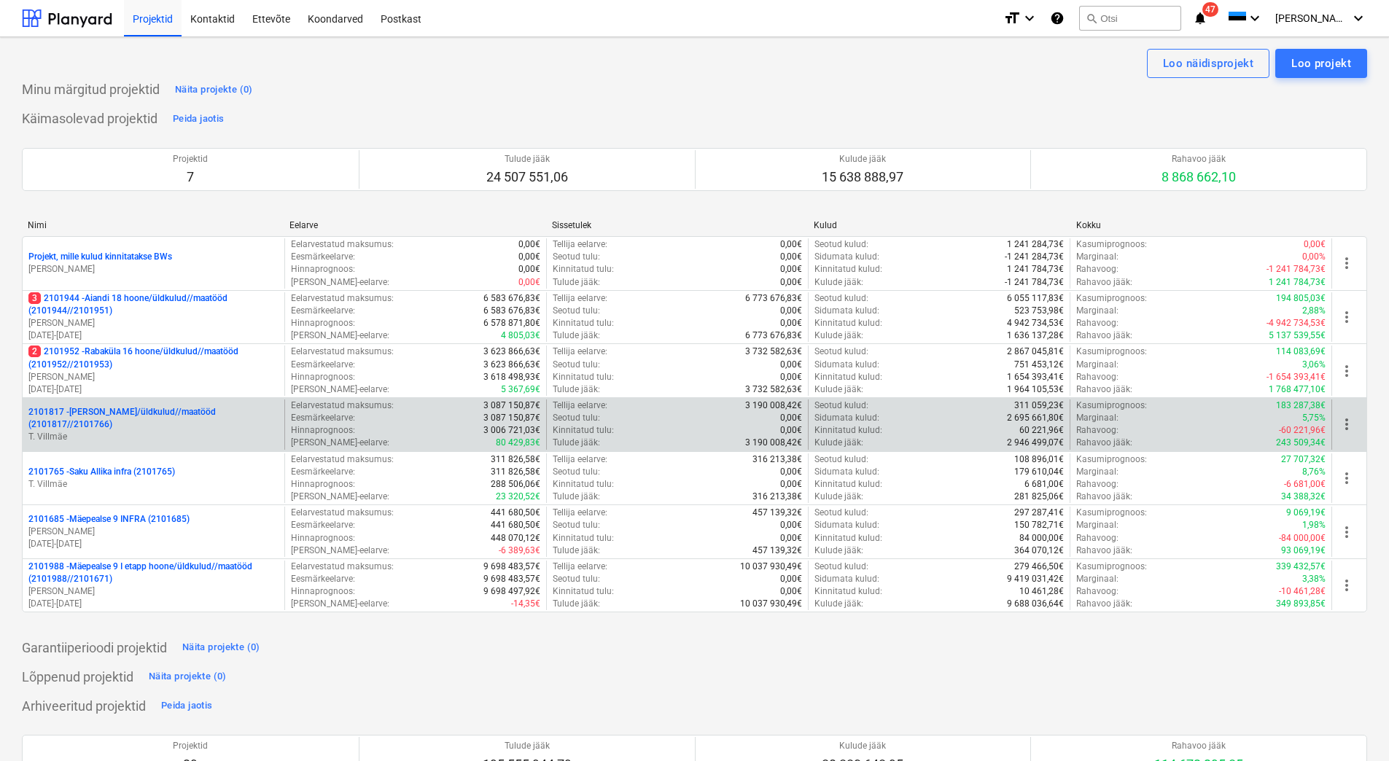
click at [210, 420] on p "2101817 - [PERSON_NAME]/üldkulud//maatööd (2101817//2101766)" at bounding box center [153, 418] width 250 height 25
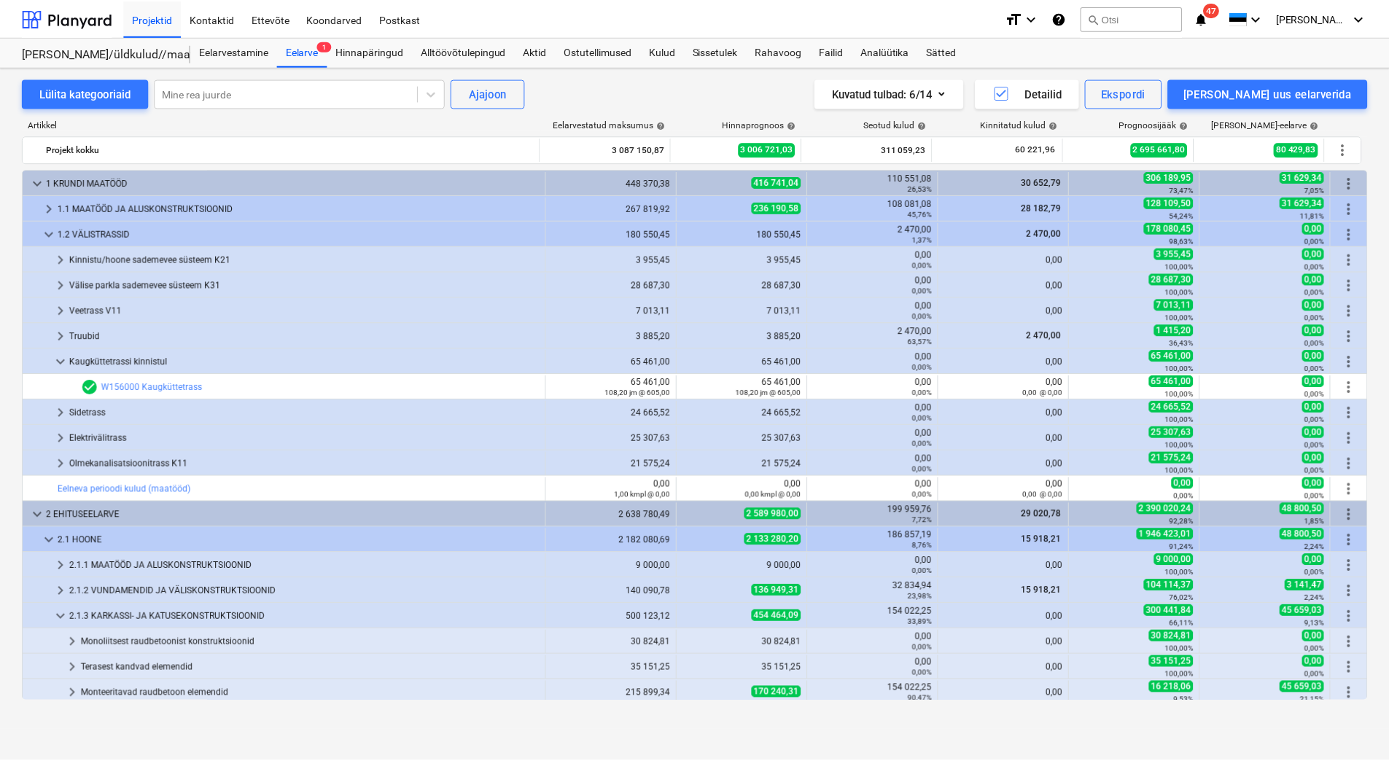
scroll to position [231, 0]
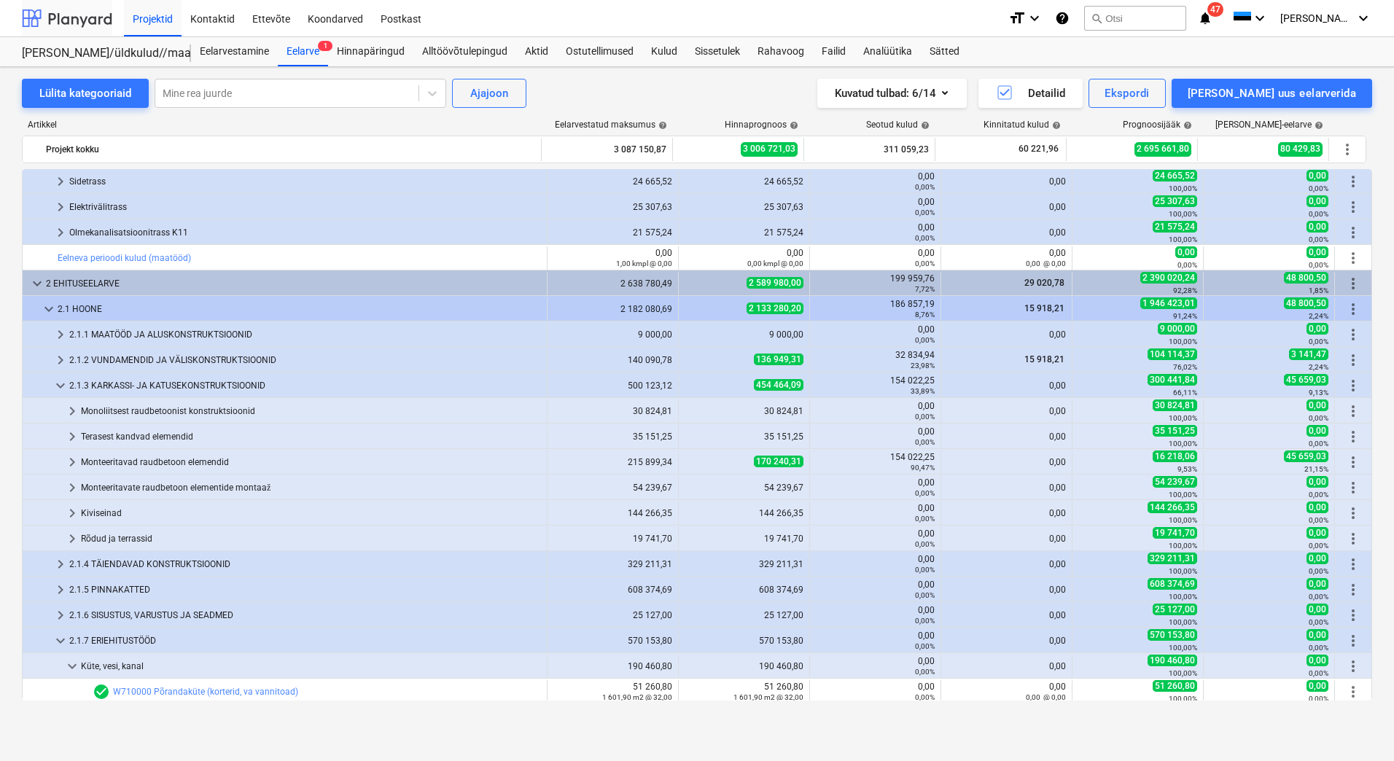
click at [66, 20] on div at bounding box center [67, 18] width 90 height 36
